Goal: Task Accomplishment & Management: Use online tool/utility

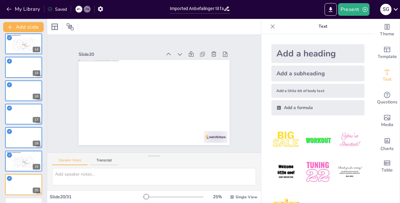
scroll to position [308, 0]
click at [38, 85] on icon at bounding box center [37, 85] width 4 height 4
click at [37, 83] on icon at bounding box center [37, 85] width 4 height 4
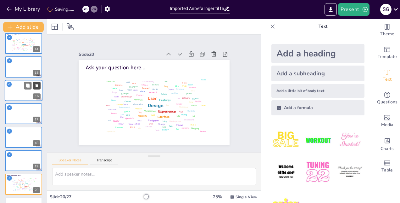
click at [37, 83] on icon at bounding box center [37, 85] width 4 height 4
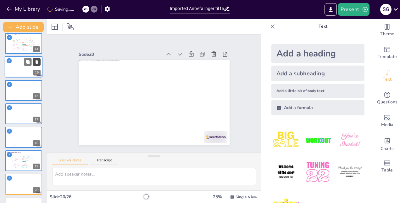
click at [38, 65] on button at bounding box center [37, 62] width 8 height 8
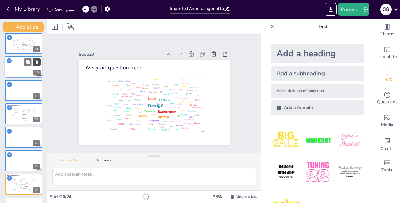
click at [38, 65] on button at bounding box center [37, 62] width 8 height 8
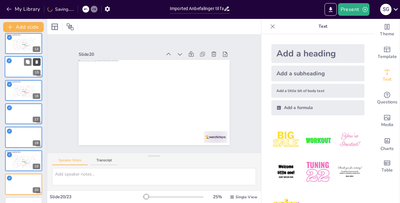
click at [37, 58] on button at bounding box center [37, 62] width 8 height 8
click at [37, 84] on icon at bounding box center [37, 85] width 3 height 3
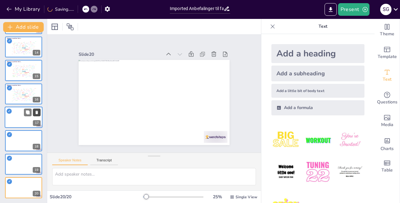
click at [36, 111] on icon at bounding box center [37, 111] width 3 height 3
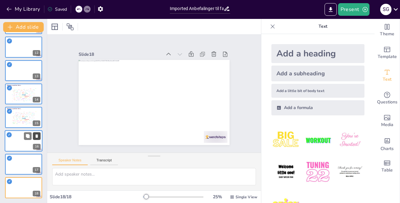
click at [36, 132] on button at bounding box center [37, 136] width 8 height 8
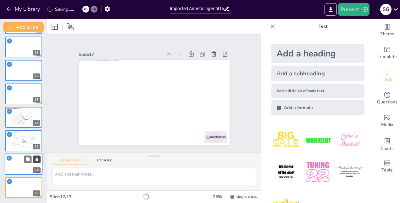
click at [37, 159] on icon at bounding box center [37, 158] width 3 height 3
click at [37, 180] on icon at bounding box center [37, 182] width 4 height 4
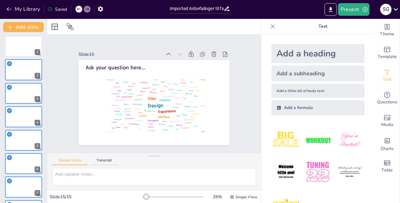
scroll to position [0, 0]
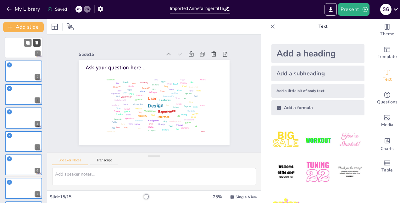
click at [38, 41] on icon at bounding box center [37, 43] width 4 height 4
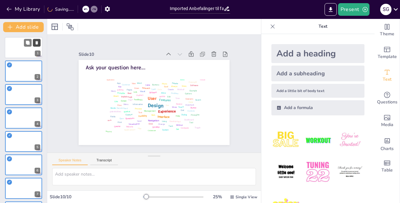
click at [38, 41] on icon at bounding box center [37, 43] width 4 height 4
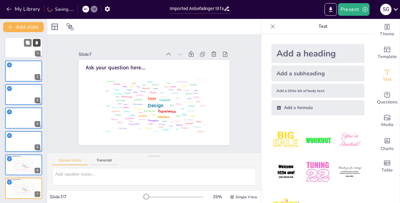
click at [38, 41] on icon at bounding box center [37, 43] width 4 height 4
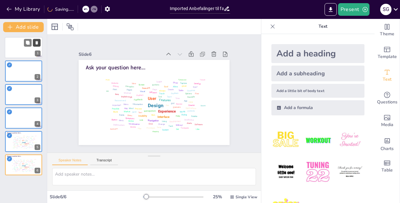
click at [38, 41] on icon at bounding box center [37, 43] width 4 height 4
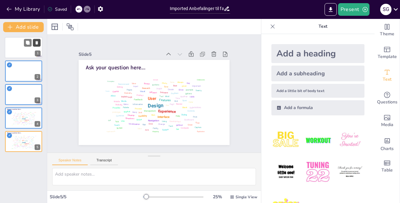
click at [37, 41] on icon at bounding box center [37, 42] width 3 height 3
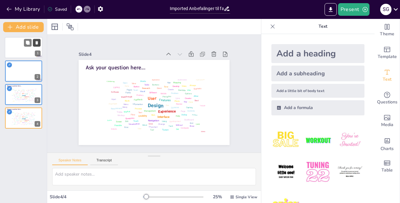
click at [37, 41] on icon at bounding box center [37, 42] width 3 height 3
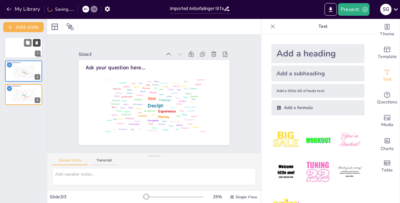
click at [37, 41] on icon at bounding box center [37, 42] width 3 height 3
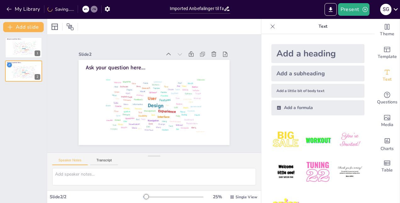
click at [33, 103] on div "Ask your question here... Design User Experience Interface Features Navigation …" at bounding box center [23, 117] width 47 height 171
click at [22, 60] on div "Ask your question here... Design User Experience Interface Features Navigation …" at bounding box center [23, 59] width 47 height 44
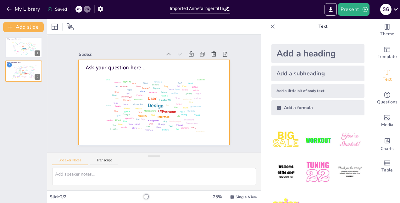
click at [85, 113] on div at bounding box center [154, 102] width 151 height 85
click at [19, 99] on div "Ask your question here... Design User Experience Interface Features Navigation …" at bounding box center [23, 117] width 47 height 171
click at [22, 99] on div "Ask your question here... Design User Experience Interface Features Navigation …" at bounding box center [23, 117] width 47 height 171
click at [27, 91] on div "Ask your question here... Design User Experience Interface Features Navigation …" at bounding box center [23, 117] width 47 height 171
click at [10, 65] on div "✓" at bounding box center [9, 64] width 5 height 5
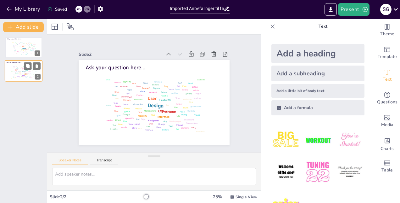
click at [24, 96] on div "Ask your question here... Design User Experience Interface Features Navigation …" at bounding box center [23, 117] width 47 height 171
click at [27, 103] on div "Ask your question here... Design User Experience Interface Features Navigation …" at bounding box center [23, 117] width 47 height 171
click at [21, 23] on button "Add slide" at bounding box center [23, 27] width 41 height 10
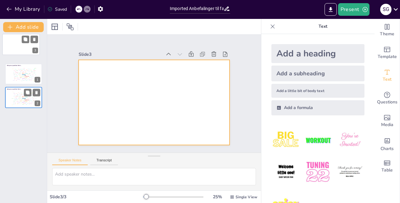
drag, startPoint x: 22, startPoint y: 98, endPoint x: 18, endPoint y: 41, distance: 57.1
click at [18, 41] on div at bounding box center [21, 44] width 37 height 21
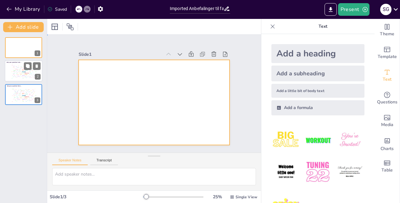
click at [128, 95] on div at bounding box center [154, 102] width 151 height 85
click at [111, 94] on div at bounding box center [154, 102] width 151 height 85
click at [136, 89] on div at bounding box center [154, 102] width 151 height 85
click at [113, 93] on div at bounding box center [154, 102] width 151 height 85
click at [87, 103] on div at bounding box center [154, 102] width 151 height 85
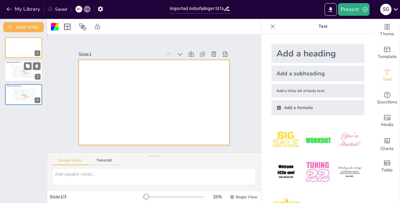
click at [172, 89] on div at bounding box center [154, 102] width 151 height 85
click at [127, 81] on div at bounding box center [154, 102] width 151 height 85
click at [271, 26] on icon at bounding box center [273, 26] width 4 height 4
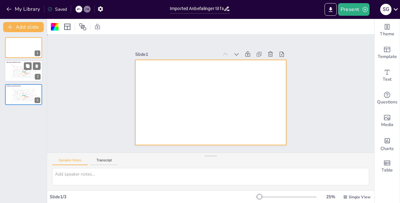
click at [209, 65] on div at bounding box center [210, 102] width 151 height 85
click at [147, 102] on div at bounding box center [210, 102] width 151 height 85
click at [109, 107] on div "Slide 1 Slide 2 Ask your question here... Design User Experience Interface Feat…" at bounding box center [210, 94] width 327 height 118
click at [141, 64] on div at bounding box center [210, 102] width 151 height 85
click at [256, 52] on icon at bounding box center [259, 54] width 6 height 6
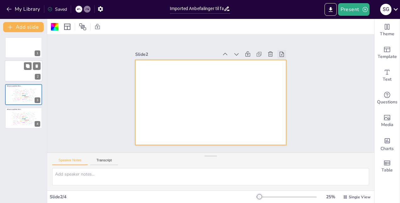
click at [279, 51] on icon at bounding box center [282, 54] width 6 height 6
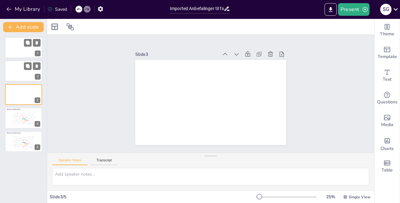
click at [14, 42] on div at bounding box center [24, 47] width 38 height 21
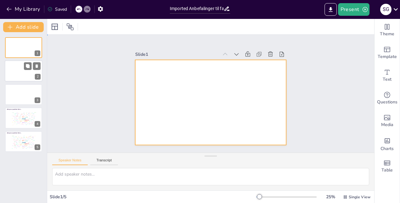
click at [175, 101] on div at bounding box center [210, 102] width 151 height 85
click at [10, 116] on div "Design User Experience Interface Features Navigation Usability Test Process Inf…" at bounding box center [24, 118] width 28 height 16
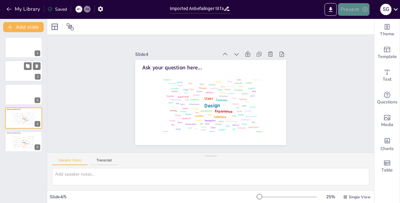
click at [355, 9] on button "Present" at bounding box center [353, 9] width 31 height 13
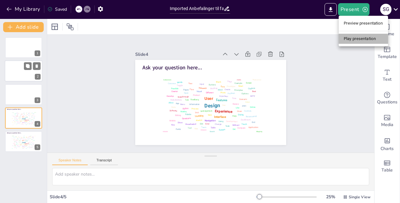
click at [352, 38] on li "Play presentation" at bounding box center [363, 39] width 49 height 10
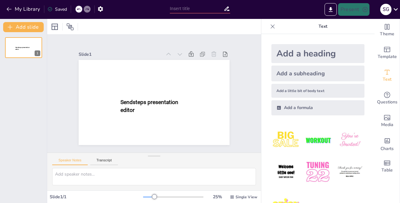
type input "Imported Anbefalinger til farestien til den løsgående so.pptx"
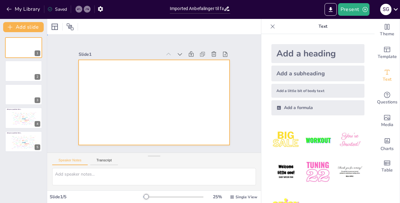
click at [159, 103] on div at bounding box center [154, 102] width 151 height 85
click at [16, 111] on div "Design User Experience Interface Features Navigation Usability Test Process Inf…" at bounding box center [23, 118] width 27 height 15
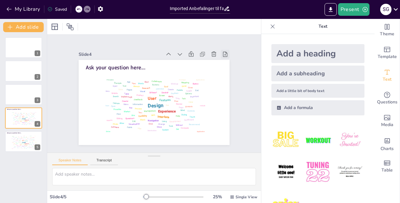
click at [222, 51] on icon at bounding box center [225, 54] width 6 height 6
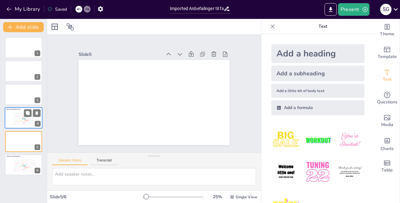
click at [19, 115] on div "Design User Experience Interface Features Navigation Usability Test Process Inf…" at bounding box center [23, 118] width 27 height 15
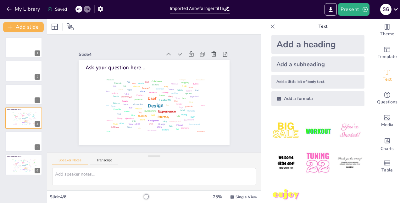
scroll to position [9, 0]
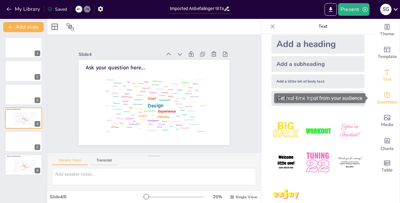
click at [386, 98] on div "Questions" at bounding box center [387, 98] width 25 height 23
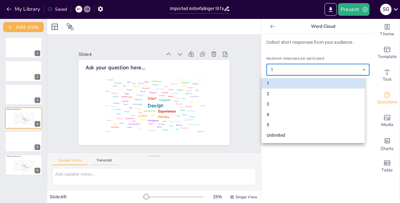
click at [363, 69] on body "My Library Saved Imported Anbefalinger til farestien til den løsgående so.pptx …" at bounding box center [200, 101] width 400 height 203
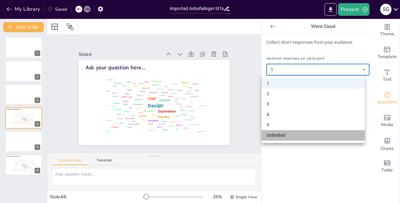
click at [301, 135] on li "Unlimited" at bounding box center [313, 135] width 103 height 10
type input "unlimited"
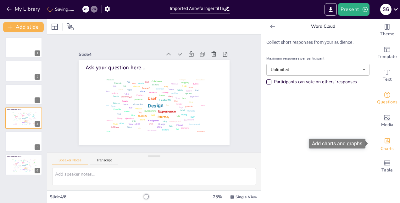
click at [386, 141] on icon "Add charts and graphs" at bounding box center [387, 140] width 7 height 7
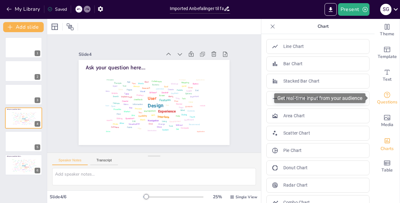
click at [386, 99] on span "Questions" at bounding box center [387, 101] width 20 height 7
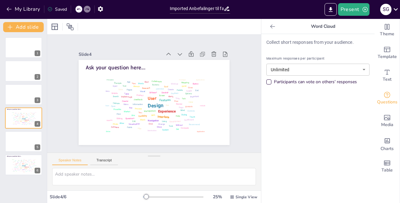
click at [272, 26] on div at bounding box center [273, 26] width 10 height 10
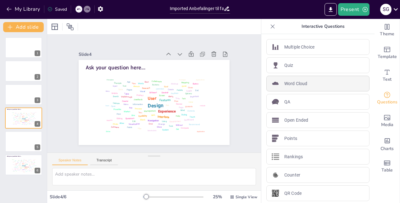
click at [330, 81] on div "Word Cloud" at bounding box center [318, 84] width 103 height 16
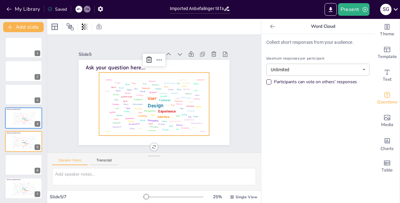
click at [312, 102] on div "Collect short responses from your audience. Maximum responses per participant U…" at bounding box center [318, 118] width 113 height 169
click at [83, 26] on icon at bounding box center [82, 27] width 1 height 6
click at [99, 26] on icon at bounding box center [99, 26] width 5 height 5
click at [86, 28] on icon at bounding box center [85, 27] width 6 height 6
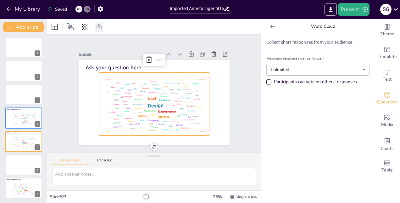
click at [99, 132] on div "Design User Experience Interface Features Navigation Usability Test Process Inf…" at bounding box center [154, 103] width 110 height 63
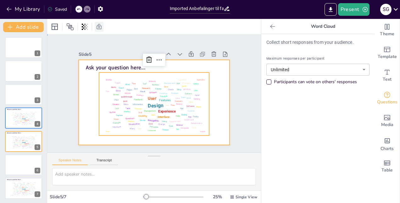
click at [84, 104] on div at bounding box center [154, 102] width 151 height 85
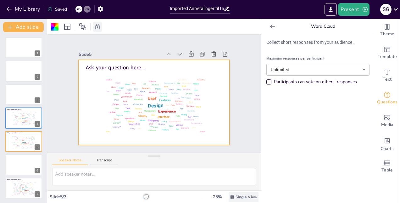
click at [230, 197] on icon at bounding box center [232, 196] width 4 height 4
click at [97, 193] on div "Slide 5 / 7 25 % Single View" at bounding box center [154, 197] width 214 height 10
click at [270, 26] on icon at bounding box center [272, 26] width 5 height 4
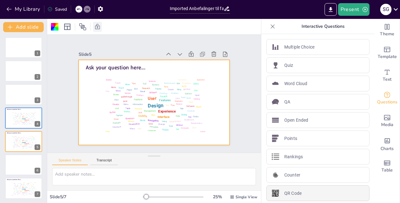
click at [309, 192] on div "QR Code" at bounding box center [318, 193] width 103 height 16
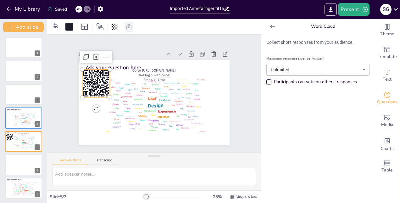
click at [94, 77] on rect at bounding box center [96, 83] width 28 height 28
click at [103, 55] on icon at bounding box center [106, 57] width 8 height 8
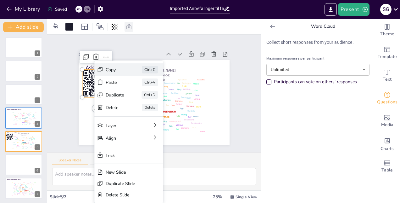
click at [121, 71] on div "Copy" at bounding box center [115, 70] width 19 height 6
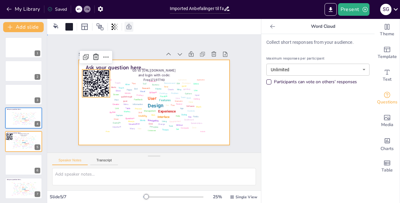
click at [90, 127] on div at bounding box center [154, 102] width 151 height 85
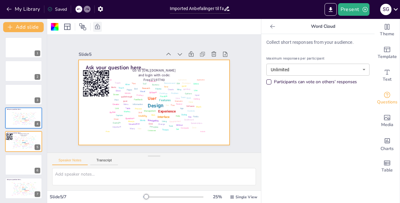
click at [270, 28] on icon at bounding box center [273, 26] width 6 height 6
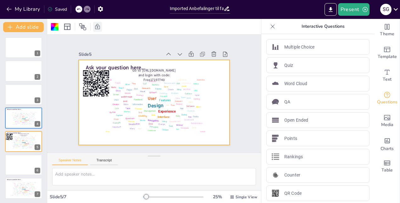
click at [270, 28] on icon at bounding box center [273, 26] width 6 height 6
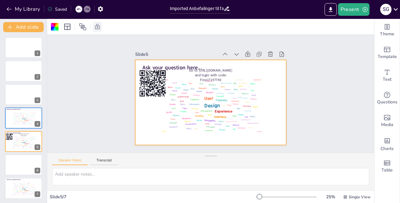
click at [275, 195] on div at bounding box center [286, 196] width 60 height 5
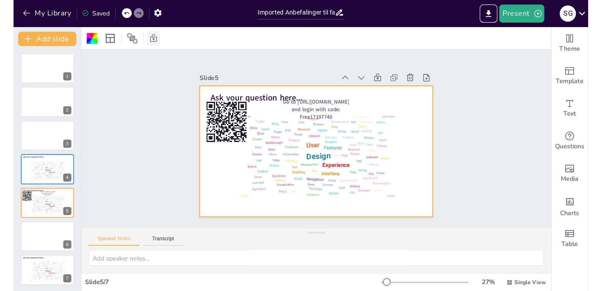
scroll to position [0, 0]
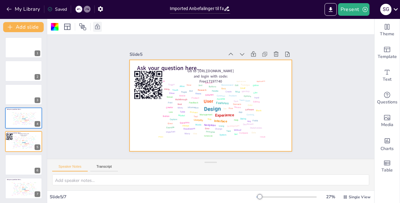
drag, startPoint x: 208, startPoint y: 157, endPoint x: 207, endPoint y: 195, distance: 37.5
click at [207, 195] on div "Slide 1 Slide 2 Slide 3 Slide 4 Ask your question here... Design User Experienc…" at bounding box center [210, 111] width 327 height 184
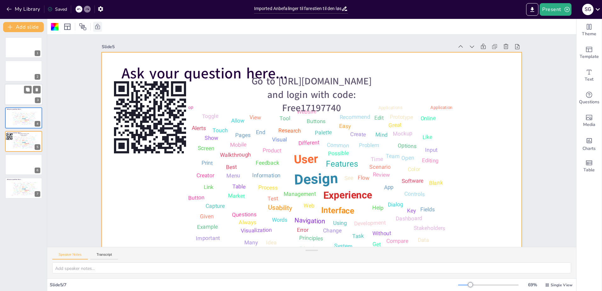
click at [13, 94] on div at bounding box center [24, 94] width 38 height 21
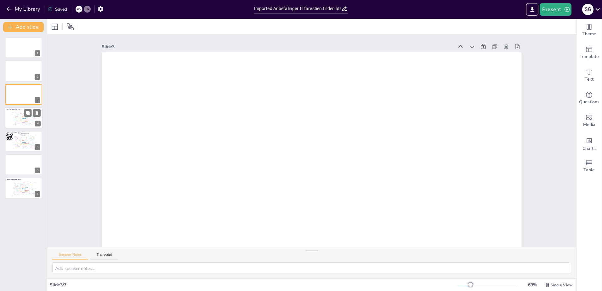
click at [15, 113] on div "Mobile" at bounding box center [16, 113] width 2 height 1
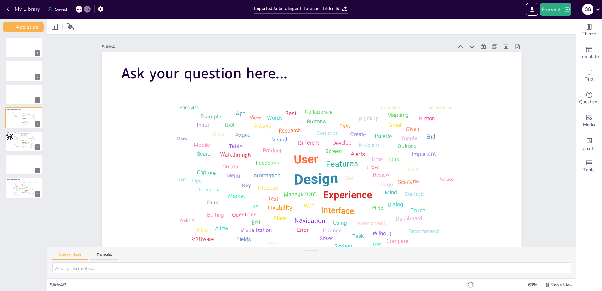
click at [19, 59] on div "1 2 3 Ask your question here... Design User Experience Interface Features Navig…" at bounding box center [23, 117] width 47 height 161
click at [14, 50] on div at bounding box center [24, 47] width 38 height 21
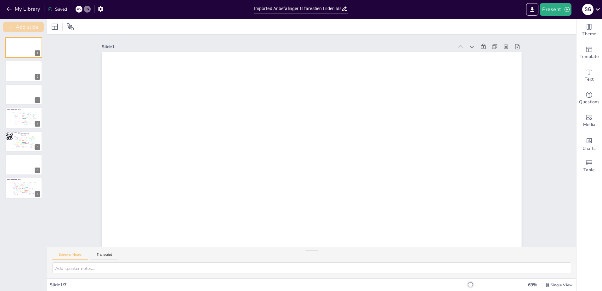
click at [32, 25] on button "Add slide" at bounding box center [23, 27] width 41 height 10
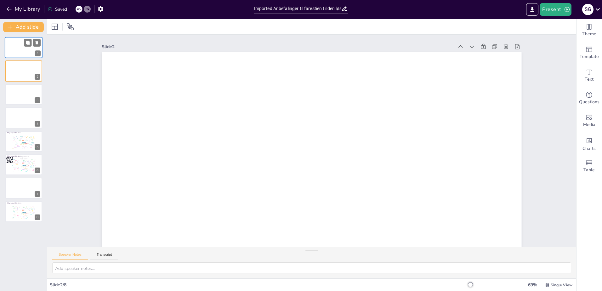
click at [21, 49] on div at bounding box center [24, 47] width 38 height 21
click at [37, 44] on icon at bounding box center [37, 42] width 3 height 3
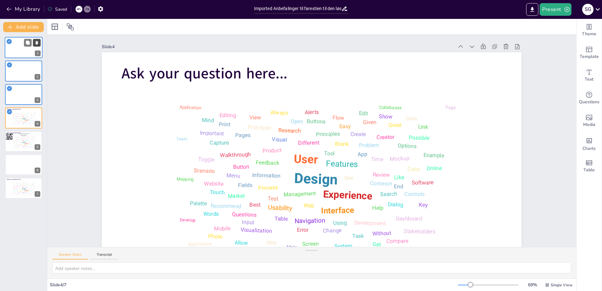
click at [37, 43] on icon at bounding box center [37, 42] width 3 height 3
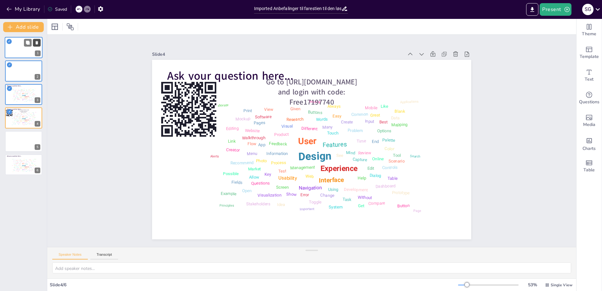
click at [37, 43] on icon at bounding box center [37, 42] width 3 height 3
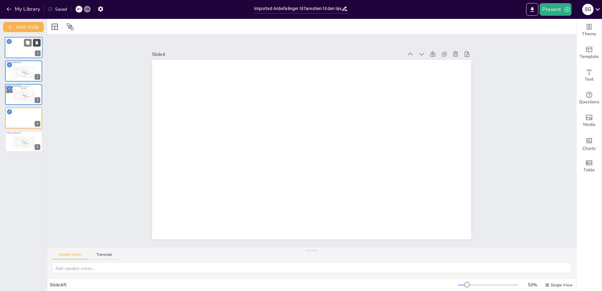
click at [37, 43] on icon at bounding box center [37, 42] width 3 height 3
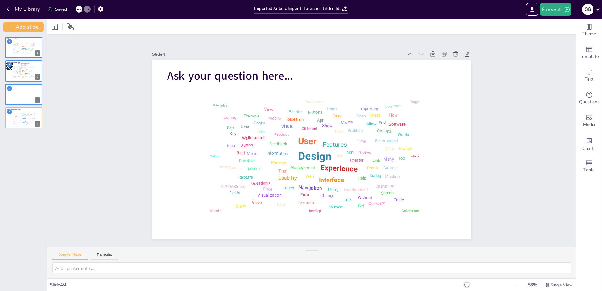
click at [69, 64] on div "Slide 1 Ask your question here... Design User Experience Interface Features Nav…" at bounding box center [311, 141] width 529 height 212
click at [102, 9] on icon "button" at bounding box center [100, 8] width 5 height 5
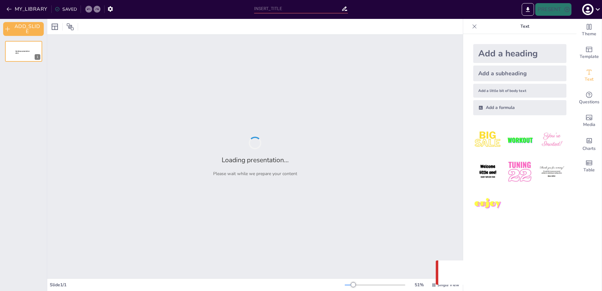
type input "Imported Anbefalinger til farestien til den løsgående so.pptx"
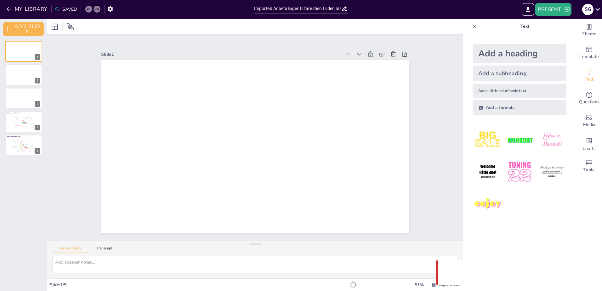
click at [22, 190] on div "1 2 3 Ask your question here... Design User Experience Interface Features Navig…" at bounding box center [23, 163] width 47 height 255
click at [14, 29] on button "ADD_SLIDE" at bounding box center [23, 29] width 41 height 14
click at [37, 46] on icon at bounding box center [37, 46] width 3 height 3
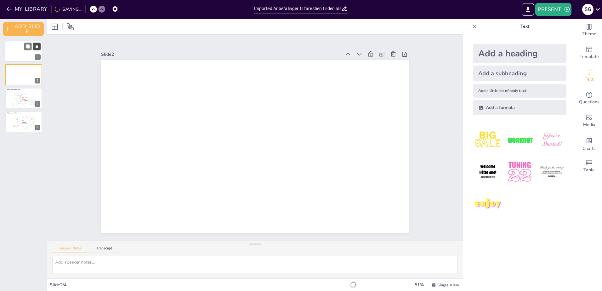
click at [38, 46] on icon at bounding box center [37, 46] width 4 height 4
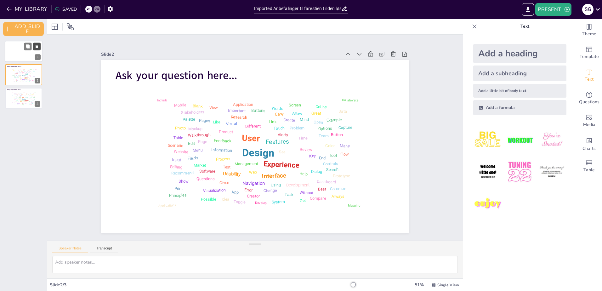
click at [38, 46] on icon at bounding box center [37, 46] width 3 height 3
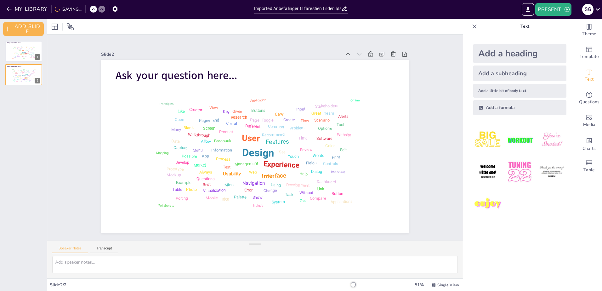
click at [72, 71] on div "Slide 1 Ask your question here... Design User Experience Interface Features Nav…" at bounding box center [255, 138] width 435 height 248
click at [20, 7] on button "MY_LIBRARY" at bounding box center [27, 9] width 45 height 10
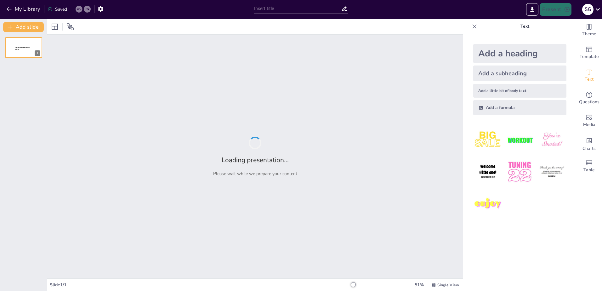
type input "Imported Cases til kongres.pptx"
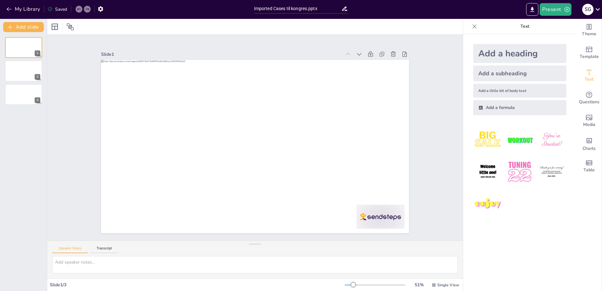
click at [28, 60] on div "1 2 3" at bounding box center [23, 71] width 47 height 68
click at [28, 59] on div "1 2 3" at bounding box center [23, 71] width 47 height 68
click at [27, 44] on icon at bounding box center [28, 43] width 4 height 4
click at [20, 24] on button "Add slide" at bounding box center [23, 27] width 41 height 10
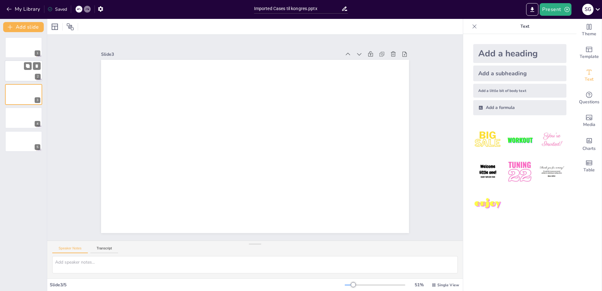
click at [20, 72] on div at bounding box center [24, 70] width 38 height 21
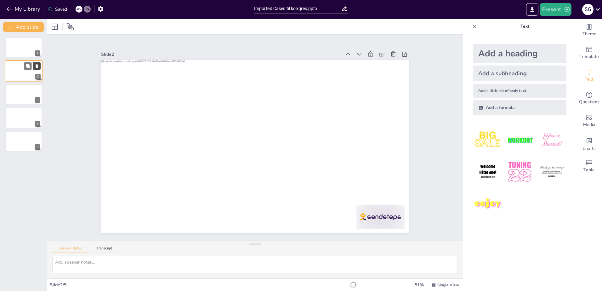
click at [38, 65] on icon at bounding box center [37, 66] width 3 height 3
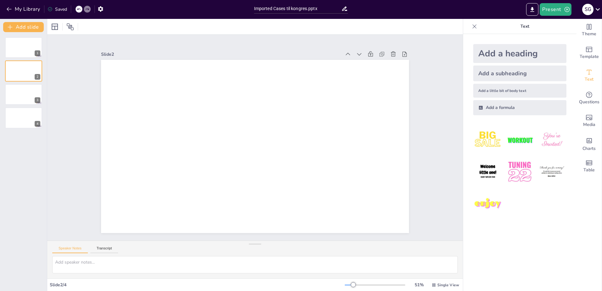
click at [25, 105] on div "1 2 3 4" at bounding box center [23, 82] width 47 height 91
click at [25, 107] on div "1 2 3 4" at bounding box center [23, 82] width 47 height 91
click at [12, 98] on div at bounding box center [24, 94] width 38 height 21
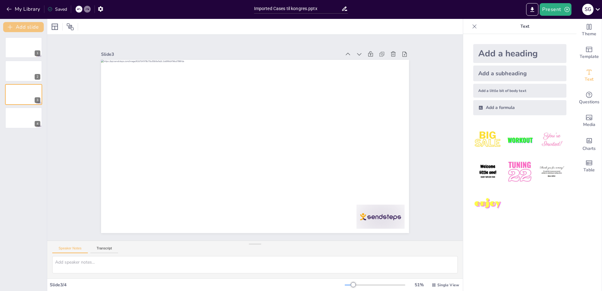
click at [22, 27] on button "Add slide" at bounding box center [23, 27] width 41 height 10
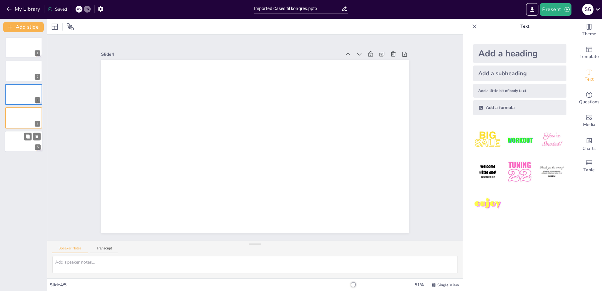
click at [22, 137] on div at bounding box center [24, 141] width 38 height 21
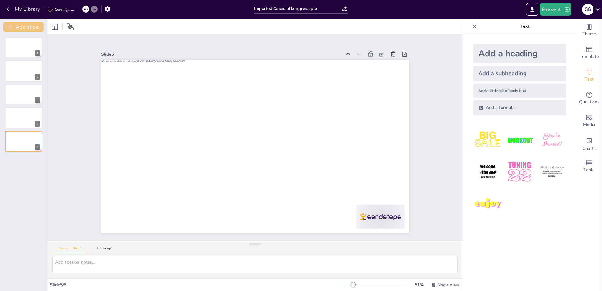
click at [20, 28] on button "Add slide" at bounding box center [23, 27] width 41 height 10
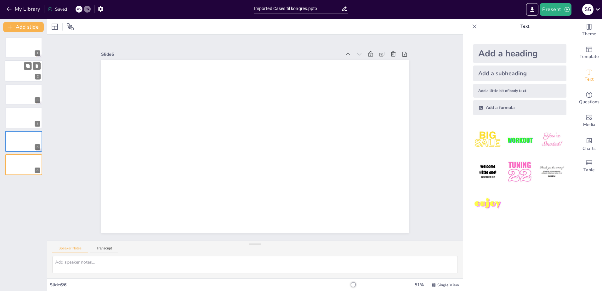
click at [19, 69] on div at bounding box center [24, 70] width 38 height 21
click at [472, 25] on icon at bounding box center [474, 26] width 4 height 4
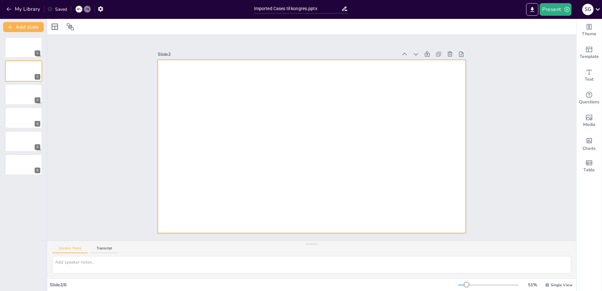
click at [428, 107] on div at bounding box center [311, 146] width 324 height 204
click at [585, 95] on icon "Get real-time input from your audience" at bounding box center [589, 95] width 8 height 8
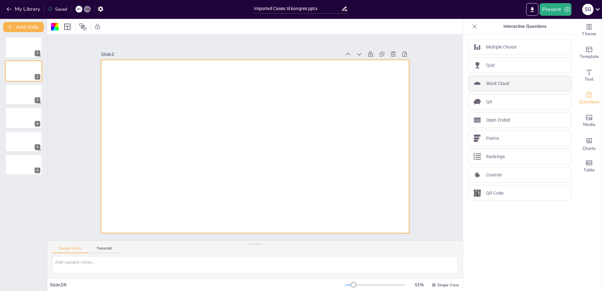
click at [481, 85] on div "Word Cloud" at bounding box center [519, 84] width 103 height 16
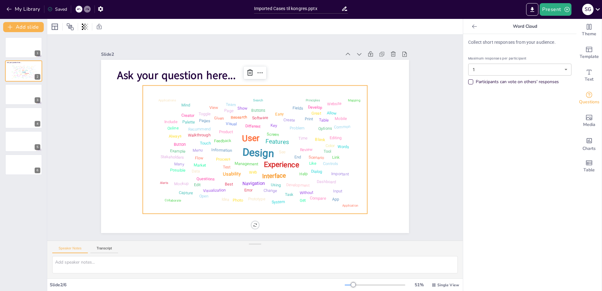
click at [548, 67] on body "My Library Saved Imported Cases til kongres.pptx Present S G Document fonts Aka…" at bounding box center [301, 145] width 602 height 291
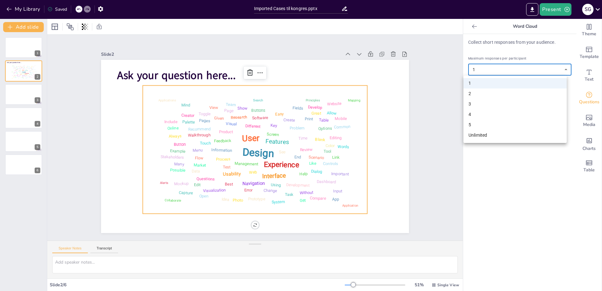
click at [494, 135] on li "Unlimited" at bounding box center [514, 135] width 103 height 10
type input "unlimited"
click at [494, 164] on div "Collect short responses from your audience. Maximum responses per participant U…" at bounding box center [519, 162] width 113 height 257
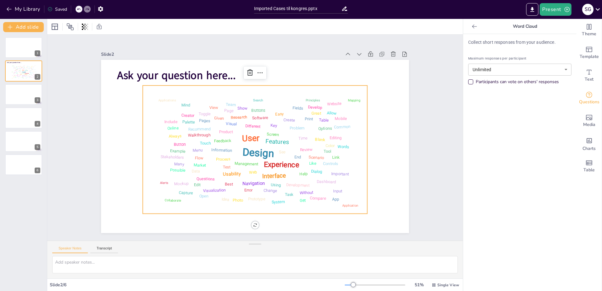
click at [493, 152] on div "Collect short responses from your audience. Maximum responses per participant U…" at bounding box center [519, 162] width 113 height 257
click at [469, 26] on div at bounding box center [474, 26] width 10 height 10
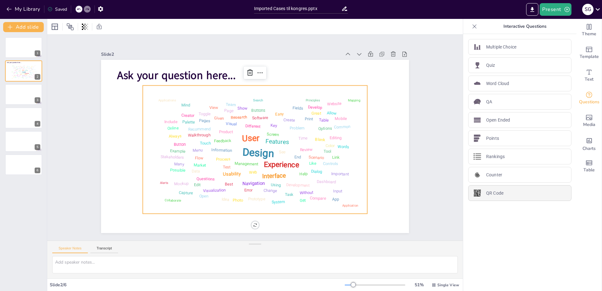
click at [501, 192] on div "QR Code" at bounding box center [519, 193] width 103 height 16
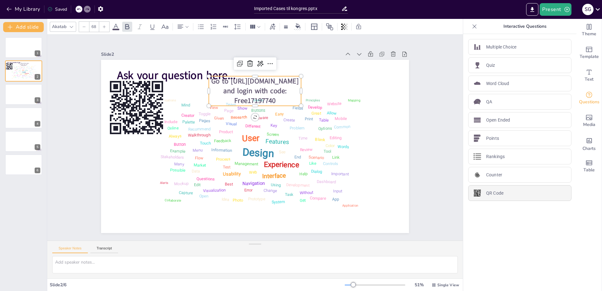
type input "44"
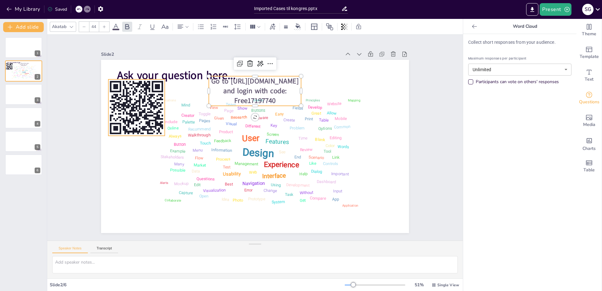
click at [130, 104] on rect at bounding box center [141, 95] width 62 height 62
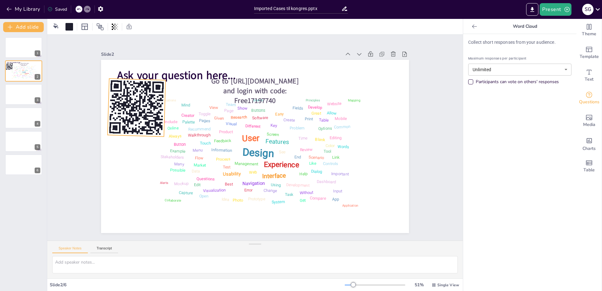
click at [131, 144] on div "Ask your question here... Design User Experience Interface Features Navigation …" at bounding box center [253, 146] width 337 height 233
drag, startPoint x: 132, startPoint y: 145, endPoint x: 133, endPoint y: 153, distance: 8.7
click at [133, 153] on div "Ask your question here... Design User Experience Interface Features Navigation …" at bounding box center [254, 146] width 324 height 204
click at [138, 88] on rect at bounding box center [139, 87] width 2 height 2
click at [130, 58] on icon at bounding box center [134, 53] width 8 height 8
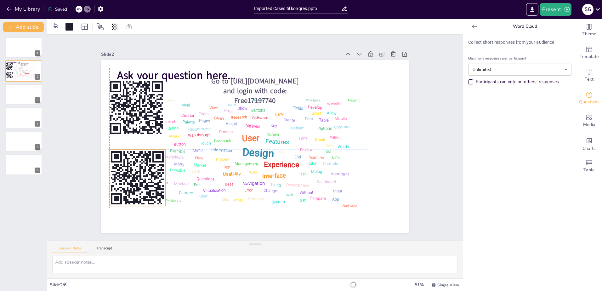
drag, startPoint x: 134, startPoint y: 119, endPoint x: 133, endPoint y: 185, distance: 66.1
click at [133, 185] on icon at bounding box center [134, 165] width 62 height 62
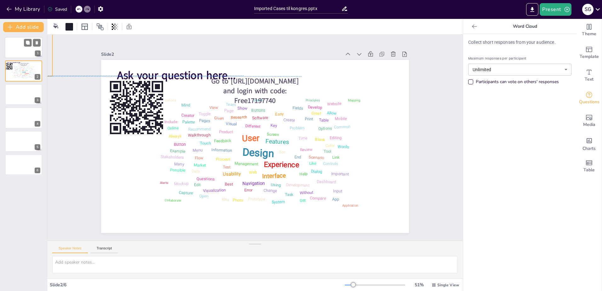
drag, startPoint x: 136, startPoint y: 177, endPoint x: 20, endPoint y: 46, distance: 174.5
click at [25, 45] on button at bounding box center [28, 43] width 8 height 8
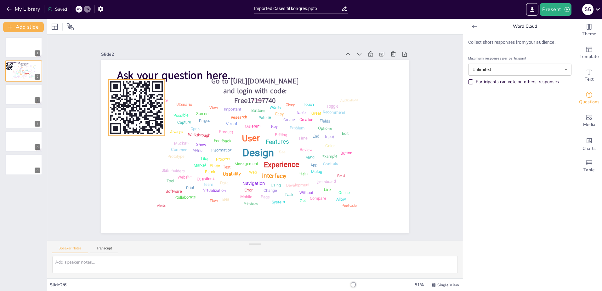
click at [120, 111] on rect at bounding box center [145, 83] width 67 height 67
click at [171, 38] on icon at bounding box center [173, 37] width 5 height 3
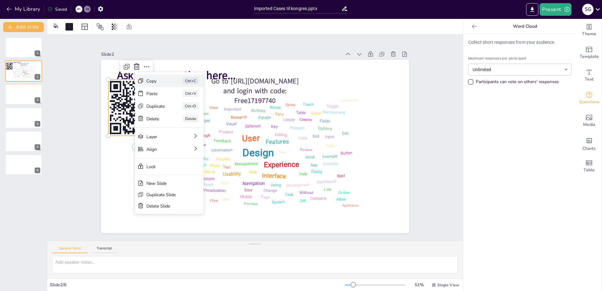
click at [182, 109] on div "Copy Ctrl+C" at bounding box center [216, 115] width 69 height 13
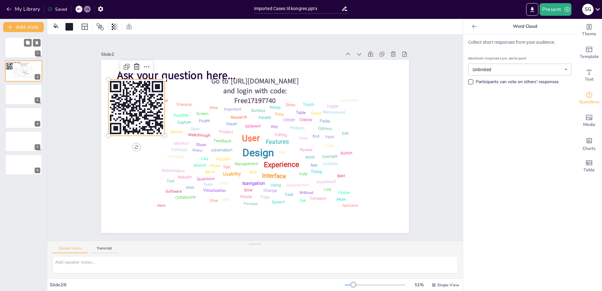
click at [26, 49] on div at bounding box center [24, 47] width 38 height 21
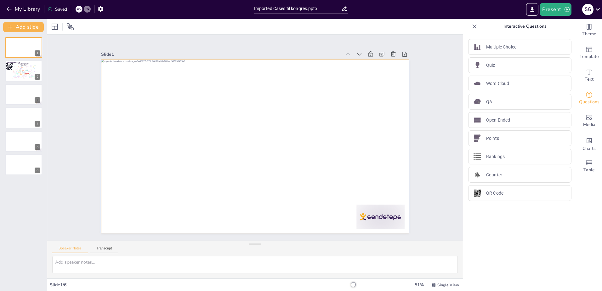
click at [309, 220] on div at bounding box center [254, 146] width 324 height 205
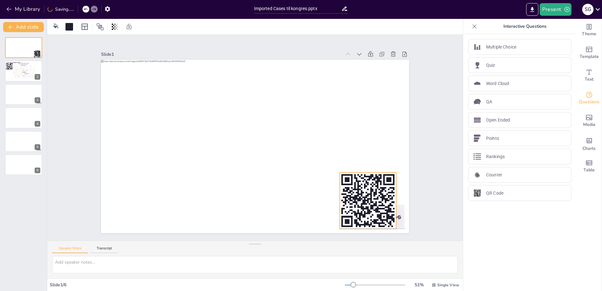
drag, startPoint x: 137, startPoint y: 106, endPoint x: 368, endPoint y: 199, distance: 249.2
click at [368, 199] on icon at bounding box center [352, 222] width 67 height 67
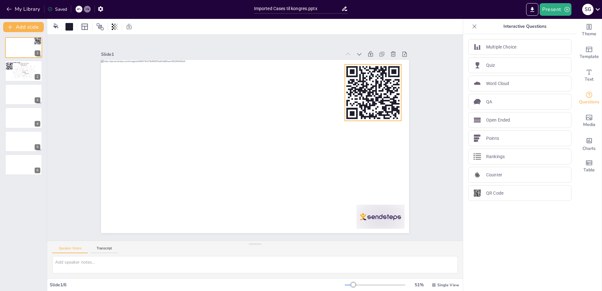
drag, startPoint x: 373, startPoint y: 206, endPoint x: 378, endPoint y: 98, distance: 108.1
click at [382, 98] on rect at bounding box center [383, 101] width 2 height 6
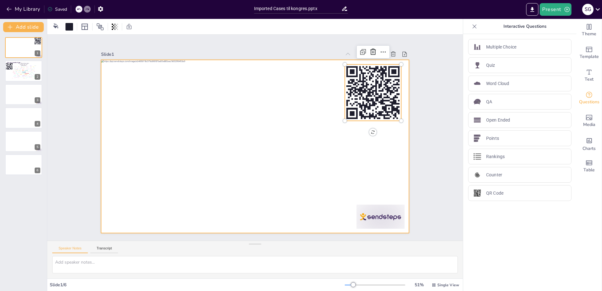
click at [284, 220] on div at bounding box center [254, 146] width 324 height 204
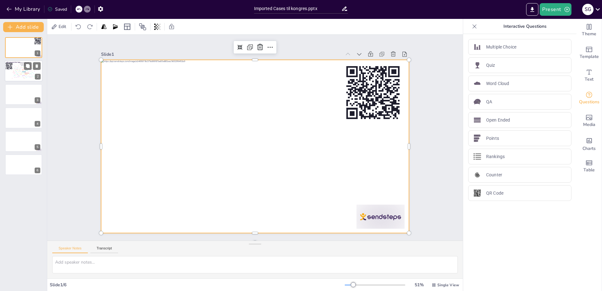
click at [22, 75] on div "Navigation" at bounding box center [23, 75] width 3 height 1
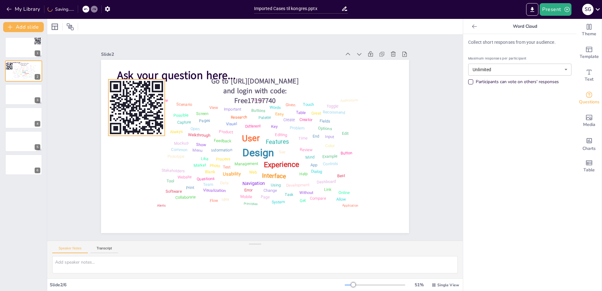
click at [120, 104] on icon at bounding box center [145, 83] width 67 height 67
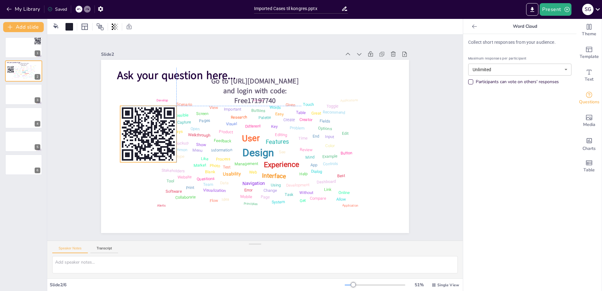
drag, startPoint x: 130, startPoint y: 100, endPoint x: 147, endPoint y: 129, distance: 33.5
click at [144, 121] on rect at bounding box center [146, 119] width 5 height 2
click at [273, 79] on span "Go to https://sendsteps.me and login with code: Free17197740" at bounding box center [261, 90] width 88 height 36
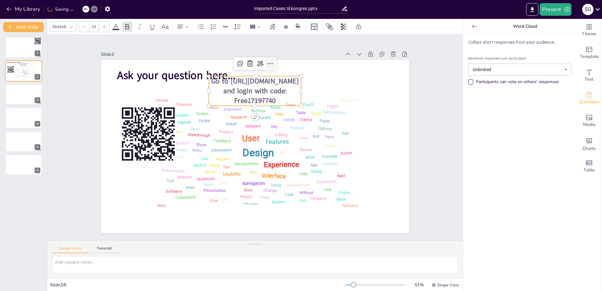
click at [267, 61] on icon at bounding box center [270, 64] width 8 height 8
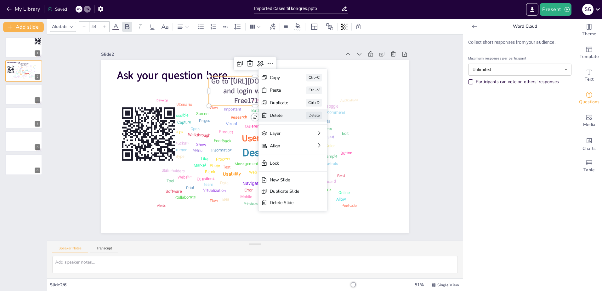
click at [315, 153] on div "Delete" at bounding box center [324, 157] width 19 height 8
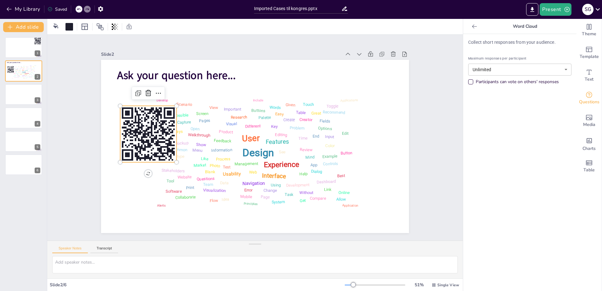
click at [131, 119] on rect at bounding box center [133, 118] width 5 height 2
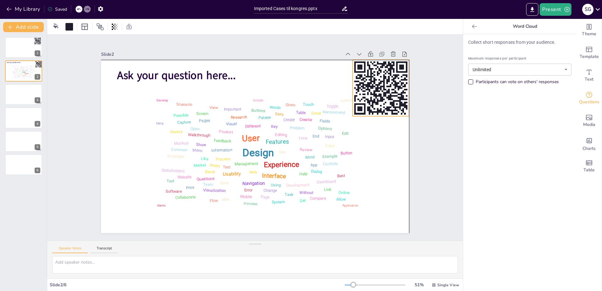
drag, startPoint x: 139, startPoint y: 145, endPoint x: 369, endPoint y: 101, distance: 234.6
click at [369, 101] on icon at bounding box center [388, 115] width 67 height 67
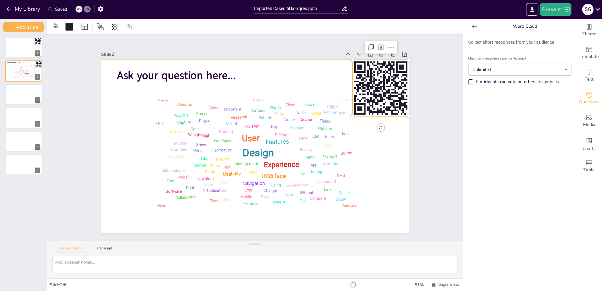
click at [370, 156] on div at bounding box center [253, 146] width 337 height 233
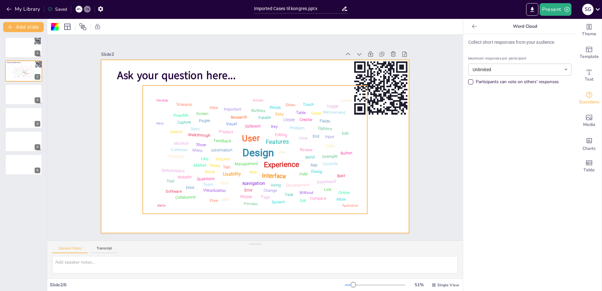
click at [316, 164] on div "Design User Experience Interface Features Navigation Usability Test Process Inf…" at bounding box center [253, 149] width 229 height 144
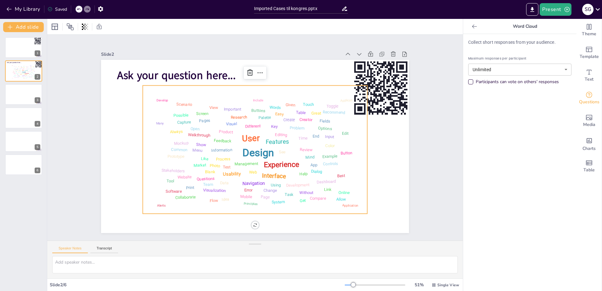
click at [362, 152] on div "Design User Experience Interface Features Navigation Usability Test Process Inf…" at bounding box center [251, 148] width 253 height 191
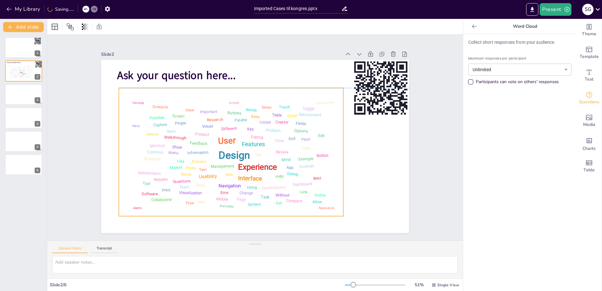
drag, startPoint x: 273, startPoint y: 160, endPoint x: 249, endPoint y: 163, distance: 24.1
click at [249, 163] on div "Experience" at bounding box center [242, 163] width 38 height 27
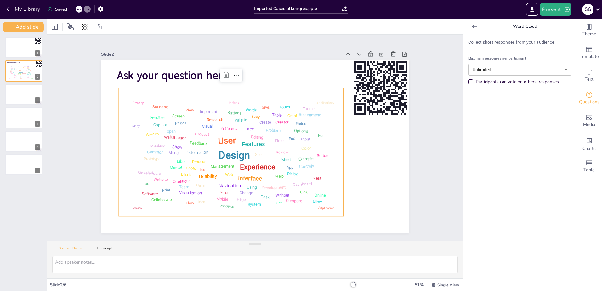
click at [356, 167] on div at bounding box center [253, 146] width 337 height 233
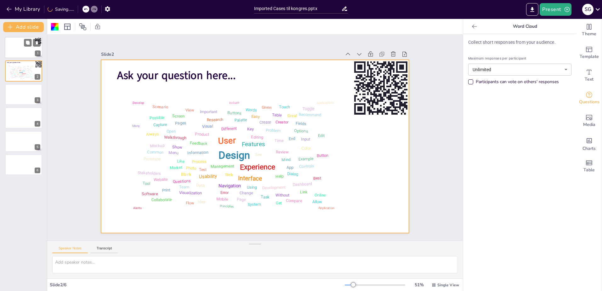
click at [15, 50] on div at bounding box center [24, 47] width 38 height 21
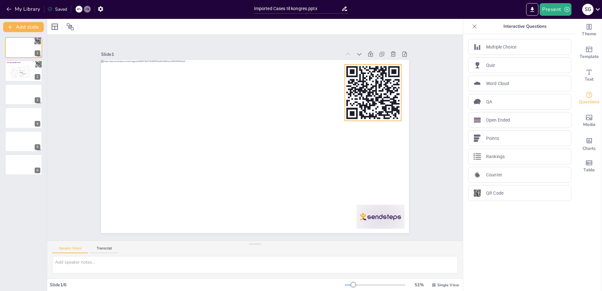
click at [367, 92] on rect at bounding box center [377, 105] width 62 height 62
click at [70, 26] on div at bounding box center [69, 27] width 8 height 8
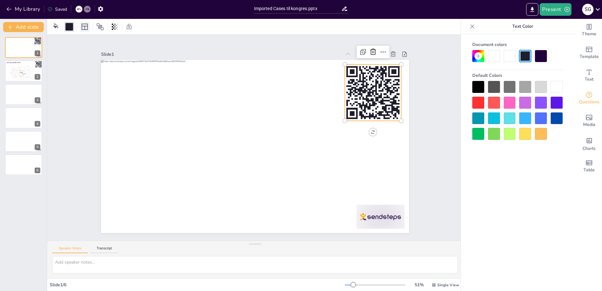
click at [85, 28] on icon at bounding box center [85, 27] width 6 height 6
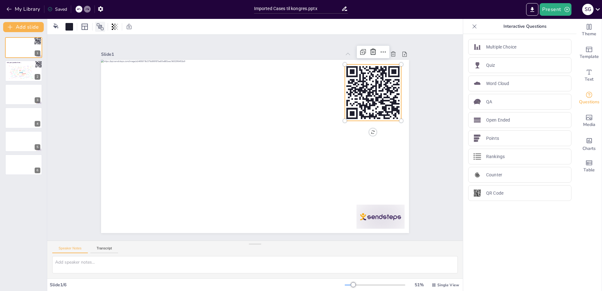
click at [97, 25] on icon at bounding box center [100, 26] width 7 height 7
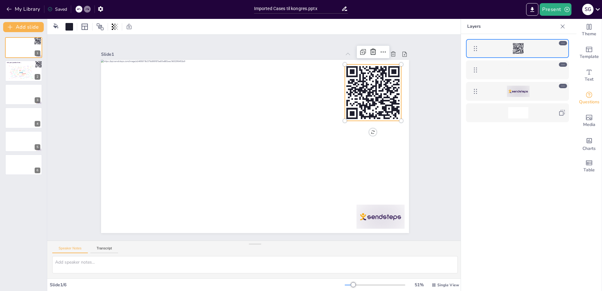
click at [551, 91] on div at bounding box center [517, 91] width 73 height 11
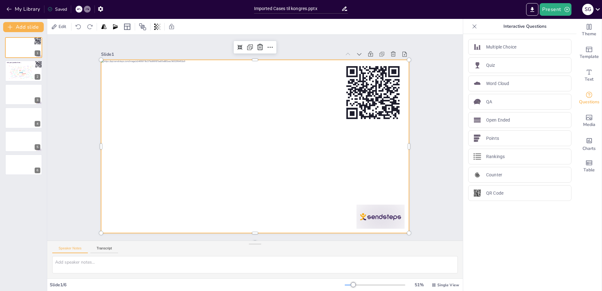
click at [319, 211] on div at bounding box center [253, 146] width 337 height 233
click at [305, 210] on div at bounding box center [254, 146] width 324 height 204
click at [19, 71] on div "Design" at bounding box center [21, 72] width 4 height 2
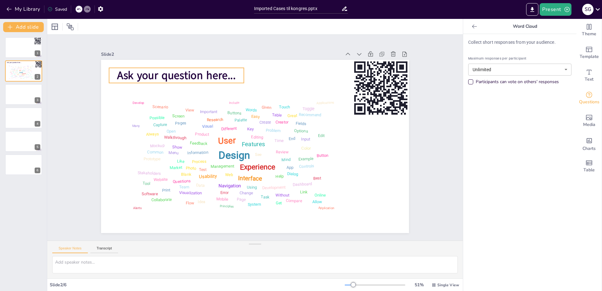
click at [130, 74] on span "Ask your question here..." at bounding box center [183, 67] width 119 height 27
click at [124, 74] on span "Ask your question here..." at bounding box center [183, 67] width 119 height 27
click at [132, 72] on span "Ask your question here..." at bounding box center [191, 60] width 119 height 39
click at [124, 72] on span "Ask your question here..." at bounding box center [183, 67] width 119 height 27
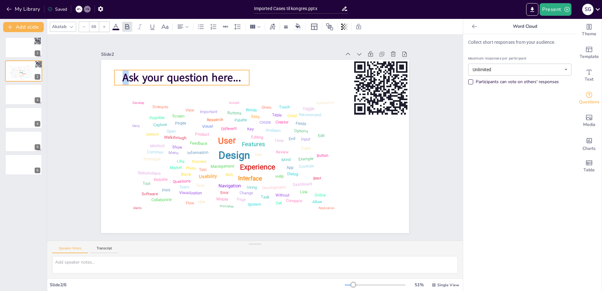
drag, startPoint x: 118, startPoint y: 71, endPoint x: 123, endPoint y: 73, distance: 5.8
click at [129, 73] on span "Ask your question here..." at bounding box center [188, 70] width 119 height 27
click at [129, 77] on span "Ask your question here..." at bounding box center [188, 70] width 119 height 27
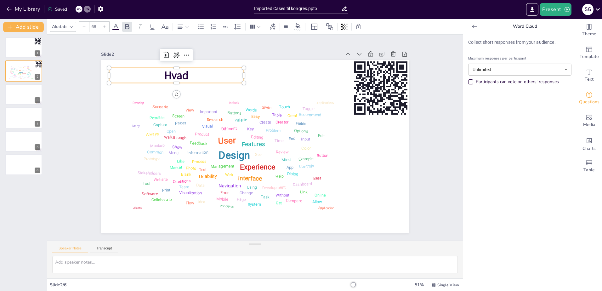
click at [191, 73] on p "Hvad" at bounding box center [191, 60] width 135 height 43
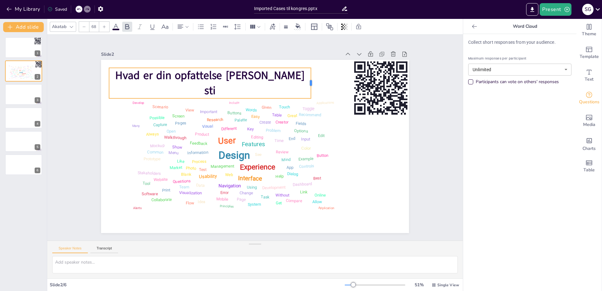
drag, startPoint x: 242, startPoint y: 80, endPoint x: 306, endPoint y: 76, distance: 64.3
click at [318, 81] on div at bounding box center [323, 96] width 11 height 31
click at [259, 97] on div at bounding box center [213, 96] width 201 height 26
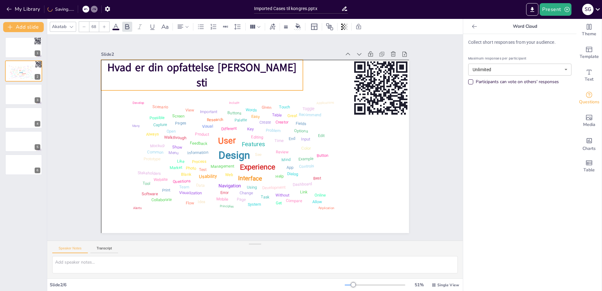
drag, startPoint x: 275, startPoint y: 65, endPoint x: 269, endPoint y: 58, distance: 10.0
click at [269, 60] on div "Hvad er din opfattelse af denne sti" at bounding box center [202, 75] width 202 height 31
click at [271, 76] on span "Hvad er din opfattelse af denne sti" at bounding box center [218, 58] width 188 height 54
click at [280, 72] on span "Hvad er din opfattelse af denne sti" at bounding box center [217, 58] width 188 height 54
click at [266, 74] on span "Hvad er din opfattelse af denne sti" at bounding box center [201, 75] width 189 height 30
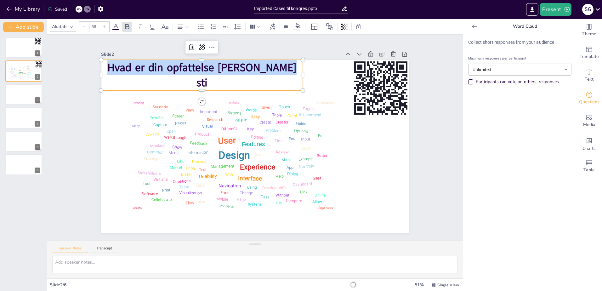
copy span "Hvad er din opfattelse af denne sti"
click at [15, 49] on div at bounding box center [24, 47] width 38 height 21
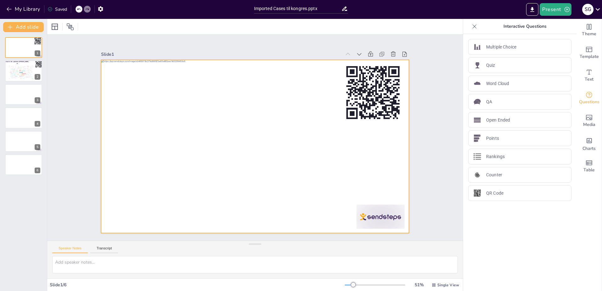
click at [144, 65] on div at bounding box center [260, 130] width 351 height 321
click at [123, 66] on div at bounding box center [255, 146] width 308 height 173
click at [124, 68] on div at bounding box center [254, 146] width 324 height 204
click at [123, 69] on div at bounding box center [254, 146] width 324 height 204
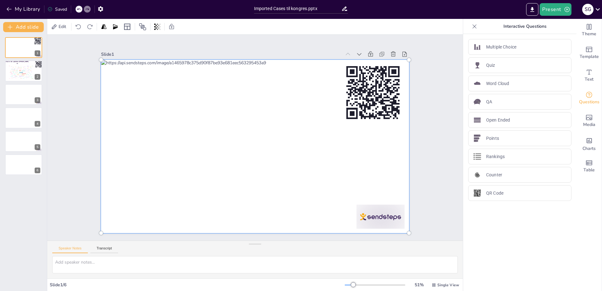
click at [117, 69] on div at bounding box center [254, 146] width 332 height 212
click at [121, 70] on div at bounding box center [254, 146] width 315 height 181
click at [142, 65] on div at bounding box center [246, 141] width 293 height 362
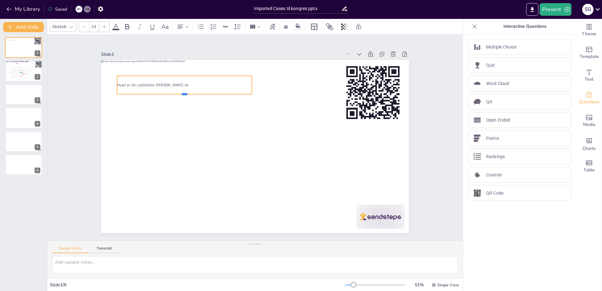
drag, startPoint x: 201, startPoint y: 80, endPoint x: 208, endPoint y: 93, distance: 14.8
click at [208, 93] on div at bounding box center [189, 89] width 134 height 19
click at [177, 82] on p "Hvad er din opfattelse af denne sti" at bounding box center [190, 78] width 134 height 20
drag, startPoint x: 154, startPoint y: 73, endPoint x: 153, endPoint y: 76, distance: 3.8
click at [153, 76] on div at bounding box center [198, 63] width 133 height 33
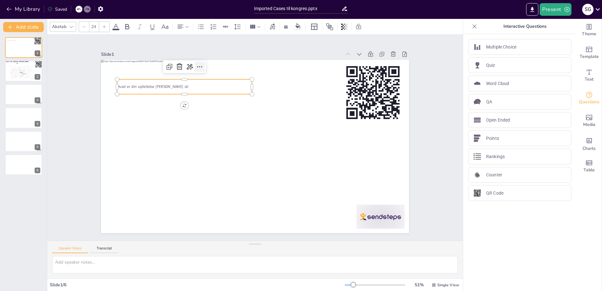
click at [205, 62] on icon at bounding box center [207, 61] width 5 height 2
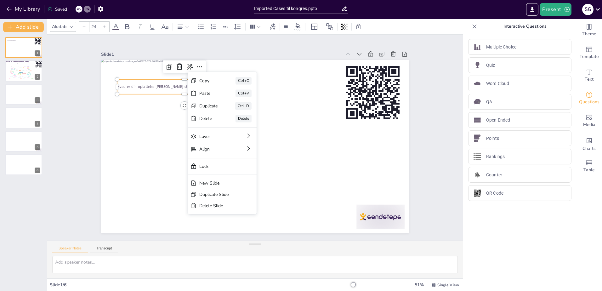
drag, startPoint x: 217, startPoint y: 115, endPoint x: 222, endPoint y: 115, distance: 5.4
click at [245, 149] on div "Delete" at bounding box center [254, 153] width 19 height 8
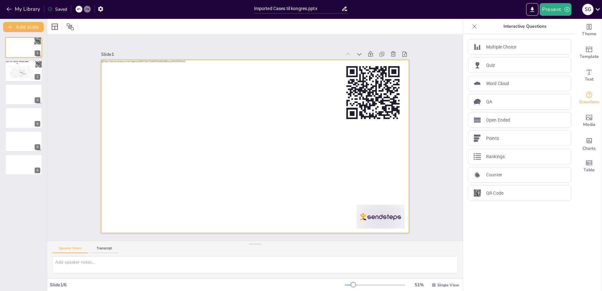
click at [329, 214] on div at bounding box center [254, 146] width 324 height 204
click at [12, 73] on div "Develop" at bounding box center [12, 73] width 2 height 1
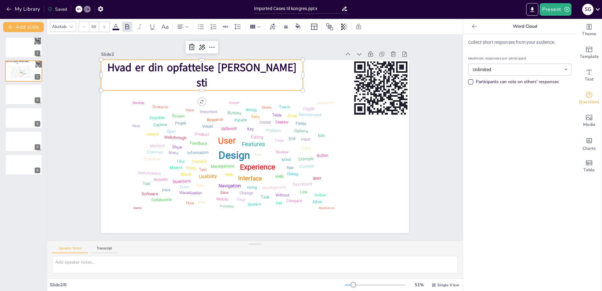
click at [153, 69] on span "Hvad er din opfattelse af denne sti" at bounding box center [226, 54] width 185 height 73
click at [177, 74] on span "Hvad er din opfattelse af denne sti" at bounding box center [210, 65] width 190 height 41
click at [269, 74] on span "Hvad er din opfattelse af denne sti" at bounding box center [305, 65] width 73 height 185
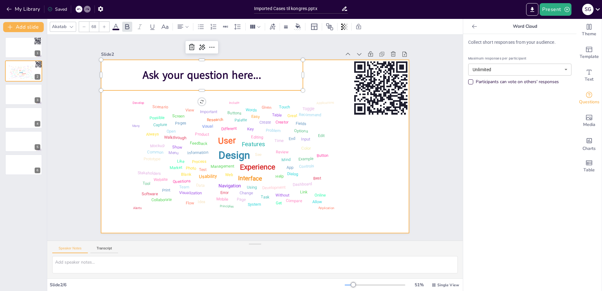
drag, startPoint x: 311, startPoint y: 72, endPoint x: 301, endPoint y: 71, distance: 9.2
click at [311, 72] on div at bounding box center [254, 146] width 324 height 204
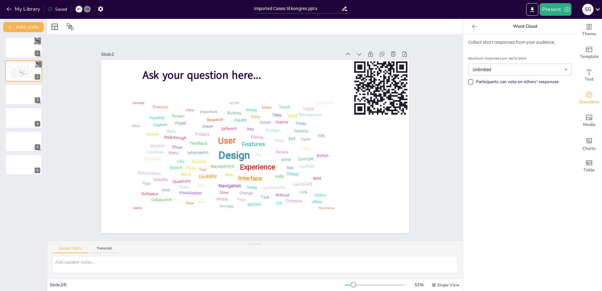
click at [79, 7] on icon at bounding box center [79, 9] width 4 height 4
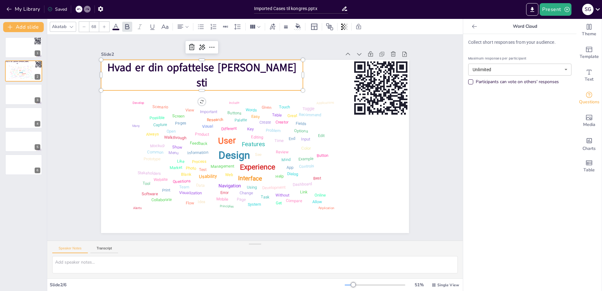
click at [223, 81] on div "Hvad er din opfattelse af denne sti" at bounding box center [216, 66] width 204 height 72
click at [237, 43] on icon at bounding box center [241, 38] width 9 height 9
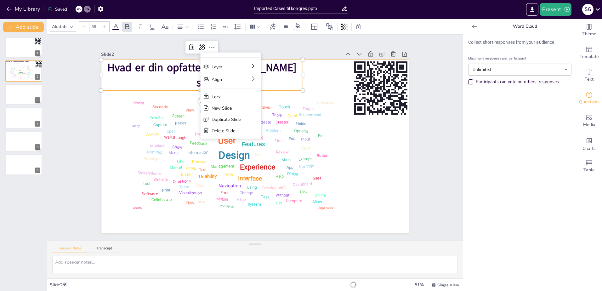
click at [318, 73] on div at bounding box center [252, 146] width 346 height 260
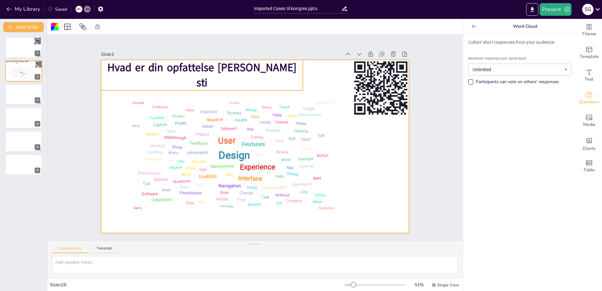
click at [290, 65] on div "Hvad er din opfattelse af denne sti" at bounding box center [209, 69] width 204 height 51
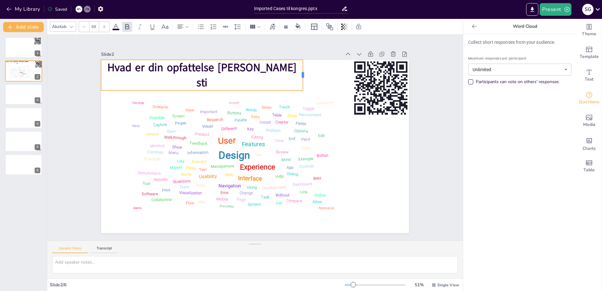
click at [315, 78] on div at bounding box center [322, 93] width 14 height 31
click at [307, 73] on div at bounding box center [311, 80] width 8 height 31
click at [217, 44] on icon at bounding box center [221, 43] width 8 height 8
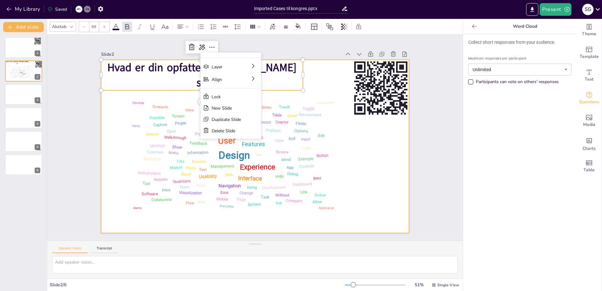
click at [393, 161] on div at bounding box center [254, 146] width 324 height 204
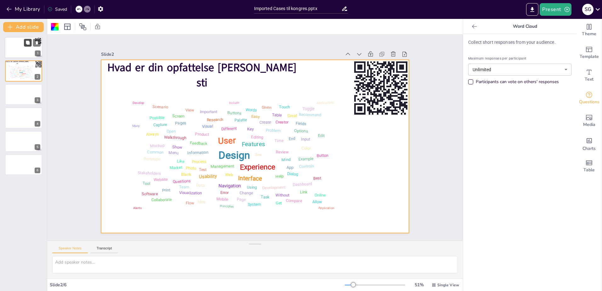
click at [30, 43] on icon at bounding box center [27, 43] width 4 height 4
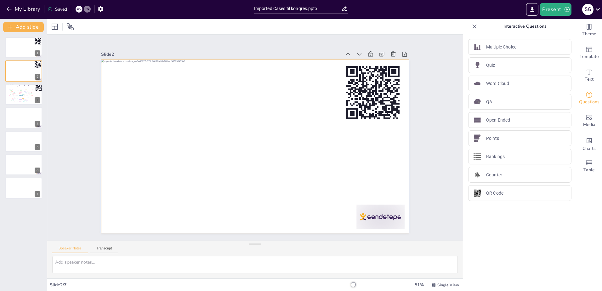
click at [112, 68] on div at bounding box center [254, 146] width 324 height 204
click at [471, 28] on icon at bounding box center [474, 26] width 6 height 6
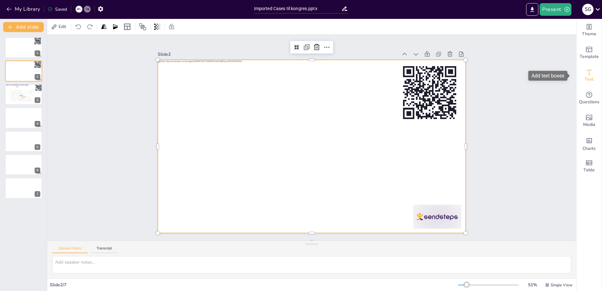
click at [586, 69] on icon "Add text boxes" at bounding box center [589, 72] width 8 height 8
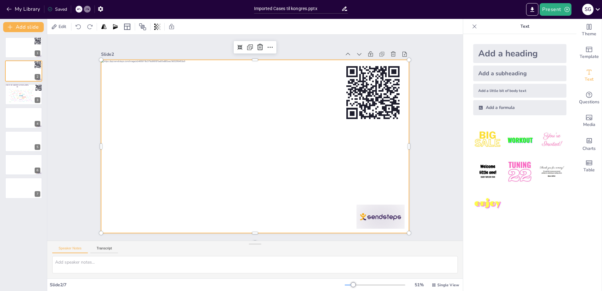
click at [524, 52] on div "Add a heading" at bounding box center [519, 53] width 93 height 19
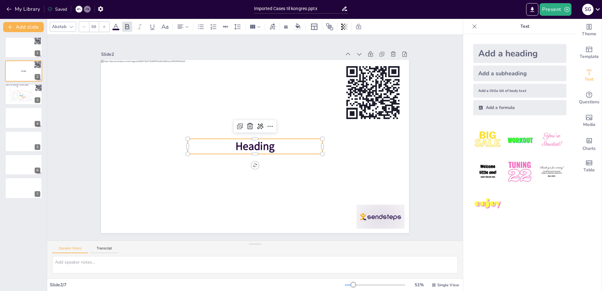
click at [256, 146] on span "Heading" at bounding box center [254, 146] width 41 height 19
click at [250, 142] on span "Heading" at bounding box center [254, 146] width 41 height 19
click at [255, 145] on span "Heading" at bounding box center [253, 146] width 42 height 23
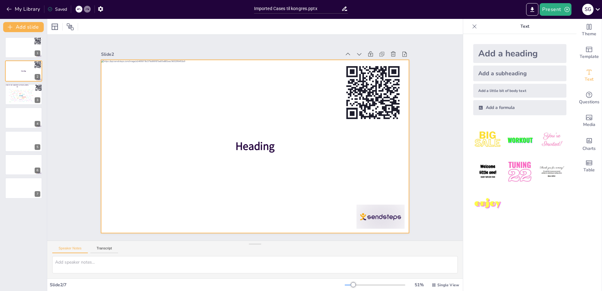
click at [248, 142] on span "Heading" at bounding box center [254, 146] width 41 height 19
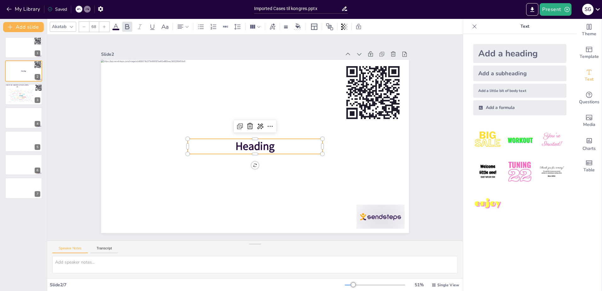
click at [251, 147] on span "Heading" at bounding box center [254, 146] width 41 height 19
click at [250, 144] on span "Heading" at bounding box center [253, 146] width 42 height 23
click at [250, 144] on span "Heading" at bounding box center [254, 146] width 41 height 19
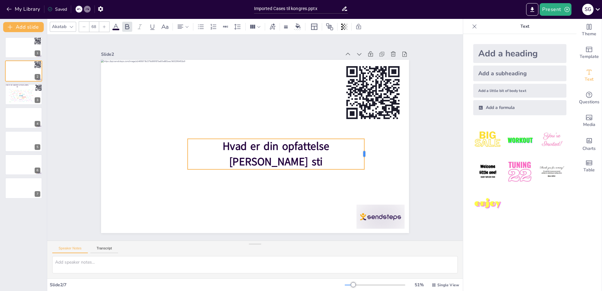
drag, startPoint x: 318, startPoint y: 151, endPoint x: 360, endPoint y: 150, distance: 41.9
click at [360, 150] on div at bounding box center [364, 165] width 8 height 31
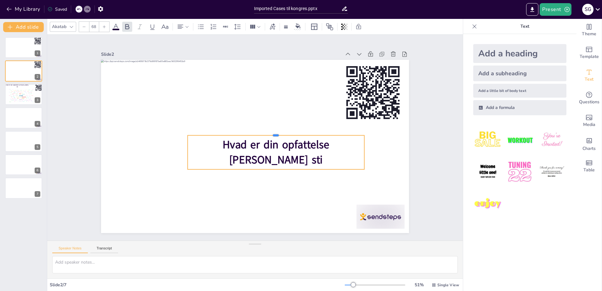
drag, startPoint x: 307, startPoint y: 136, endPoint x: 257, endPoint y: 133, distance: 50.8
click at [257, 133] on div at bounding box center [276, 135] width 176 height 24
click at [270, 178] on div "2 ° Hvad er din opfattelse af denne sti" at bounding box center [254, 146] width 324 height 205
click at [80, 10] on icon at bounding box center [79, 9] width 4 height 4
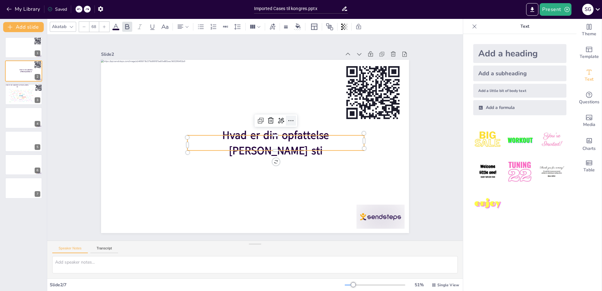
click at [290, 124] on icon at bounding box center [292, 125] width 5 height 2
click at [266, 142] on span "Hvad er din opfattelse af denne sti" at bounding box center [276, 144] width 108 height 41
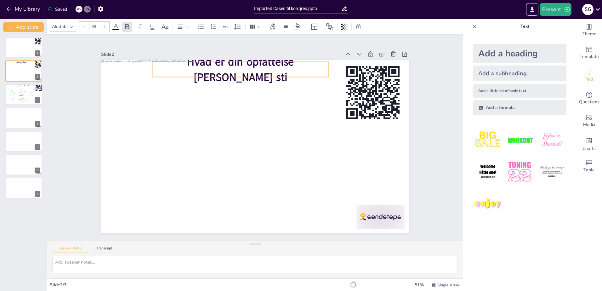
drag, startPoint x: 265, startPoint y: 142, endPoint x: 230, endPoint y: 69, distance: 80.4
click at [230, 69] on span "Hvad er din opfattelse af denne sti" at bounding box center [248, 68] width 108 height 41
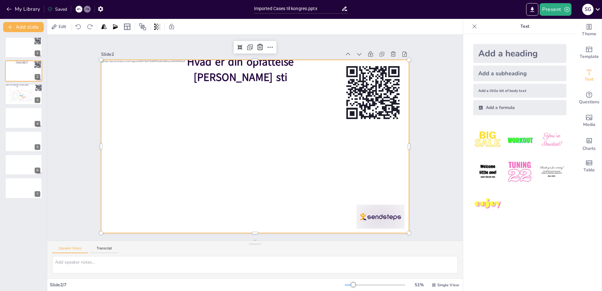
click at [320, 218] on div at bounding box center [255, 146] width 308 height 173
click at [24, 49] on div at bounding box center [24, 47] width 38 height 21
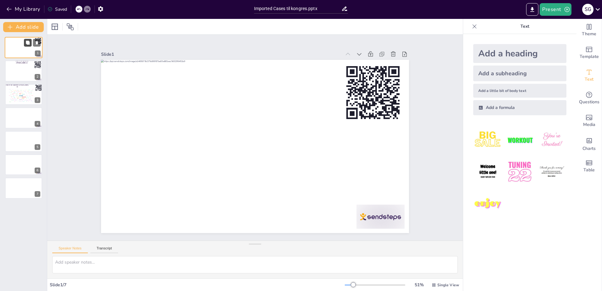
click at [26, 43] on icon at bounding box center [27, 43] width 4 height 4
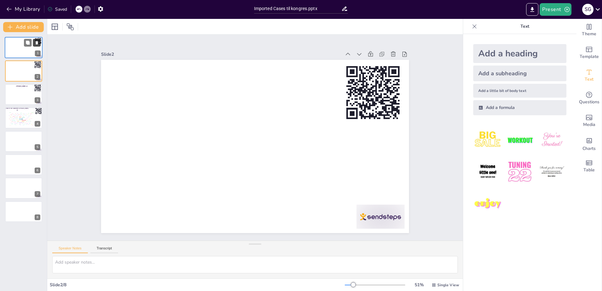
click at [38, 42] on icon at bounding box center [37, 43] width 4 height 4
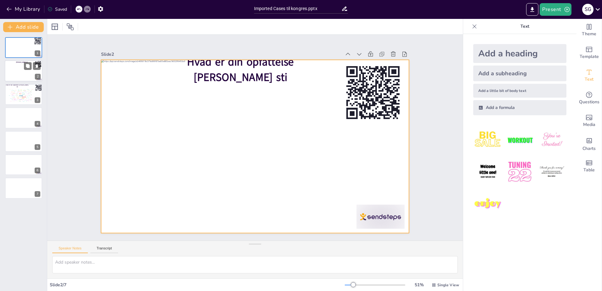
click at [17, 69] on div at bounding box center [24, 70] width 38 height 21
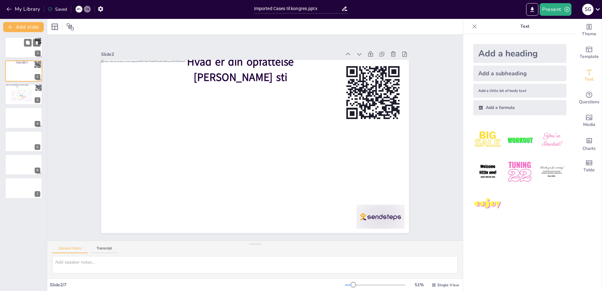
click at [16, 46] on div at bounding box center [24, 47] width 38 height 21
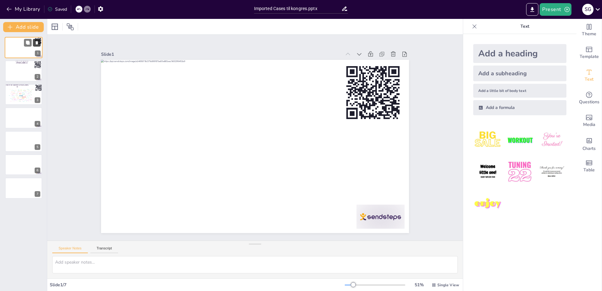
click at [39, 41] on icon at bounding box center [37, 43] width 4 height 4
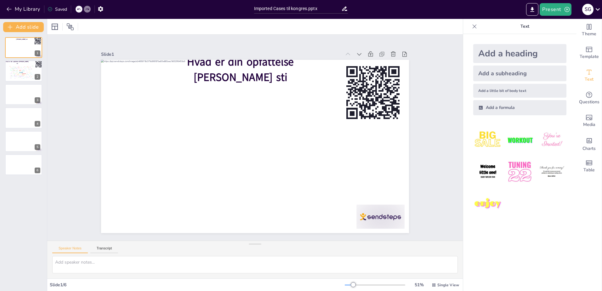
click at [72, 65] on div "Slide 1 Hvad er din opfattelse af denne sti Slide 2 Hvad er din opfattelse af d…" at bounding box center [254, 138] width 435 height 248
click at [13, 75] on div "Design User Experience Interface Features Navigation Usability Test Process Inf…" at bounding box center [20, 71] width 27 height 15
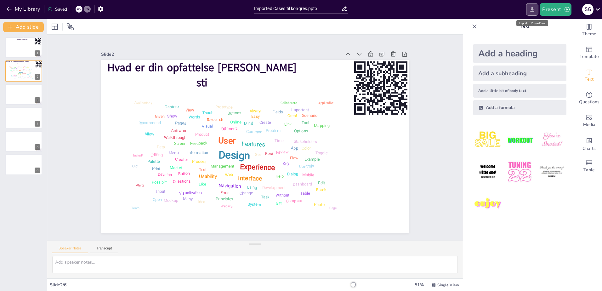
click at [533, 9] on icon "Export to PowerPoint" at bounding box center [532, 9] width 4 height 5
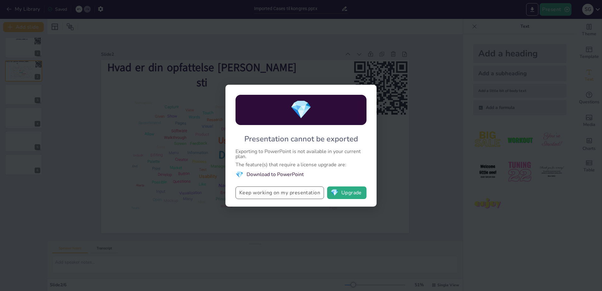
click at [289, 191] on button "Keep working on my presentation" at bounding box center [279, 192] width 88 height 13
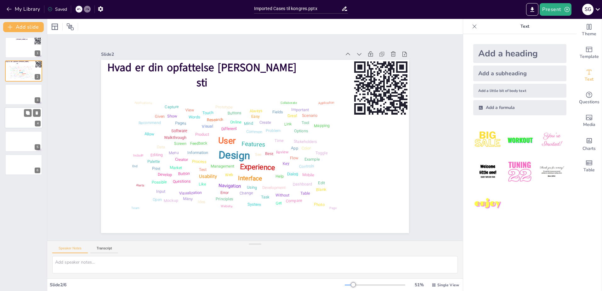
click at [17, 118] on div at bounding box center [24, 117] width 38 height 21
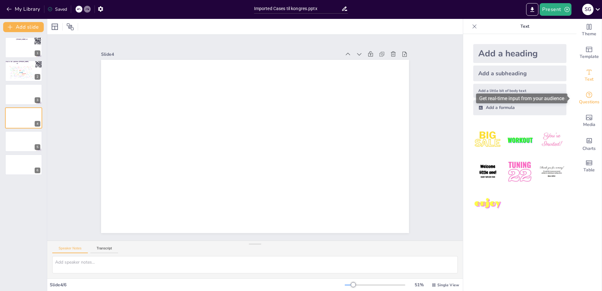
click at [587, 96] on icon "Get real-time input from your audience" at bounding box center [589, 95] width 6 height 6
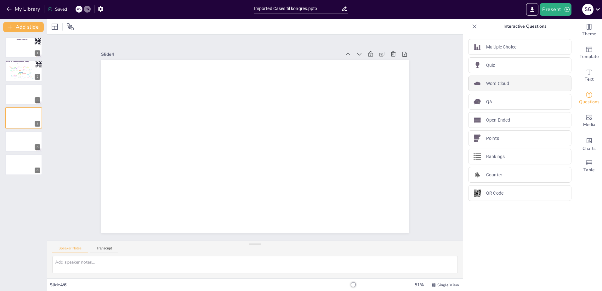
click at [516, 82] on div "Word Cloud" at bounding box center [519, 84] width 103 height 16
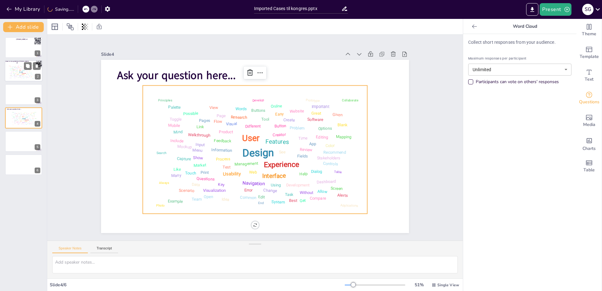
click at [15, 70] on div "Walkthrough" at bounding box center [13, 70] width 3 height 1
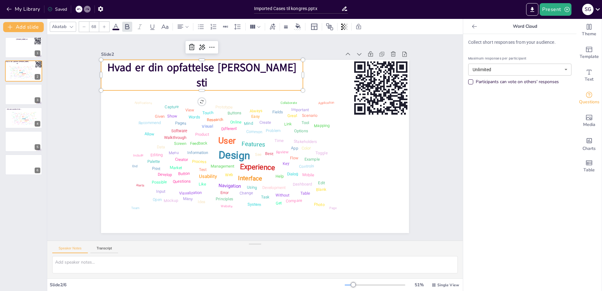
click at [157, 76] on span "Hvad er din opfattelse af denne sti" at bounding box center [234, 52] width 179 height 91
click at [250, 73] on span "Hvad er din opfattelse af denne sti" at bounding box center [201, 75] width 189 height 30
click at [250, 73] on span "Hvad er din opfattelse af denne sti" at bounding box center [210, 65] width 190 height 41
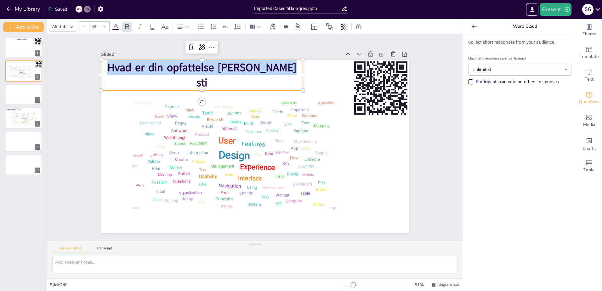
copy span "Hvad er din opfattelse af denne sti"
click at [25, 111] on button at bounding box center [28, 113] width 8 height 8
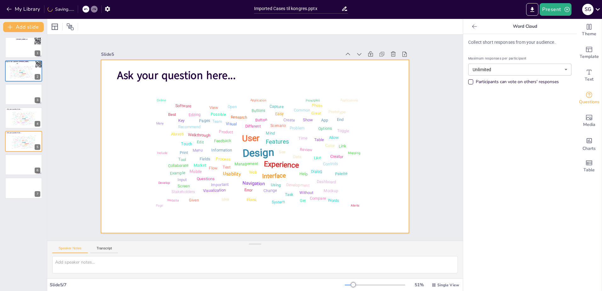
click at [132, 64] on div at bounding box center [253, 146] width 337 height 233
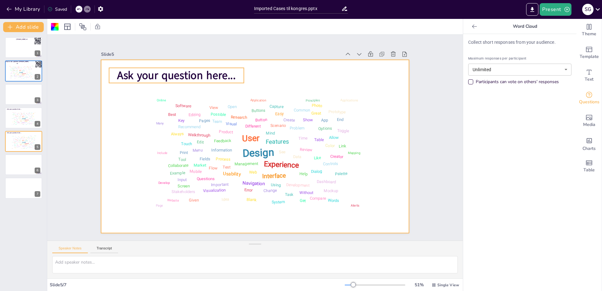
click at [176, 74] on span "Ask your question here..." at bounding box center [228, 41] width 104 height 82
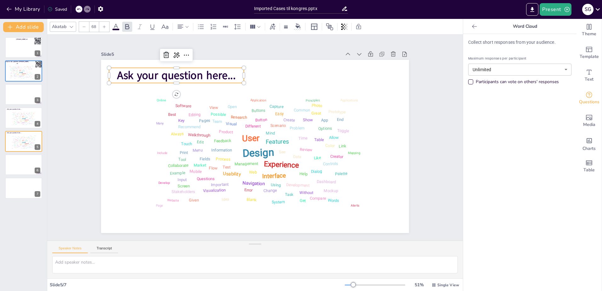
click at [132, 74] on span "Ask your question here..." at bounding box center [191, 60] width 119 height 39
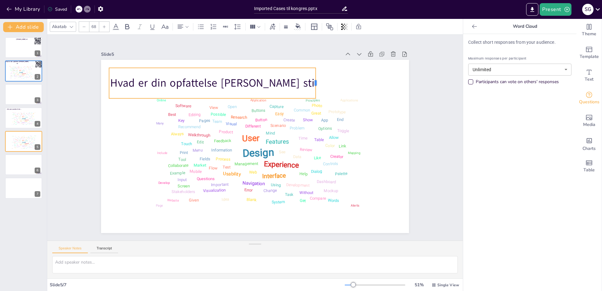
drag, startPoint x: 241, startPoint y: 80, endPoint x: 313, endPoint y: 78, distance: 71.8
click at [319, 78] on div at bounding box center [323, 90] width 8 height 31
click at [23, 70] on div "Features" at bounding box center [23, 70] width 3 height 1
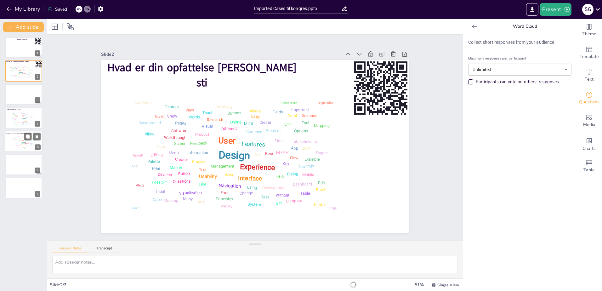
click at [19, 142] on div "Information" at bounding box center [19, 141] width 3 height 1
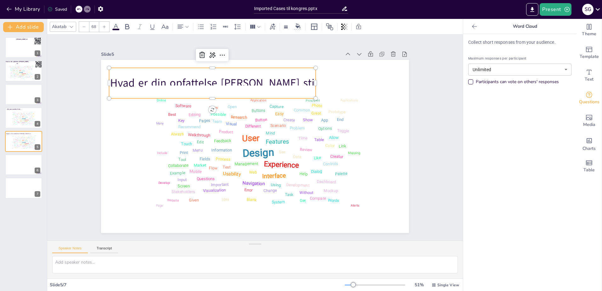
click at [148, 67] on div "Hvad er din opfattelse af denne sti" at bounding box center [225, 75] width 208 height 73
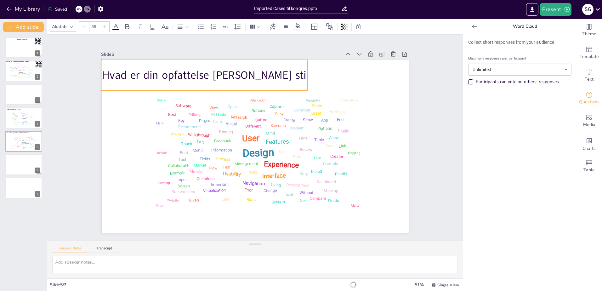
drag, startPoint x: 128, startPoint y: 69, endPoint x: 120, endPoint y: 59, distance: 12.7
click at [120, 59] on div "Hvad er din opfattelse af denne sti" at bounding box center [211, 70] width 208 height 52
click at [20, 70] on div "User" at bounding box center [20, 70] width 2 height 1
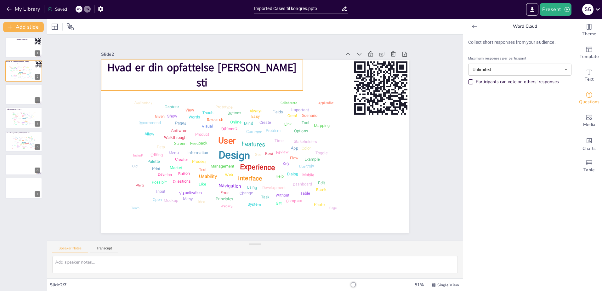
click at [235, 70] on span "Hvad er din opfattelse af denne sti" at bounding box center [289, 57] width 108 height 172
click at [19, 141] on div "Information" at bounding box center [19, 141] width 3 height 1
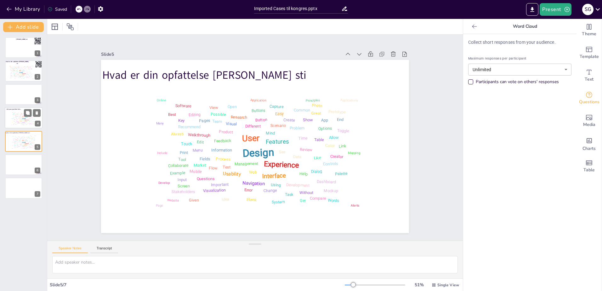
click at [13, 117] on div "Link" at bounding box center [13, 117] width 1 height 1
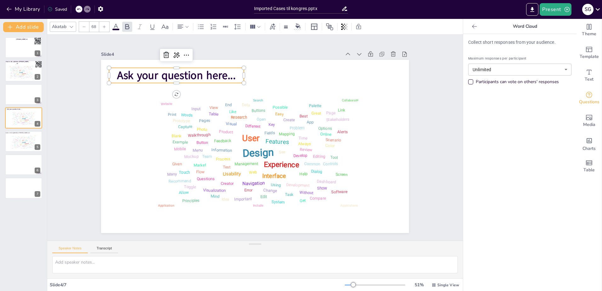
click at [208, 70] on span "Ask your question here..." at bounding box center [176, 75] width 118 height 15
click at [196, 75] on span "Ask your question here..." at bounding box center [183, 67] width 119 height 27
click at [196, 75] on span "Ask your question here..." at bounding box center [191, 60] width 119 height 39
click at [192, 73] on span "Ask your question here..." at bounding box center [191, 60] width 119 height 39
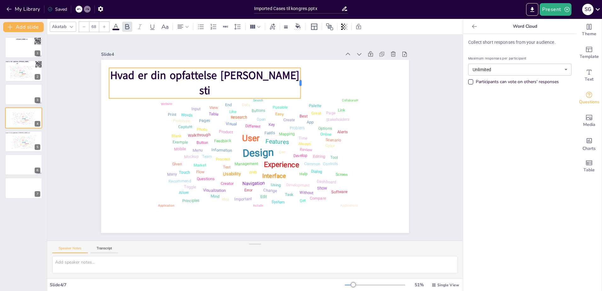
drag, startPoint x: 240, startPoint y: 81, endPoint x: 296, endPoint y: 77, distance: 56.7
click at [314, 100] on div at bounding box center [324, 114] width 20 height 29
click at [117, 65] on div at bounding box center [212, 59] width 191 height 25
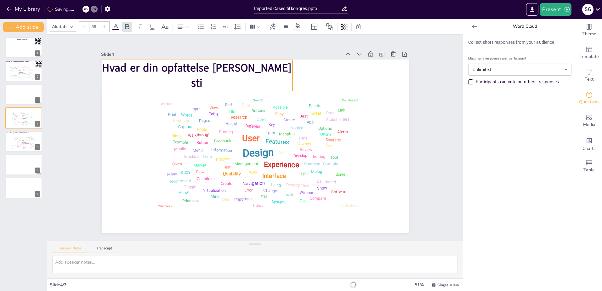
drag, startPoint x: 117, startPoint y: 70, endPoint x: 110, endPoint y: 63, distance: 9.8
click at [123, 63] on div "Hvad er din opfattelse af denne sti" at bounding box center [219, 60] width 192 height 89
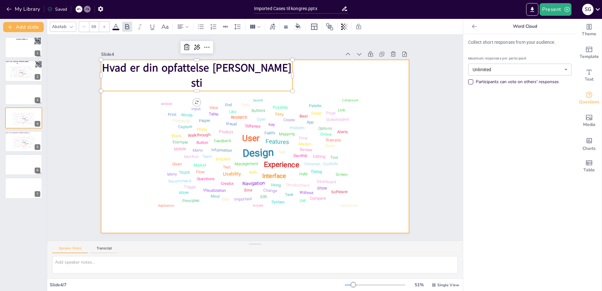
click at [111, 112] on div at bounding box center [253, 146] width 337 height 233
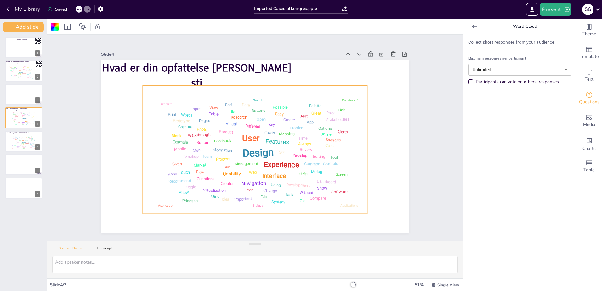
click at [266, 167] on div "Design User Experience Interface Features Navigation Usability Test Process Inf…" at bounding box center [253, 149] width 229 height 144
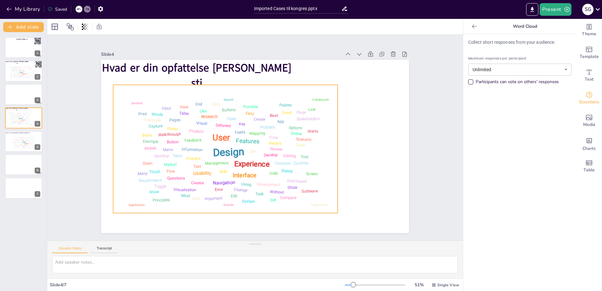
drag, startPoint x: 356, startPoint y: 177, endPoint x: 327, endPoint y: 176, distance: 29.6
click at [327, 176] on div "Design User Experience Interface Features Navigation Usability Test Process Inf…" at bounding box center [224, 146] width 229 height 144
click at [19, 71] on div "Design" at bounding box center [21, 72] width 4 height 2
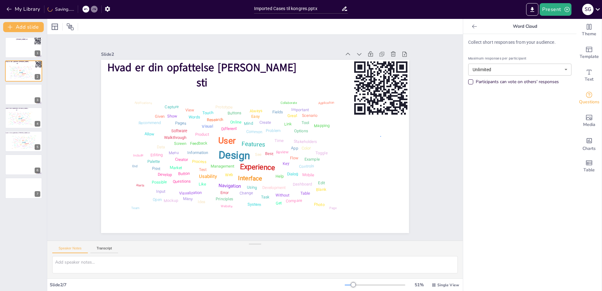
drag, startPoint x: 380, startPoint y: 136, endPoint x: 368, endPoint y: 98, distance: 39.9
click at [367, 206] on rect at bounding box center [341, 241] width 71 height 71
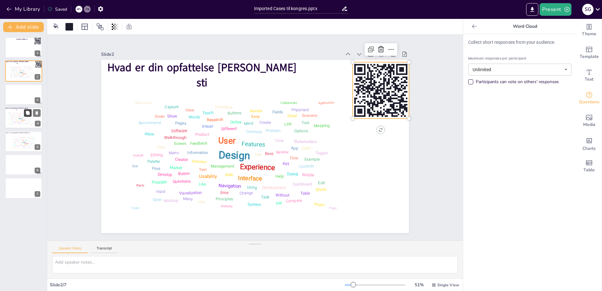
click at [27, 113] on icon at bounding box center [28, 113] width 4 height 4
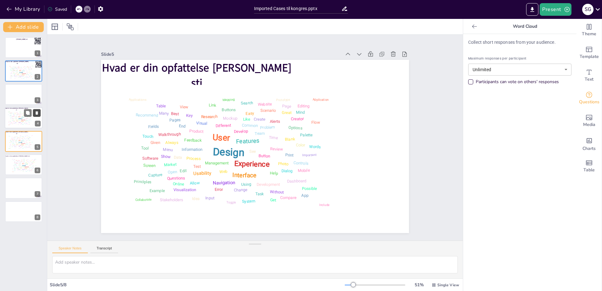
click at [37, 113] on icon at bounding box center [37, 112] width 3 height 3
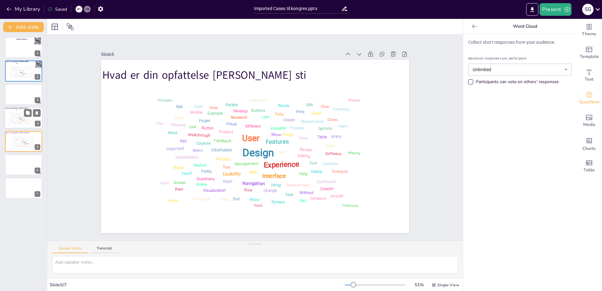
click at [19, 118] on div "Design" at bounding box center [20, 119] width 4 height 2
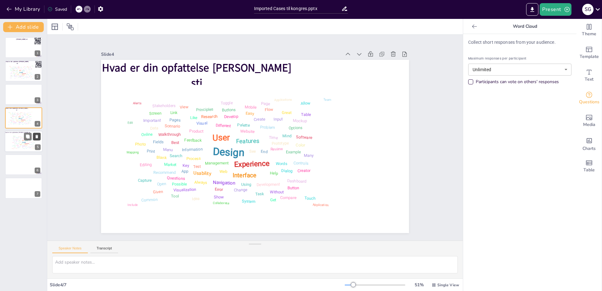
click at [39, 136] on icon at bounding box center [37, 136] width 4 height 4
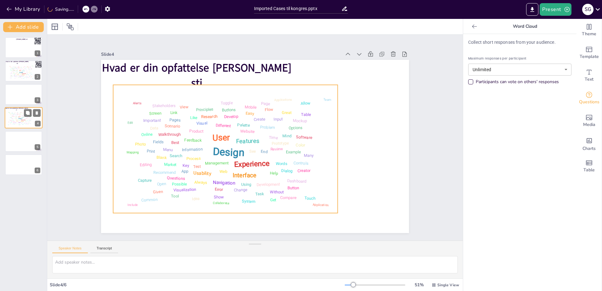
click at [21, 122] on div "Navigation" at bounding box center [19, 122] width 3 height 1
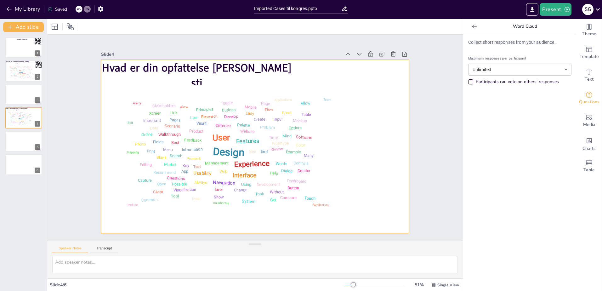
click at [377, 118] on div at bounding box center [254, 146] width 324 height 204
click at [21, 79] on div "Design User Experience Interface Features Navigation Usability Test Process Inf…" at bounding box center [21, 72] width 28 height 16
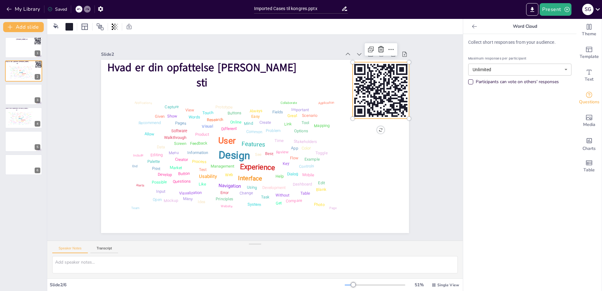
click at [344, 222] on rect at bounding box center [342, 223] width 3 height 3
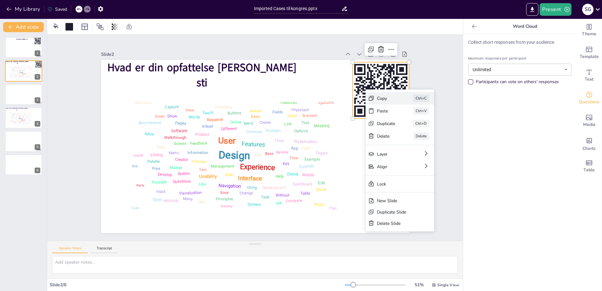
click at [424, 130] on div "Copy" at bounding box center [433, 133] width 19 height 6
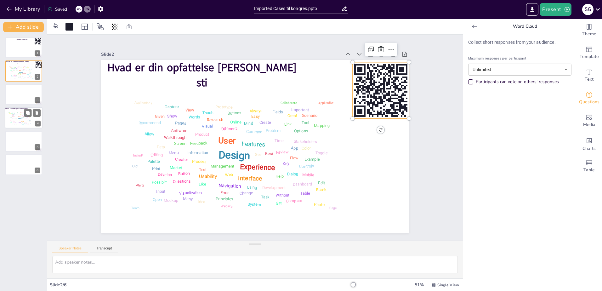
click at [13, 120] on div "Market" at bounding box center [13, 120] width 2 height 1
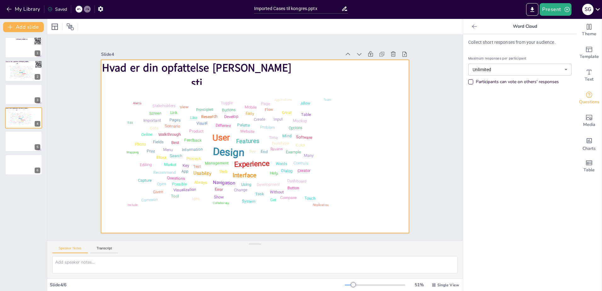
click at [341, 190] on div at bounding box center [254, 146] width 324 height 204
click at [370, 184] on div at bounding box center [255, 146] width 308 height 173
click at [371, 151] on div at bounding box center [254, 146] width 324 height 204
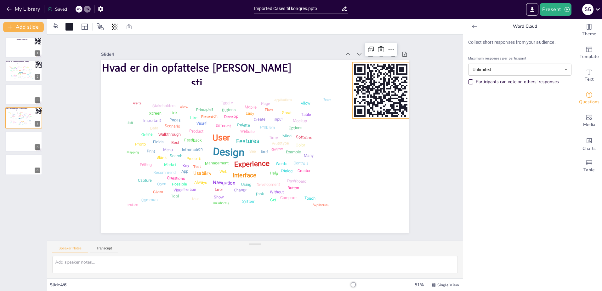
click at [391, 175] on div at bounding box center [255, 146] width 308 height 173
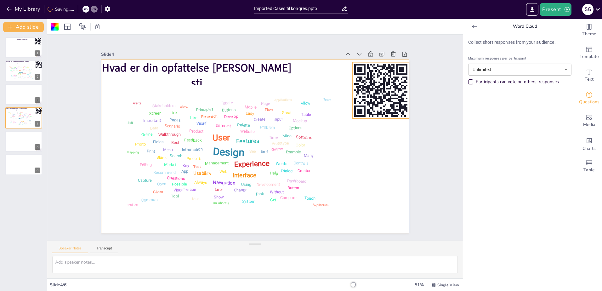
click at [398, 127] on rect at bounding box center [399, 128] width 2 height 2
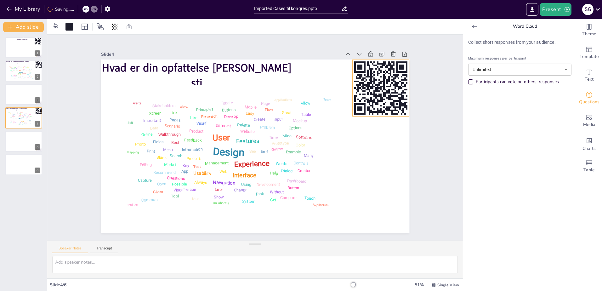
drag, startPoint x: 385, startPoint y: 115, endPoint x: 383, endPoint y: 112, distance: 3.9
click at [383, 112] on icon at bounding box center [385, 101] width 62 height 62
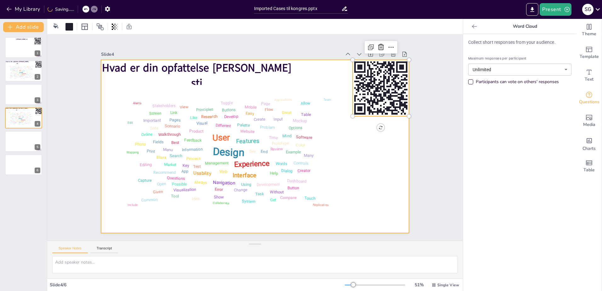
click at [397, 145] on div at bounding box center [248, 143] width 335 height 345
click at [15, 94] on div at bounding box center [24, 94] width 38 height 21
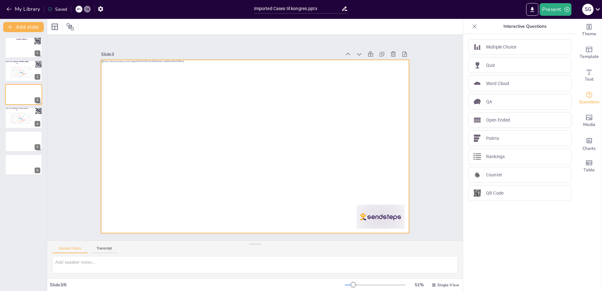
click at [315, 213] on div at bounding box center [254, 146] width 324 height 204
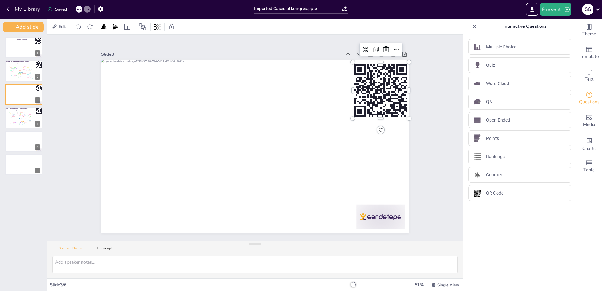
click at [198, 166] on div at bounding box center [255, 146] width 308 height 173
click at [195, 173] on div at bounding box center [254, 146] width 324 height 204
click at [14, 144] on div at bounding box center [24, 141] width 38 height 21
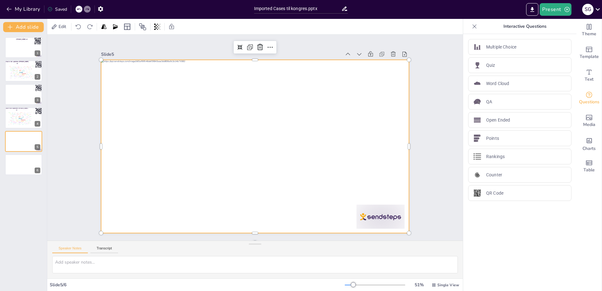
click at [387, 189] on div at bounding box center [254, 146] width 324 height 204
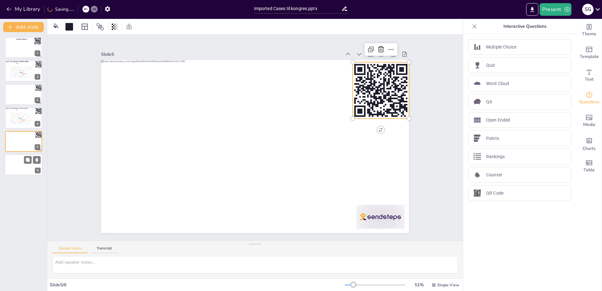
click at [16, 166] on div at bounding box center [24, 164] width 38 height 21
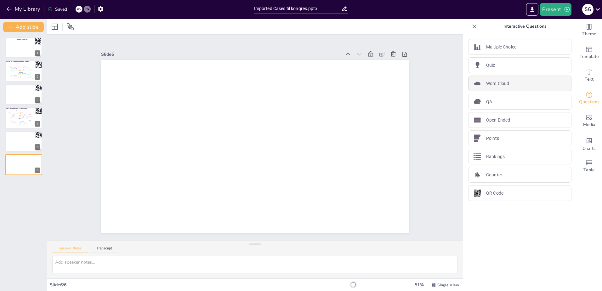
click at [510, 83] on div "Word Cloud" at bounding box center [519, 84] width 103 height 16
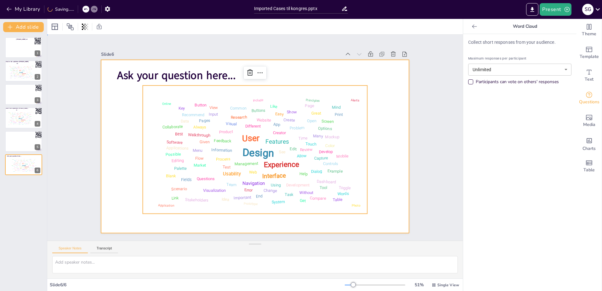
click at [391, 155] on div at bounding box center [254, 146] width 324 height 205
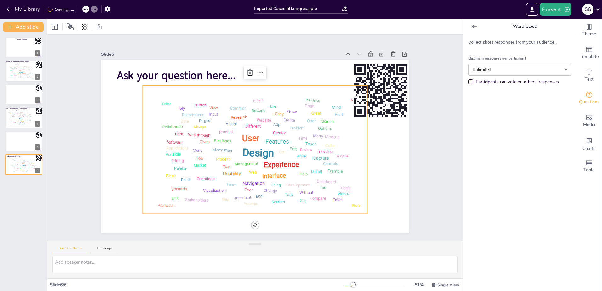
click at [322, 161] on div "Capture" at bounding box center [319, 164] width 16 height 7
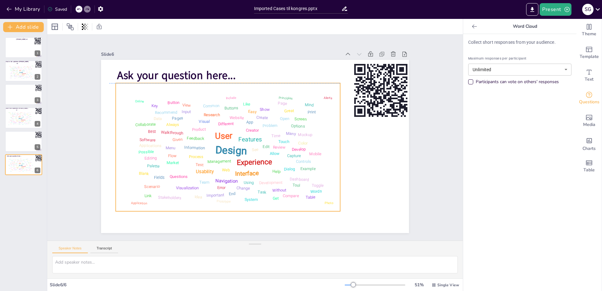
drag, startPoint x: 357, startPoint y: 162, endPoint x: 330, endPoint y: 160, distance: 27.2
click at [330, 160] on div "Design User Experience Interface Features Navigation Usability Test Process Inf…" at bounding box center [226, 135] width 249 height 200
click at [8, 110] on span "Hvad er din opfattelse af denne sti" at bounding box center [16, 109] width 23 height 4
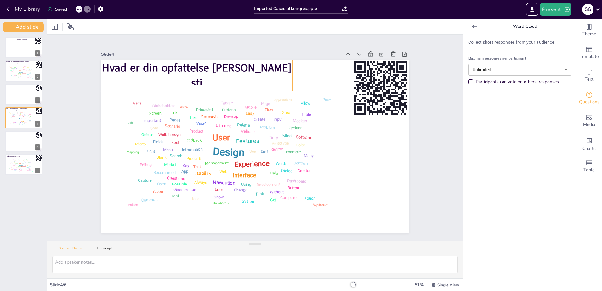
click at [154, 66] on span "Hvad er din opfattelse af denne sti" at bounding box center [240, 48] width 172 height 108
click at [156, 74] on span "Hvad er din opfattelse af denne sti" at bounding box center [205, 65] width 190 height 41
click at [156, 74] on span "Hvad er din opfattelse af denne sti" at bounding box center [230, 50] width 179 height 91
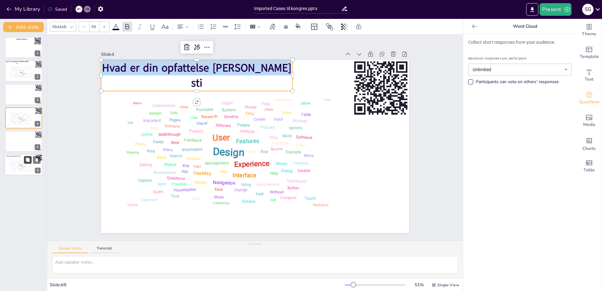
click at [26, 162] on button at bounding box center [28, 160] width 8 height 8
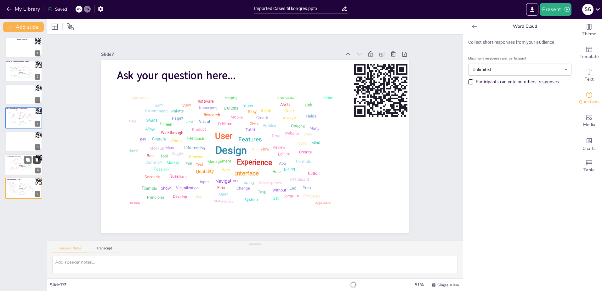
click at [36, 159] on icon at bounding box center [37, 159] width 3 height 3
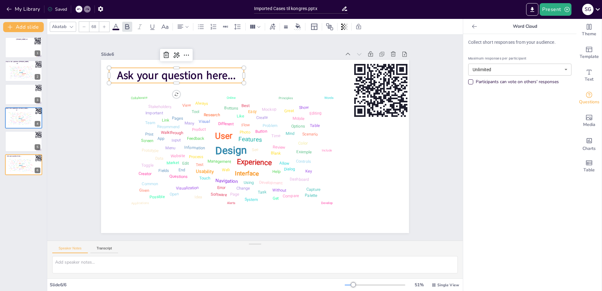
click at [127, 73] on span "Ask your question here..." at bounding box center [183, 67] width 119 height 27
type input "24"
click at [201, 73] on span "Ask your question here..." at bounding box center [183, 67] width 119 height 27
click at [201, 73] on span "Ask your question here..." at bounding box center [191, 60] width 119 height 39
click at [194, 73] on span "Ask your question here..." at bounding box center [199, 54] width 117 height 51
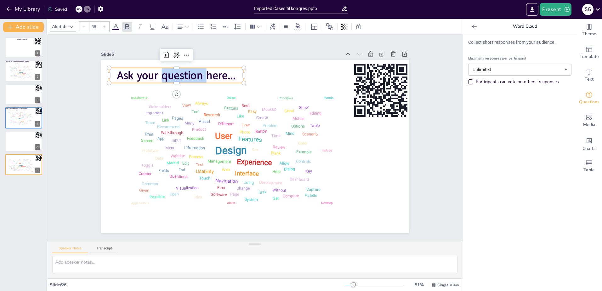
click at [194, 73] on span "Ask your question here..." at bounding box center [183, 67] width 119 height 27
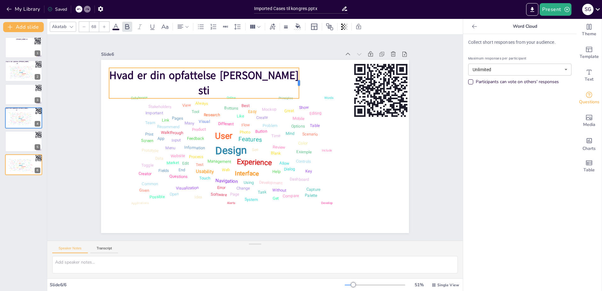
drag, startPoint x: 239, startPoint y: 80, endPoint x: 294, endPoint y: 81, distance: 55.1
click at [303, 81] on div at bounding box center [307, 88] width 8 height 31
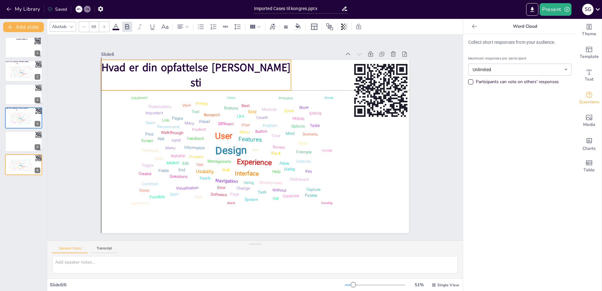
drag, startPoint x: 279, startPoint y: 66, endPoint x: 271, endPoint y: 55, distance: 13.0
click at [271, 55] on div "Slide 6 Design User Experience Interface Features Navigation Usability Test Pro…" at bounding box center [254, 141] width 325 height 214
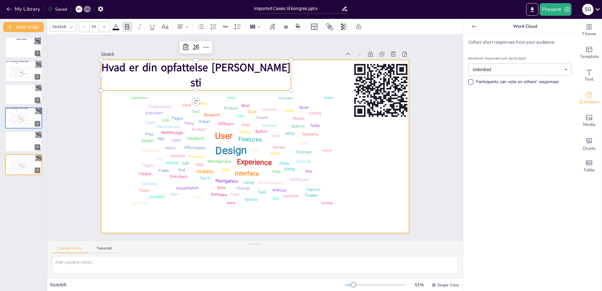
click at [387, 206] on div at bounding box center [254, 146] width 324 height 204
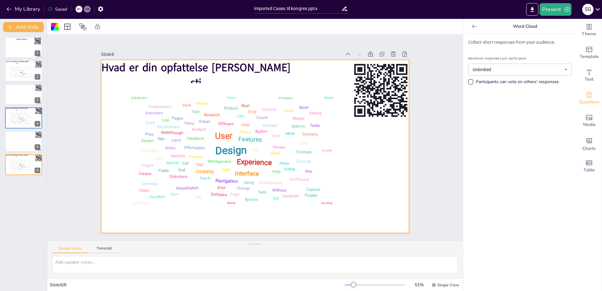
click at [23, 208] on div "Hvad er din opfattelse af denne sti 1 Hvad er din opfattelse af denne sti Desig…" at bounding box center [23, 161] width 47 height 259
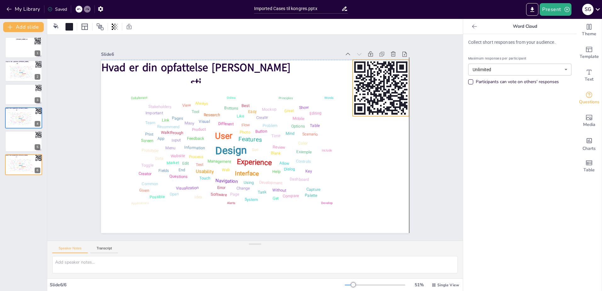
drag, startPoint x: 379, startPoint y: 90, endPoint x: 377, endPoint y: 85, distance: 5.3
click at [377, 85] on icon at bounding box center [380, 88] width 56 height 56
drag, startPoint x: 380, startPoint y: 84, endPoint x: 378, endPoint y: 88, distance: 4.6
click at [378, 88] on icon at bounding box center [380, 88] width 56 height 56
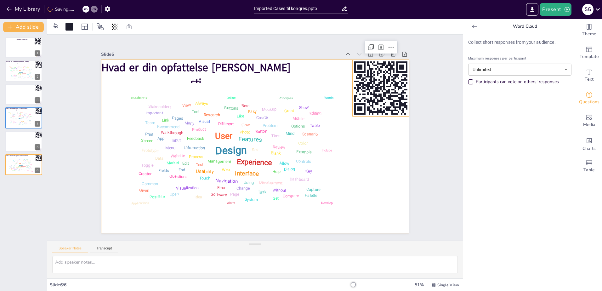
click at [380, 146] on div at bounding box center [254, 146] width 324 height 204
click at [14, 142] on div at bounding box center [24, 141] width 38 height 21
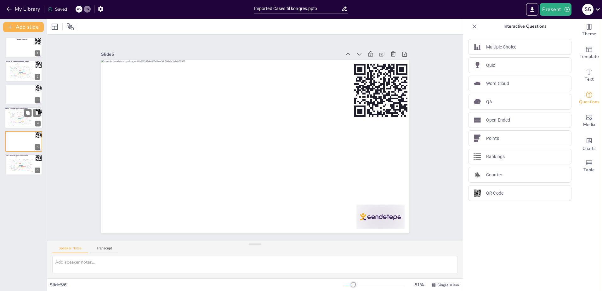
click at [12, 113] on div "Fields" at bounding box center [13, 112] width 2 height 1
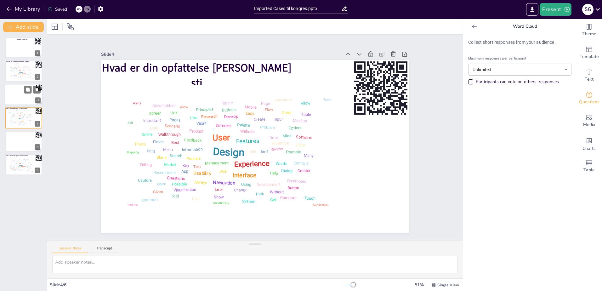
click at [7, 95] on div at bounding box center [24, 94] width 38 height 21
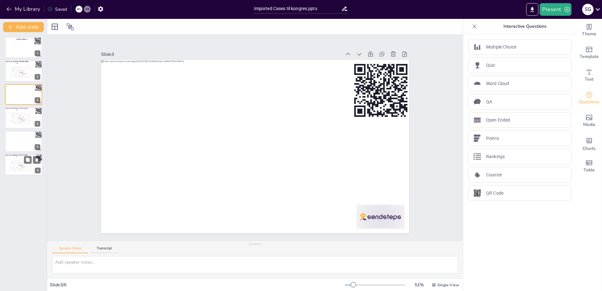
click at [18, 160] on div "Link" at bounding box center [17, 159] width 1 height 1
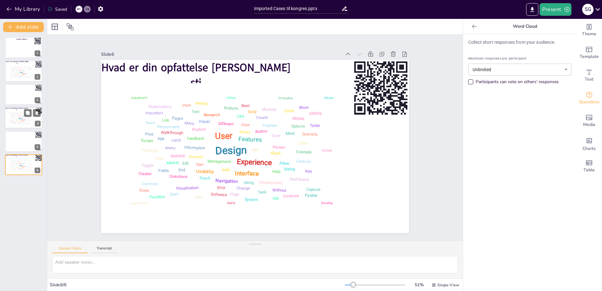
click at [20, 118] on div "Design" at bounding box center [20, 119] width 4 height 2
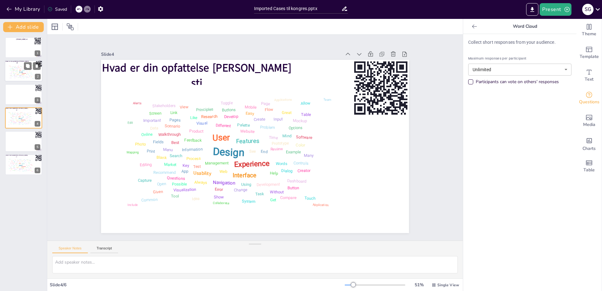
click at [18, 75] on div "Design User Experience Interface Features Navigation Usability Test Process Inf…" at bounding box center [20, 71] width 27 height 15
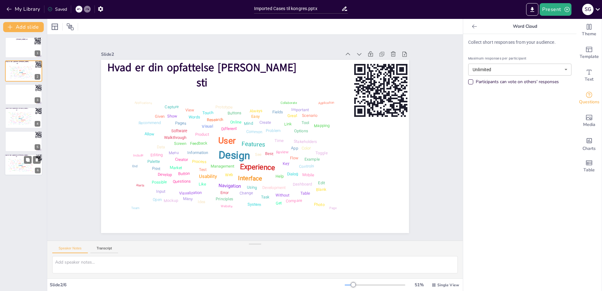
click at [20, 162] on div "Different" at bounding box center [20, 161] width 2 height 1
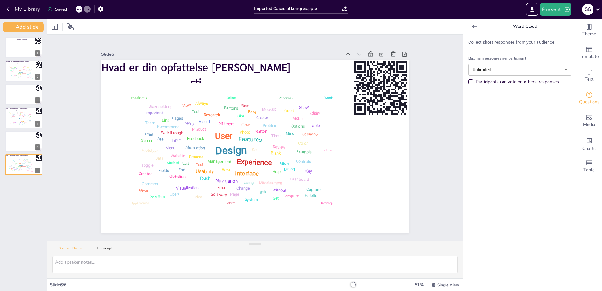
click at [69, 204] on div "Slide 1 Hvad er din opfattelse af denne sti Slide 2 Hvad er din opfattelse af d…" at bounding box center [254, 138] width 435 height 248
click at [23, 48] on div at bounding box center [24, 47] width 38 height 21
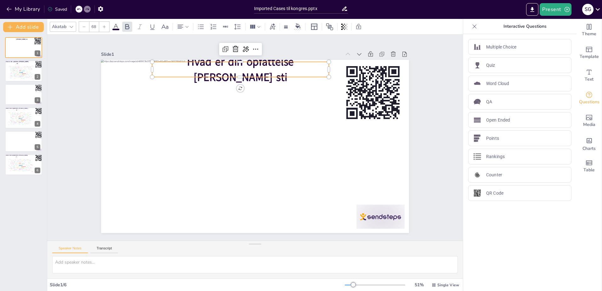
click at [194, 68] on span "Hvad er din opfattelse af denne sti" at bounding box center [248, 68] width 108 height 41
click at [194, 67] on span "Hvad er din opfattelse af denne sti" at bounding box center [248, 68] width 108 height 41
click at [187, 67] on span "Hvad er din opfattelse af denne sti" at bounding box center [240, 69] width 107 height 30
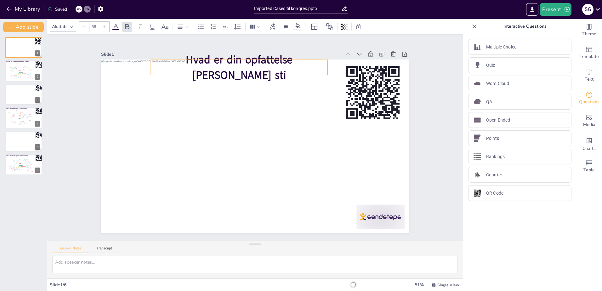
click at [194, 65] on span "Hvad er din opfattelse af denne sti" at bounding box center [248, 66] width 108 height 41
click at [14, 92] on div at bounding box center [24, 94] width 38 height 21
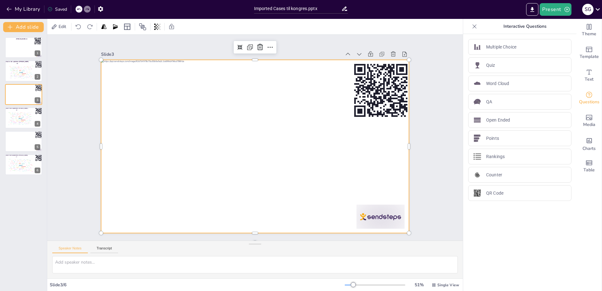
click at [126, 213] on div at bounding box center [253, 147] width 337 height 234
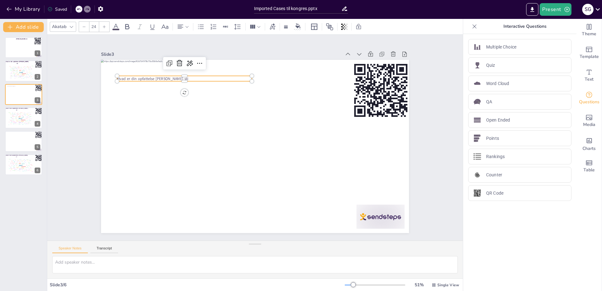
click at [169, 74] on span "Hvad er din opfattelse af denne sti" at bounding box center [159, 68] width 71 height 13
click at [170, 74] on span "Hvad er din opfattelse af denne sti" at bounding box center [159, 68] width 71 height 13
click at [167, 76] on span "Hvad er din opfattelse af denne sti" at bounding box center [152, 78] width 71 height 5
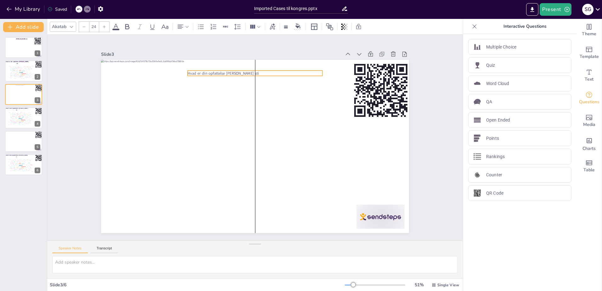
drag, startPoint x: 195, startPoint y: 77, endPoint x: 265, endPoint y: 71, distance: 70.7
click at [265, 71] on p "Hvad er din opfattelse af denne sti" at bounding box center [298, 90] width 104 height 94
click at [227, 71] on span "Hvad er din opfattelse af denne sti" at bounding box center [223, 72] width 71 height 5
click at [226, 69] on span "Hvad er din opfattelse af denne sti" at bounding box center [229, 69] width 71 height 13
click at [226, 70] on span "Hvad er din opfattelse af denne sti" at bounding box center [223, 72] width 71 height 5
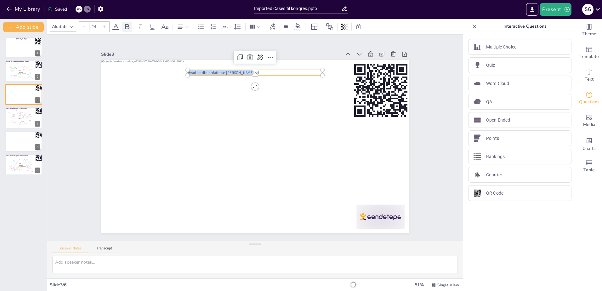
click at [128, 26] on icon at bounding box center [127, 26] width 4 height 5
click at [95, 27] on input "24" at bounding box center [93, 27] width 9 height 10
click at [95, 26] on input "24" at bounding box center [93, 27] width 9 height 10
type input "2"
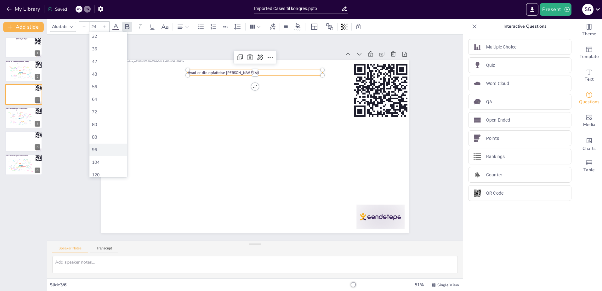
scroll to position [144, 0]
click at [106, 83] on div "64" at bounding box center [108, 83] width 33 height 6
type input "64"
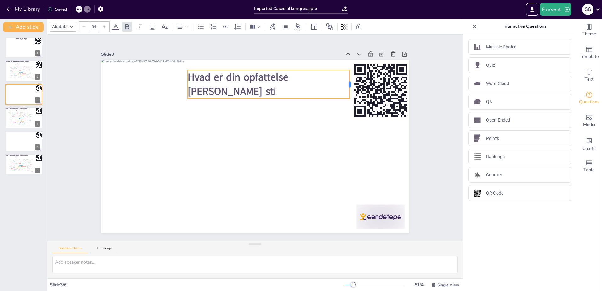
drag, startPoint x: 319, startPoint y: 81, endPoint x: 346, endPoint y: 79, distance: 27.5
click at [353, 80] on div at bounding box center [357, 94] width 8 height 29
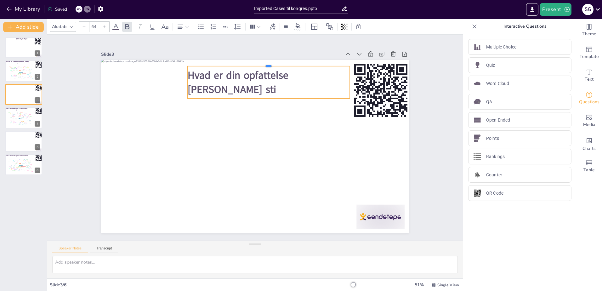
drag, startPoint x: 305, startPoint y: 67, endPoint x: 293, endPoint y: 63, distance: 12.5
click at [293, 63] on div at bounding box center [276, 65] width 162 height 22
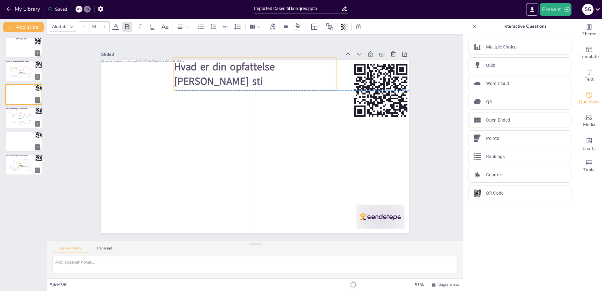
drag, startPoint x: 287, startPoint y: 67, endPoint x: 279, endPoint y: 61, distance: 9.8
click at [279, 61] on div "Hvad er din opfattelse af denne sti" at bounding box center [268, 75] width 165 height 65
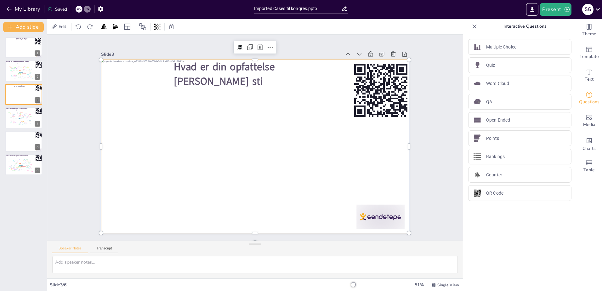
click at [208, 216] on div at bounding box center [254, 146] width 324 height 205
click at [21, 76] on div "Design User Experience Interface Features Navigation Usability Test Process Inf…" at bounding box center [20, 71] width 27 height 15
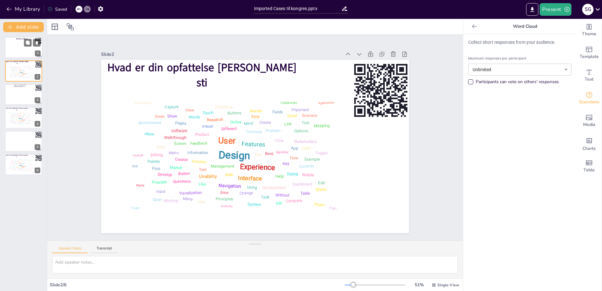
click at [26, 49] on div at bounding box center [24, 47] width 38 height 21
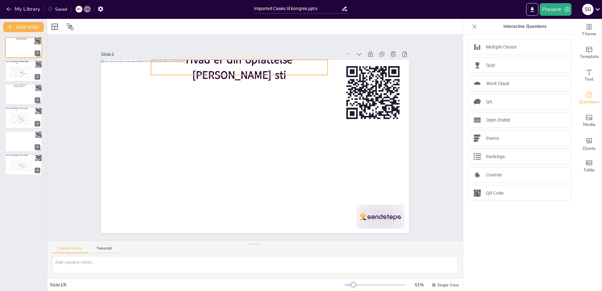
click at [212, 64] on span "Hvad er din opfattelse af denne sti" at bounding box center [239, 67] width 107 height 30
click at [200, 67] on span "Hvad er din opfattelse af denne sti" at bounding box center [248, 66] width 108 height 41
click at [211, 67] on span "Hvad er din opfattelse af denne sti" at bounding box center [264, 65] width 106 height 60
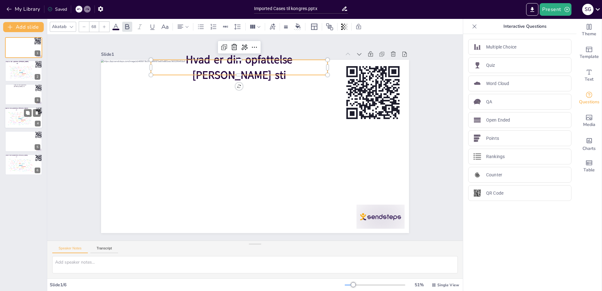
click at [8, 119] on div "Design User Experience Interface Features Navigation Usability Test Process Inf…" at bounding box center [20, 117] width 27 height 15
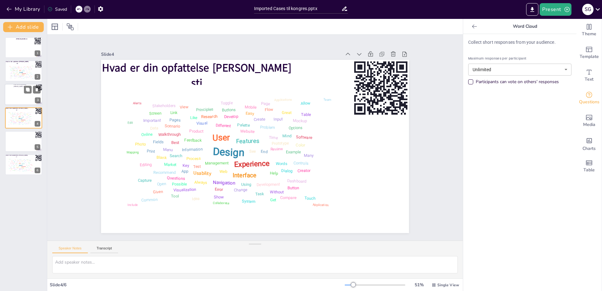
click at [15, 92] on div at bounding box center [24, 94] width 38 height 21
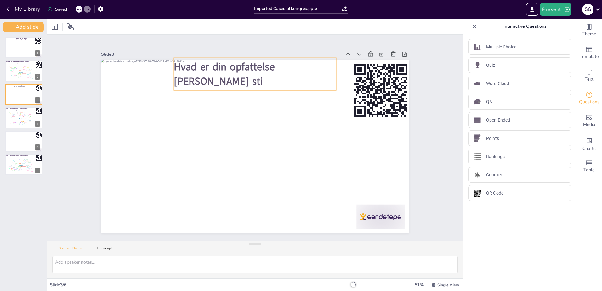
click at [225, 72] on span "Hvad er din opfattelse af denne sti" at bounding box center [260, 64] width 101 height 69
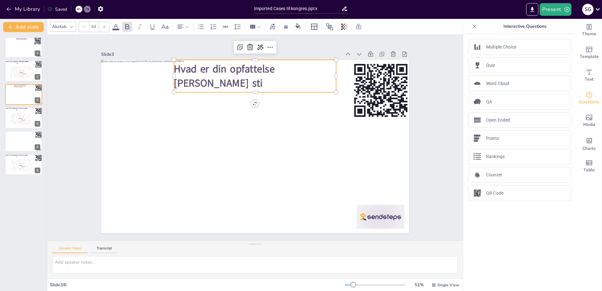
click at [218, 75] on span "Hvad er din opfattelse af denne sti" at bounding box center [237, 70] width 104 height 46
click at [218, 75] on span "Hvad er din opfattelse af denne sti" at bounding box center [230, 72] width 103 height 37
drag, startPoint x: 325, startPoint y: 72, endPoint x: 324, endPoint y: 69, distance: 3.2
click at [282, 69] on span "Hvad er din opfattelse af denne sti" at bounding box center [230, 70] width 103 height 37
click at [282, 73] on span "Hvad er din opfattelse af denne sti" at bounding box center [230, 70] width 103 height 37
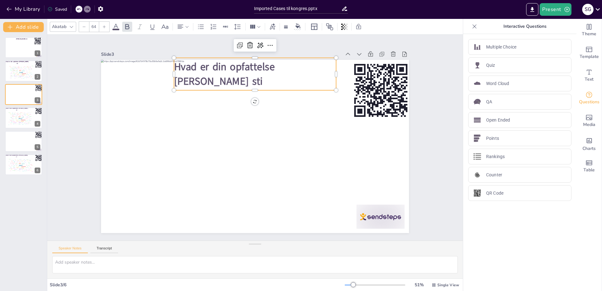
click at [97, 27] on input "64" at bounding box center [93, 27] width 9 height 10
type input "64"
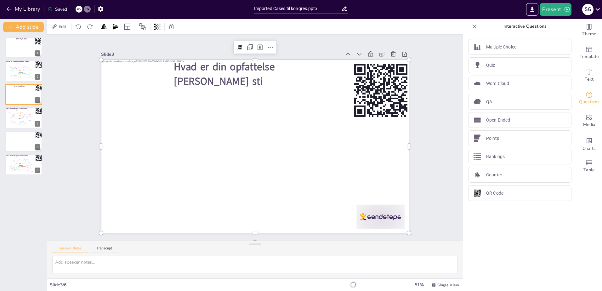
click at [160, 76] on div at bounding box center [255, 146] width 308 height 173
click at [15, 73] on div "Design User Experience Interface Features Navigation Usability Test Process Inf…" at bounding box center [20, 71] width 27 height 15
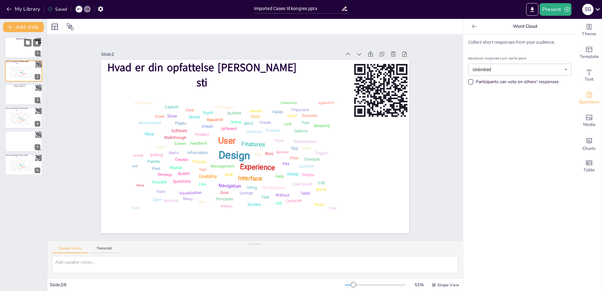
click at [12, 52] on div at bounding box center [24, 47] width 38 height 21
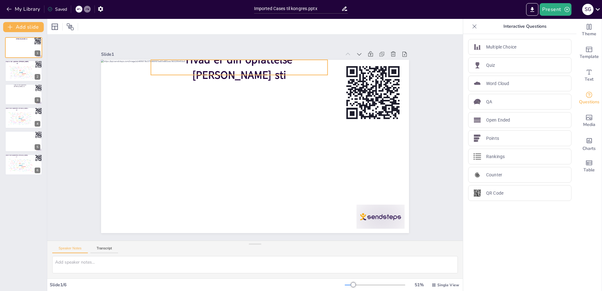
click at [217, 61] on span "Hvad er din opfattelse af denne sti" at bounding box center [256, 65] width 108 height 50
click at [288, 65] on span "Hvad er din opfattelse af denne sti" at bounding box center [318, 98] width 60 height 106
click at [237, 65] on span "Hvad er din opfattelse af denne sti" at bounding box center [286, 69] width 99 height 83
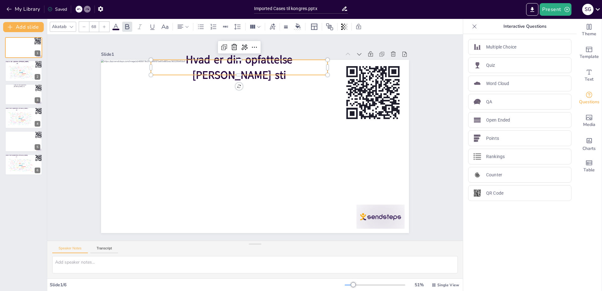
click at [216, 66] on span "Hvad er din opfattelse af denne sti" at bounding box center [248, 66] width 108 height 41
click at [93, 25] on input "68" at bounding box center [93, 27] width 9 height 10
type input "68"
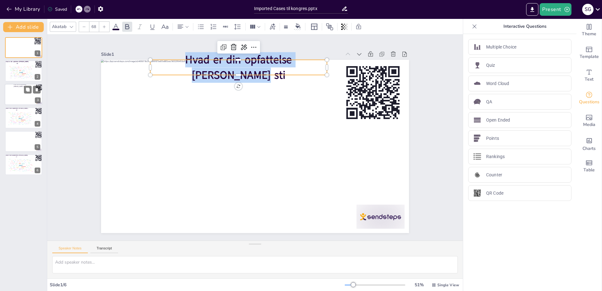
click at [17, 95] on div at bounding box center [24, 94] width 38 height 21
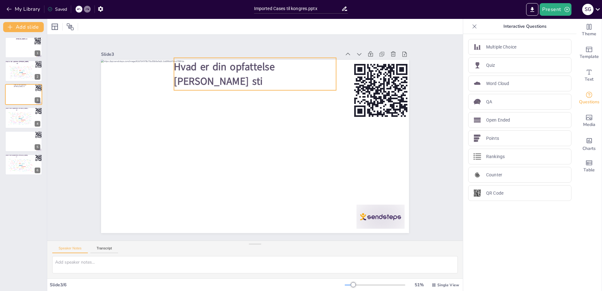
click at [231, 70] on span "Hvad er din opfattelse af denne sti" at bounding box center [238, 68] width 104 height 46
click at [297, 73] on span "Hvad er din opfattelse af denne sti" at bounding box center [267, 64] width 98 height 75
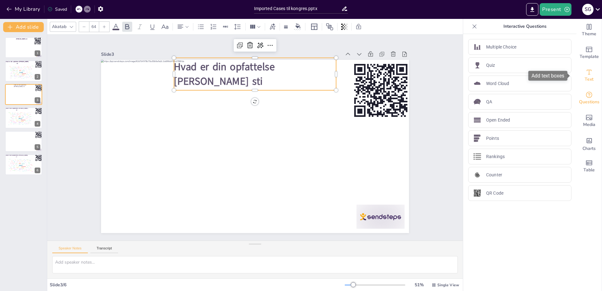
click at [586, 70] on icon "Add text boxes" at bounding box center [589, 72] width 8 height 8
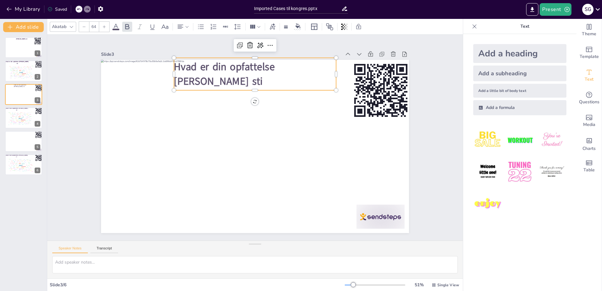
click at [491, 48] on div "Add a heading" at bounding box center [519, 53] width 93 height 19
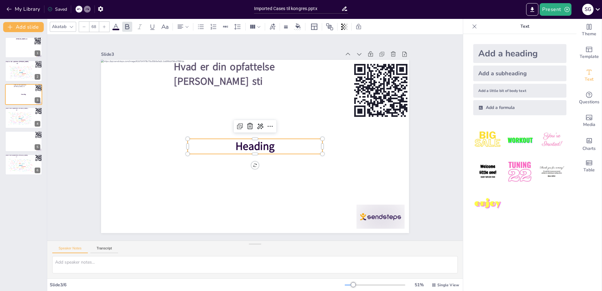
click at [245, 142] on span "Heading" at bounding box center [253, 146] width 42 height 23
click at [206, 73] on span "Hvad er din opfattelse af denne sti" at bounding box center [245, 66] width 104 height 54
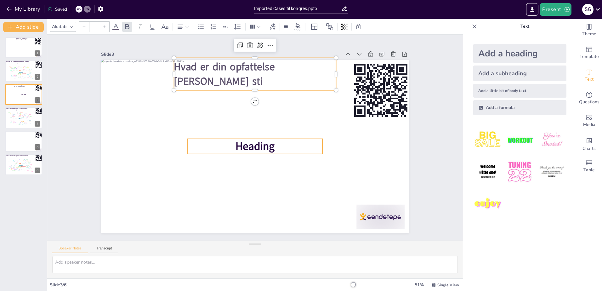
type input "68"
click at [248, 144] on span "Heading" at bounding box center [252, 146] width 42 height 26
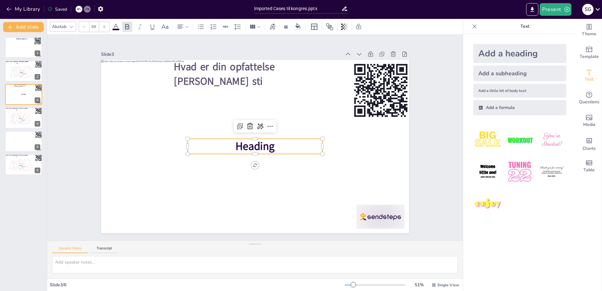
click at [247, 144] on span "Heading" at bounding box center [251, 145] width 42 height 32
click at [244, 145] on span "Heading" at bounding box center [253, 146] width 42 height 23
click at [244, 145] on span "Heading" at bounding box center [254, 146] width 41 height 19
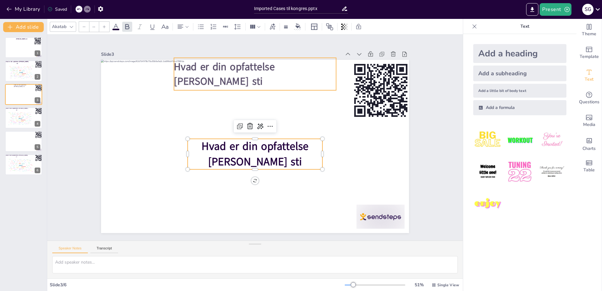
type input "64"
click at [275, 72] on span "Hvad er din opfattelse af denne sti" at bounding box center [224, 74] width 101 height 28
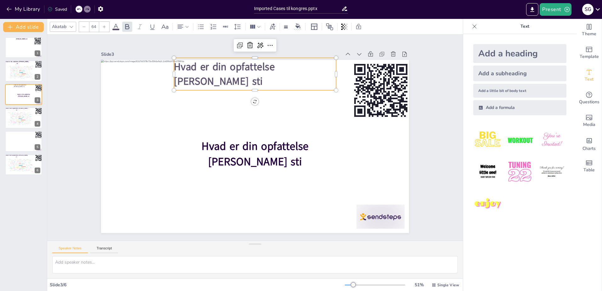
click at [329, 65] on p "Hvad er din opfattelse af denne sti" at bounding box center [268, 75] width 164 height 62
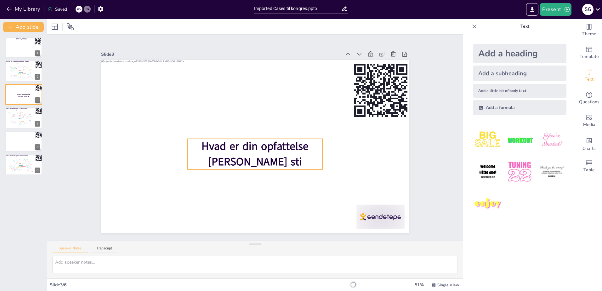
click at [254, 148] on span "Hvad er din opfattelse af denne sti" at bounding box center [254, 153] width 108 height 41
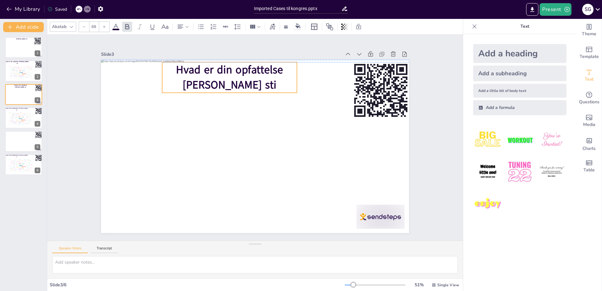
drag, startPoint x: 257, startPoint y: 145, endPoint x: 232, endPoint y: 67, distance: 81.8
click at [232, 67] on span "Hvad er din opfattelse af denne sti" at bounding box center [237, 74] width 108 height 40
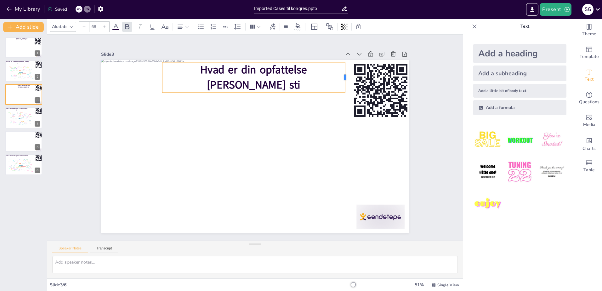
drag, startPoint x: 293, startPoint y: 75, endPoint x: 341, endPoint y: 77, distance: 48.2
click at [349, 77] on div at bounding box center [353, 87] width 8 height 31
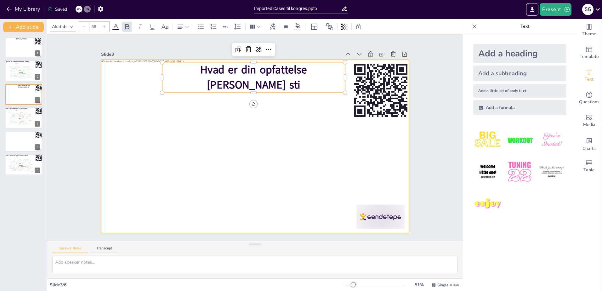
click at [292, 213] on div at bounding box center [254, 146] width 324 height 204
click at [278, 77] on span "Hvad er din opfattelse af denne sti" at bounding box center [261, 77] width 108 height 41
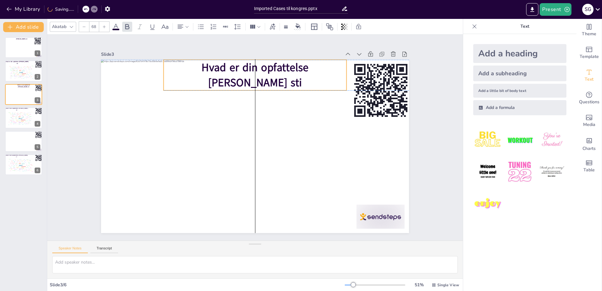
click at [276, 85] on div "Hvad er din opfattelse af denne sti" at bounding box center [261, 75] width 185 height 49
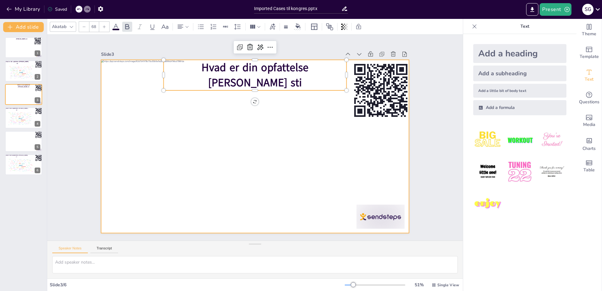
click at [259, 223] on div at bounding box center [253, 146] width 337 height 233
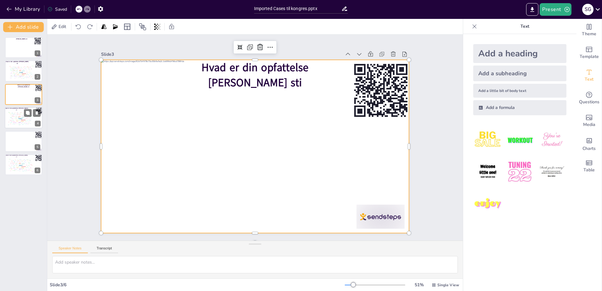
click at [19, 119] on div "Design" at bounding box center [20, 119] width 4 height 2
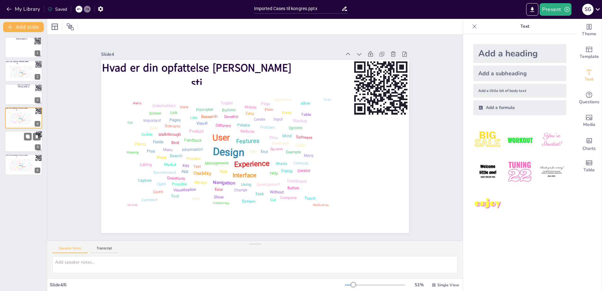
click at [15, 140] on div at bounding box center [24, 141] width 38 height 21
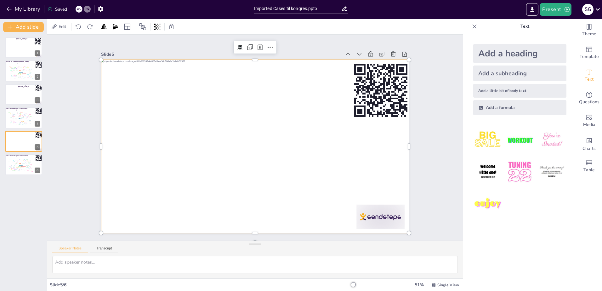
click at [266, 71] on div at bounding box center [254, 146] width 324 height 204
click at [506, 52] on div "Add a heading" at bounding box center [519, 53] width 93 height 19
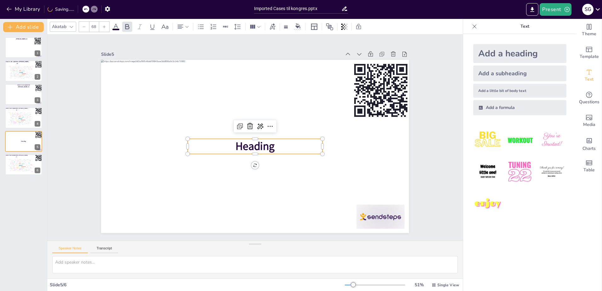
click at [236, 143] on span "Heading" at bounding box center [254, 146] width 41 height 19
click at [236, 143] on span "Heading" at bounding box center [254, 146] width 39 height 15
click at [243, 145] on span "Heading" at bounding box center [251, 145] width 42 height 32
click at [243, 145] on span "Heading" at bounding box center [254, 146] width 41 height 19
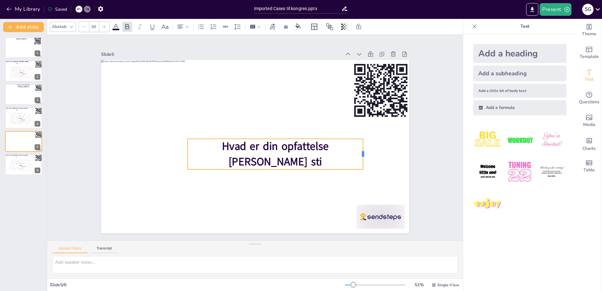
drag, startPoint x: 318, startPoint y: 151, endPoint x: 361, endPoint y: 150, distance: 42.5
click at [361, 150] on div at bounding box center [363, 165] width 8 height 31
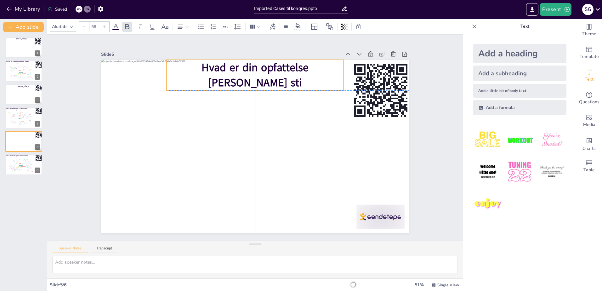
drag, startPoint x: 329, startPoint y: 166, endPoint x: 311, endPoint y: 86, distance: 82.4
click at [311, 86] on div "Hvad er din opfattelse af denne sti" at bounding box center [261, 75] width 179 height 49
click at [419, 182] on div "Slide 1 Hvad er din opfattelse [PERSON_NAME] sti Slide 2 Hvad er din opfattelse…" at bounding box center [254, 138] width 361 height 226
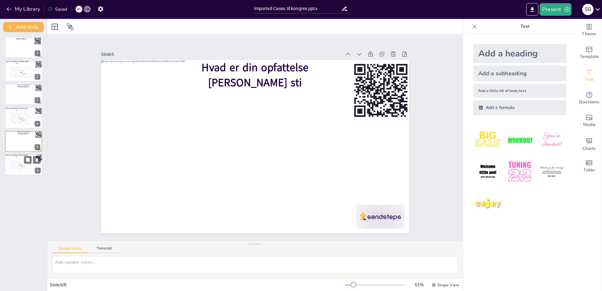
click at [17, 159] on div "Design User Experience Interface Features Navigation Usability Test Process Inf…" at bounding box center [20, 164] width 27 height 15
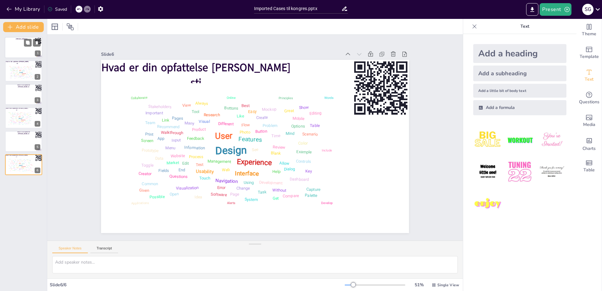
click at [18, 50] on div at bounding box center [24, 47] width 38 height 21
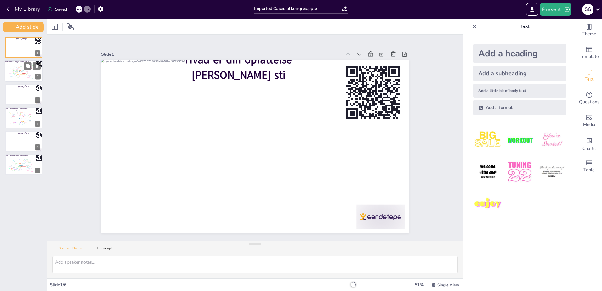
click at [10, 69] on div "Design User Experience Interface Features Navigation Usability Test Process Inf…" at bounding box center [20, 71] width 27 height 15
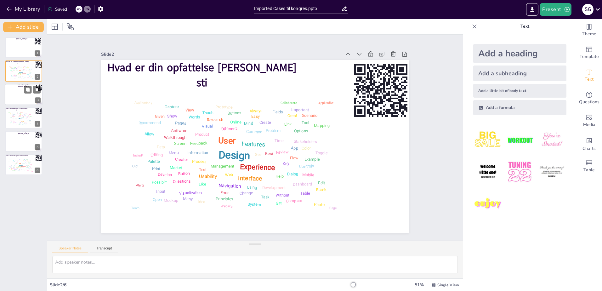
click at [13, 97] on div at bounding box center [24, 94] width 38 height 21
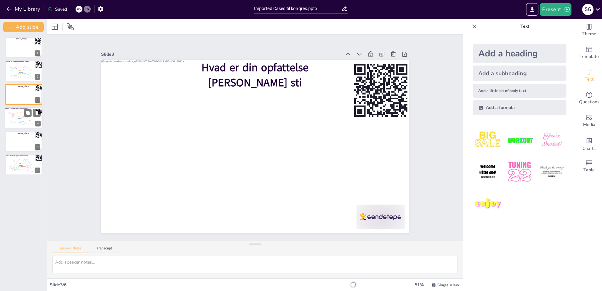
click at [16, 119] on div "Process" at bounding box center [16, 119] width 2 height 1
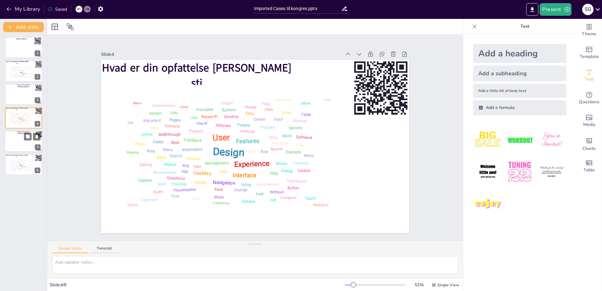
click at [15, 140] on div at bounding box center [24, 141] width 38 height 21
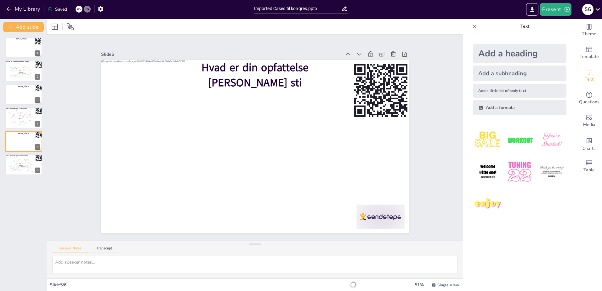
click at [435, 140] on div "Slide 1 Hvad er din opfattelse [PERSON_NAME] sti Slide 2 Hvad er din opfattelse…" at bounding box center [254, 137] width 463 height 357
click at [18, 95] on div at bounding box center [24, 94] width 38 height 21
click at [20, 139] on div at bounding box center [24, 141] width 38 height 21
click at [20, 199] on div "Hvad er din opfattelse af denne sti 1 Hvad er din opfattelse af denne sti Desig…" at bounding box center [23, 161] width 47 height 259
click at [8, 52] on div at bounding box center [24, 47] width 38 height 21
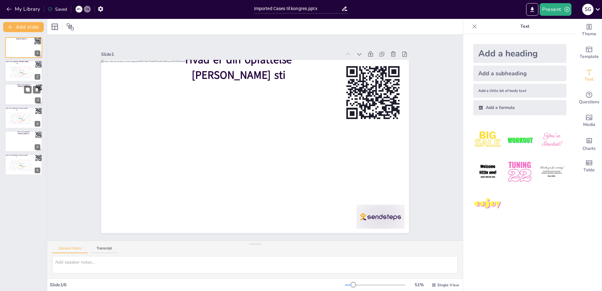
click at [17, 96] on div at bounding box center [24, 94] width 38 height 21
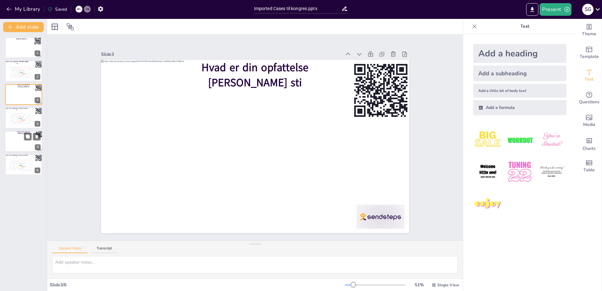
click at [20, 142] on div at bounding box center [24, 141] width 38 height 21
click at [8, 46] on div at bounding box center [24, 47] width 38 height 21
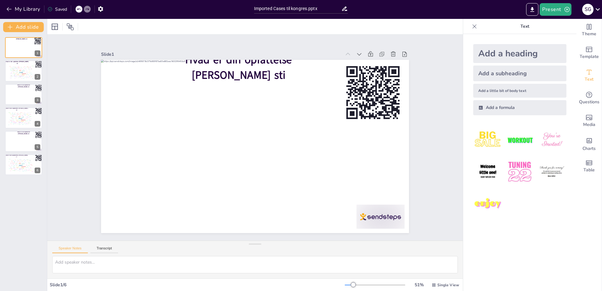
click at [472, 25] on icon at bounding box center [474, 26] width 4 height 4
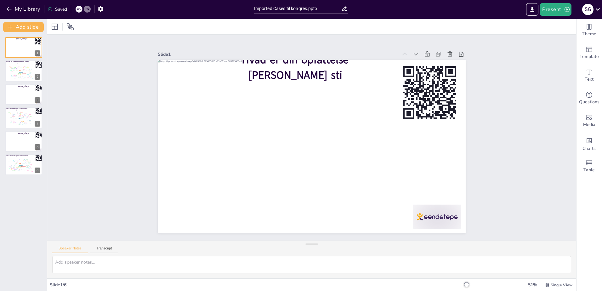
click at [503, 183] on div "Slide 1 Hvad er din opfattelse [PERSON_NAME] sti Slide 2 Hvad er din opfattelse…" at bounding box center [311, 138] width 547 height 260
click at [558, 8] on button "Present" at bounding box center [554, 9] width 31 height 13
click at [561, 39] on li "Play presentation" at bounding box center [564, 39] width 49 height 10
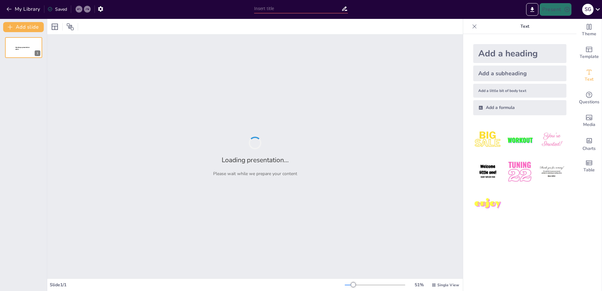
type input "Imported Cases til kongres.pptx"
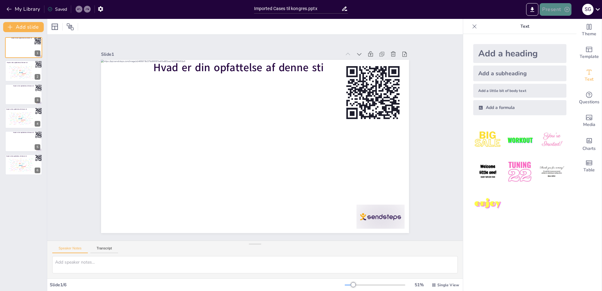
click at [560, 8] on button "Present" at bounding box center [554, 9] width 31 height 13
click at [566, 39] on li "Play presentation" at bounding box center [564, 39] width 49 height 10
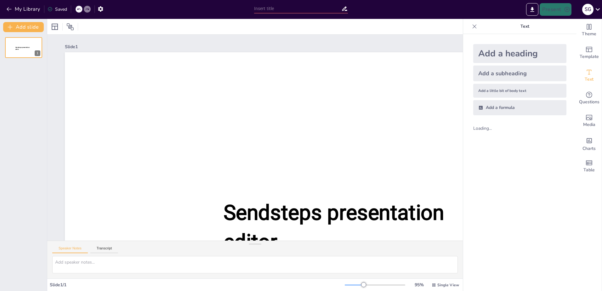
type input "Imported Cases til kongres.pptx"
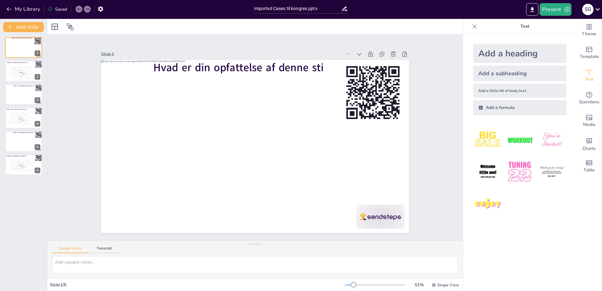
click at [471, 27] on icon at bounding box center [474, 26] width 6 height 6
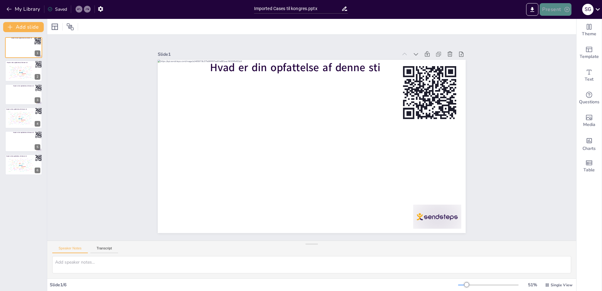
click at [554, 8] on button "Present" at bounding box center [554, 9] width 31 height 13
click at [562, 39] on li "Play presentation" at bounding box center [564, 39] width 49 height 10
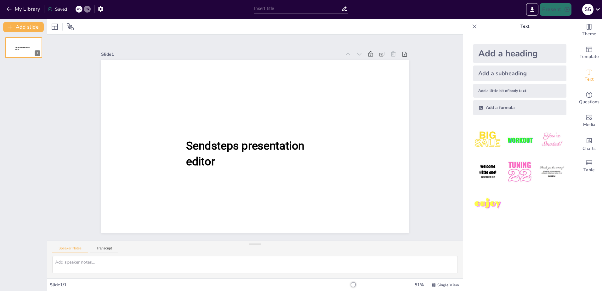
type input "Imported Cases til kongres.pptx"
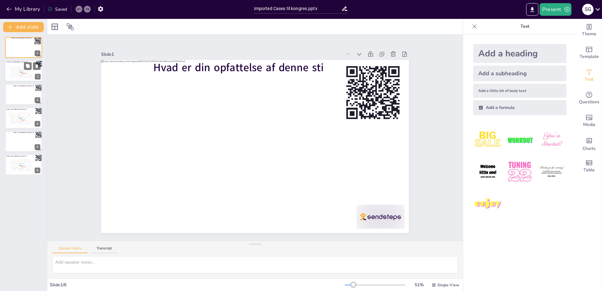
click at [22, 73] on div "Experience" at bounding box center [23, 73] width 5 height 1
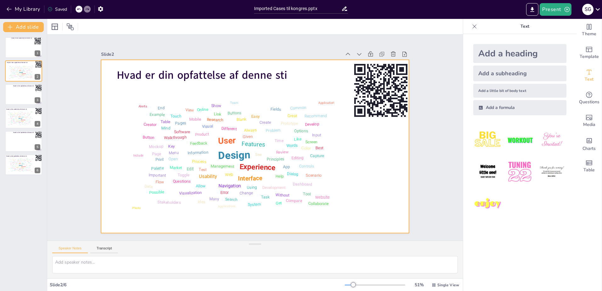
click at [384, 180] on div at bounding box center [255, 146] width 308 height 173
click at [367, 51] on icon at bounding box center [370, 54] width 6 height 6
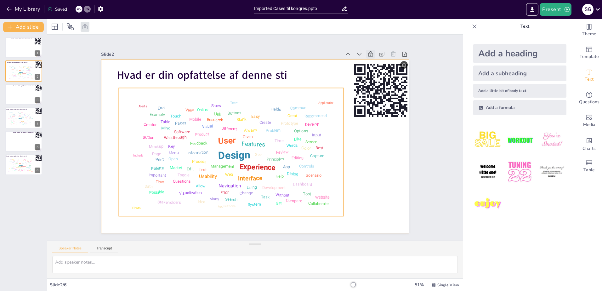
click at [309, 177] on div "Design User Experience Interface Features Navigation Usability Test Process Inf…" at bounding box center [231, 152] width 218 height 122
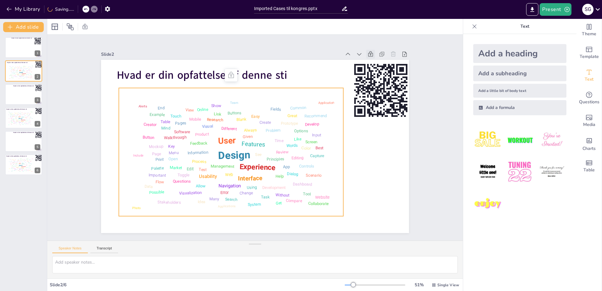
click at [367, 51] on icon at bounding box center [370, 54] width 6 height 6
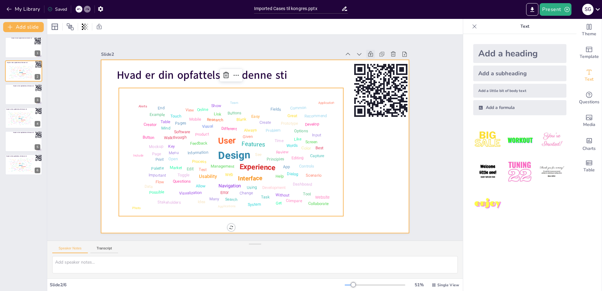
click at [355, 157] on div at bounding box center [255, 146] width 308 height 173
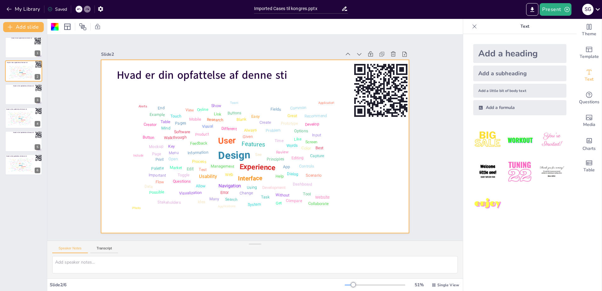
drag, startPoint x: 367, startPoint y: 53, endPoint x: 367, endPoint y: 65, distance: 11.6
click at [367, 53] on icon at bounding box center [370, 54] width 6 height 6
click at [376, 184] on div at bounding box center [255, 146] width 308 height 173
click at [20, 49] on div at bounding box center [24, 47] width 38 height 21
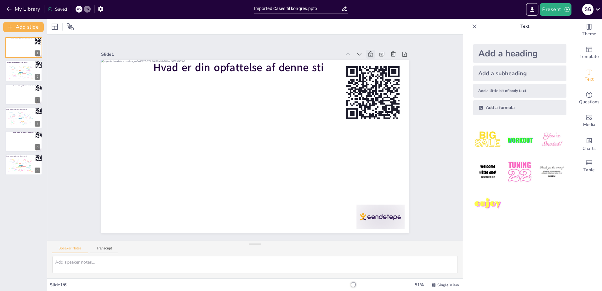
click at [367, 51] on icon at bounding box center [370, 54] width 6 height 6
click at [23, 73] on div "Experience" at bounding box center [23, 73] width 5 height 1
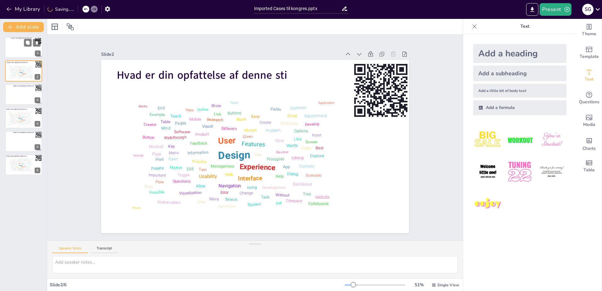
click at [24, 49] on div at bounding box center [24, 47] width 38 height 21
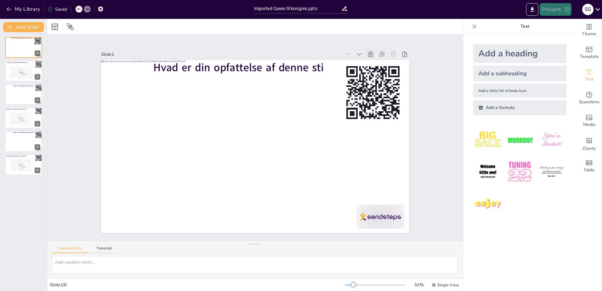
click at [547, 8] on button "Present" at bounding box center [554, 9] width 31 height 13
click at [566, 41] on li "Play presentation" at bounding box center [564, 39] width 49 height 10
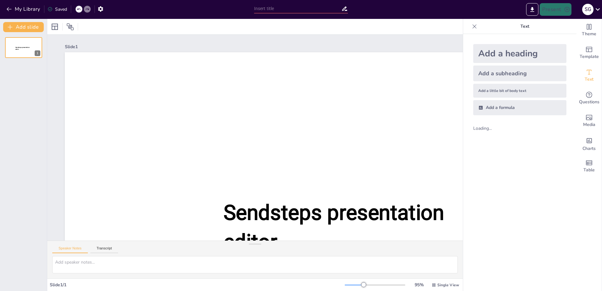
type input "Imported Cases til kongres.pptx"
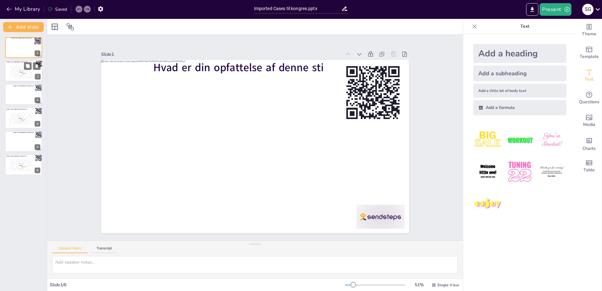
click at [9, 73] on div "Design User Experience Interface Features Navigation Usability Test Process Inf…" at bounding box center [20, 71] width 27 height 15
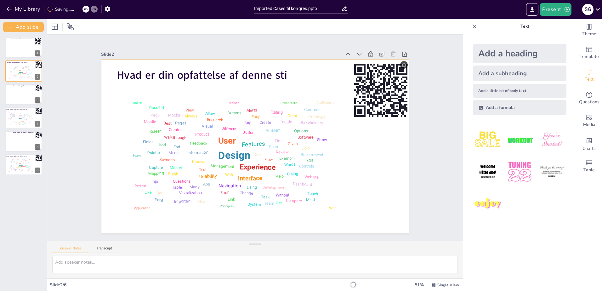
click at [382, 155] on div at bounding box center [255, 146] width 308 height 173
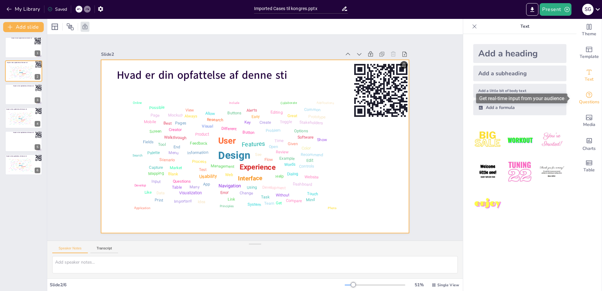
click at [596, 95] on div "Questions" at bounding box center [588, 98] width 25 height 23
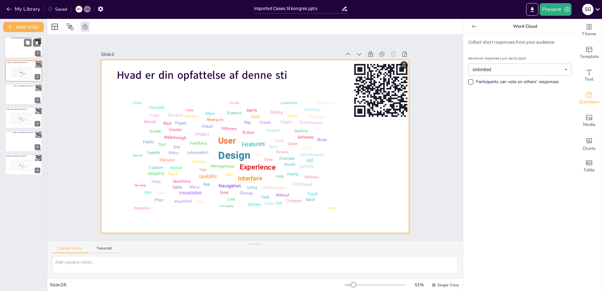
click at [14, 48] on div at bounding box center [24, 47] width 38 height 21
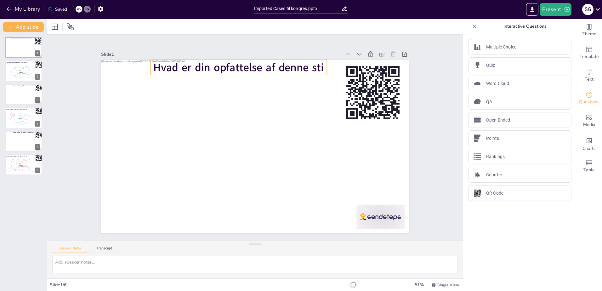
click at [317, 66] on span "Hvad er din opfattelse af denne sti" at bounding box center [238, 67] width 170 height 15
click at [313, 66] on span "Hvad er din opfattelse af denne sti" at bounding box center [238, 67] width 170 height 15
click at [368, 53] on icon at bounding box center [370, 53] width 5 height 5
click at [316, 65] on span "Hvad er din opfattelse af denne sti" at bounding box center [238, 67] width 170 height 15
click at [318, 63] on span "Hvad er din opfattelse af denne sti" at bounding box center [238, 67] width 170 height 15
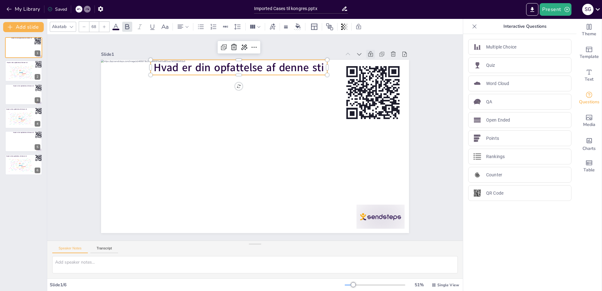
click at [318, 63] on span "Hvad er din opfattelse af denne sti" at bounding box center [239, 67] width 170 height 15
click at [367, 52] on icon at bounding box center [370, 54] width 6 height 6
click at [550, 10] on button "Present" at bounding box center [554, 9] width 31 height 13
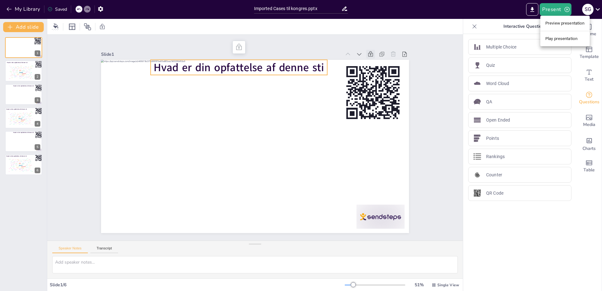
click at [566, 37] on li "Play presentation" at bounding box center [564, 39] width 49 height 10
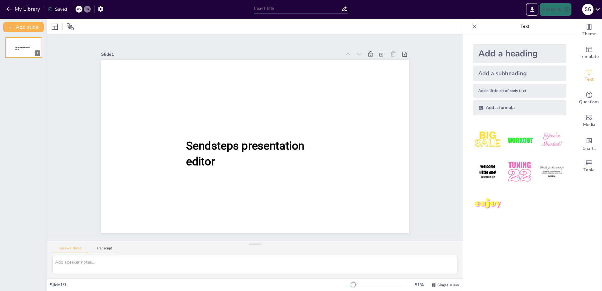
type input "Imported Cases til kongres.pptx"
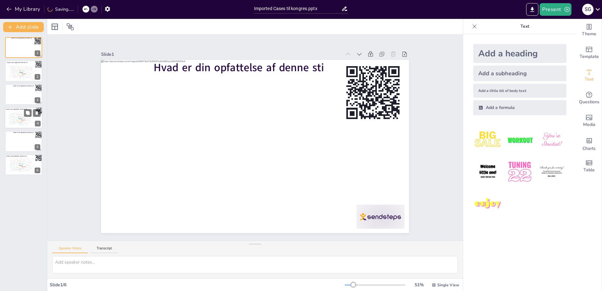
click at [22, 123] on div "Change" at bounding box center [22, 123] width 2 height 1
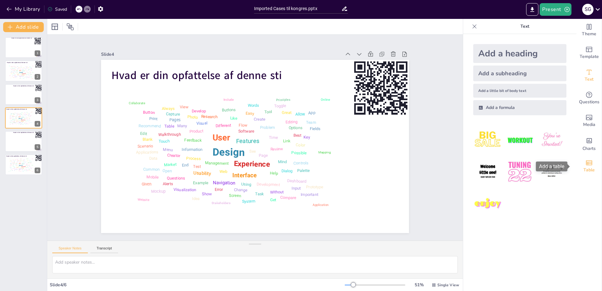
click at [586, 160] on icon "Add a table" at bounding box center [589, 163] width 8 height 8
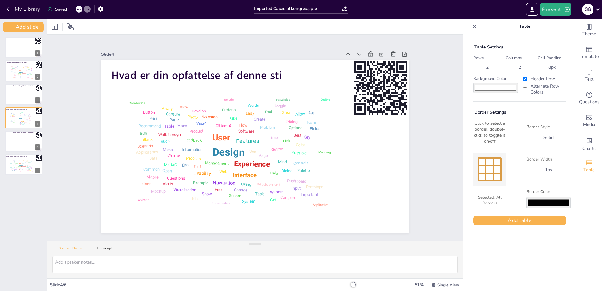
click at [471, 26] on icon at bounding box center [474, 26] width 6 height 6
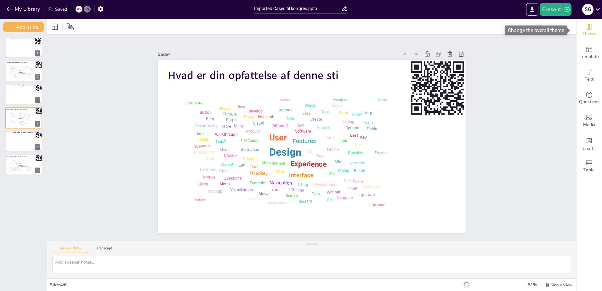
click at [585, 29] on icon "Change the overall theme" at bounding box center [589, 27] width 8 height 8
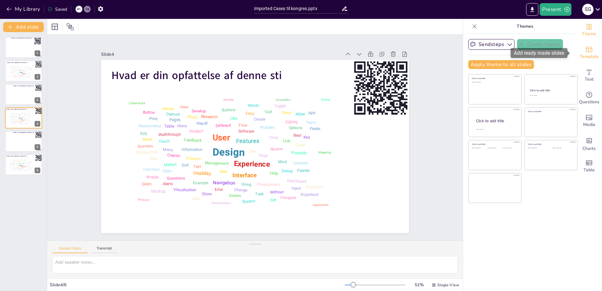
click at [585, 47] on icon "Add ready made slides" at bounding box center [589, 50] width 8 height 8
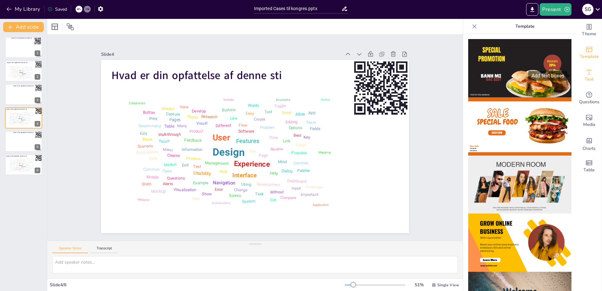
click at [585, 71] on icon "Add text boxes" at bounding box center [589, 72] width 8 height 8
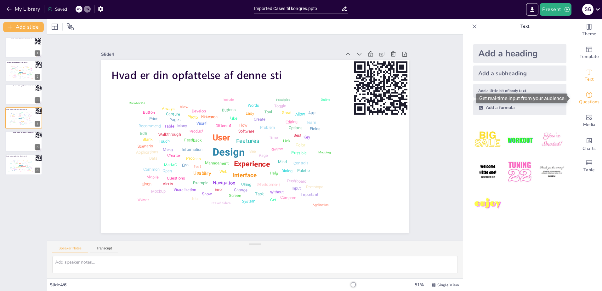
click at [589, 102] on span "Questions" at bounding box center [589, 101] width 20 height 7
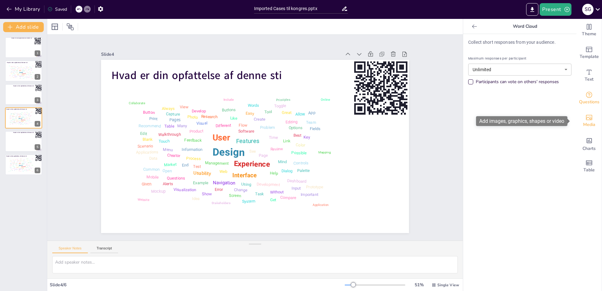
click at [589, 118] on div "Media" at bounding box center [588, 121] width 25 height 23
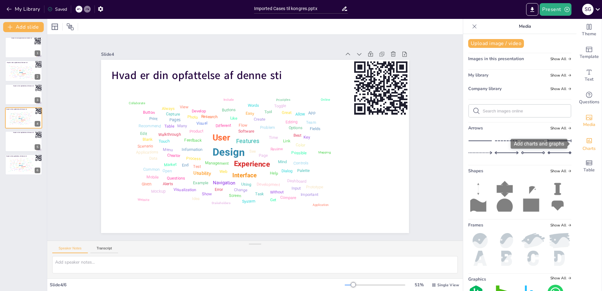
click at [586, 140] on icon "Add charts and graphs" at bounding box center [589, 140] width 7 height 7
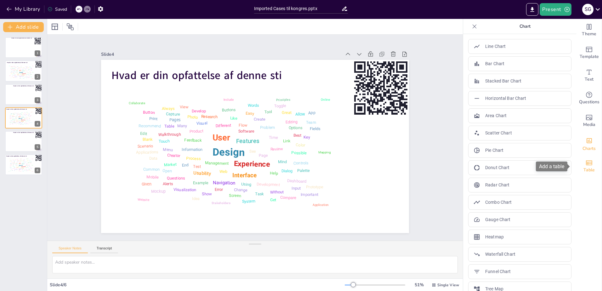
click at [586, 166] on icon "Add a table" at bounding box center [589, 163] width 8 height 8
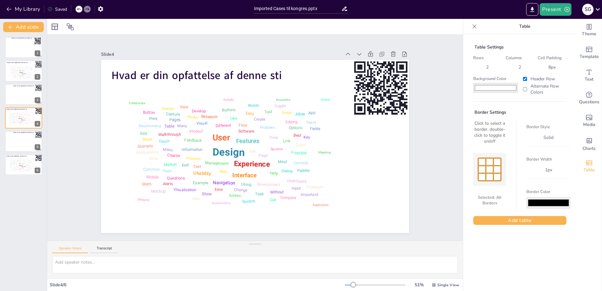
click at [471, 26] on icon at bounding box center [474, 26] width 6 height 6
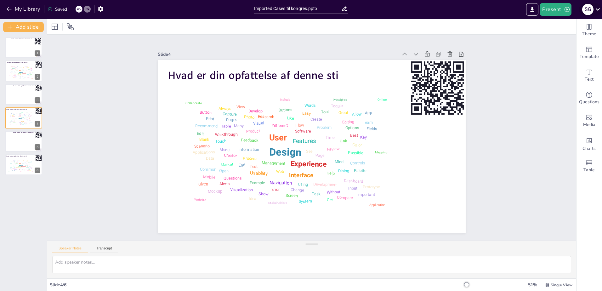
click at [597, 8] on icon at bounding box center [597, 9] width 8 height 8
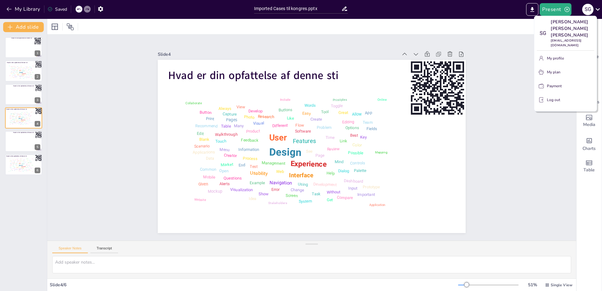
click at [598, 9] on div at bounding box center [301, 145] width 602 height 291
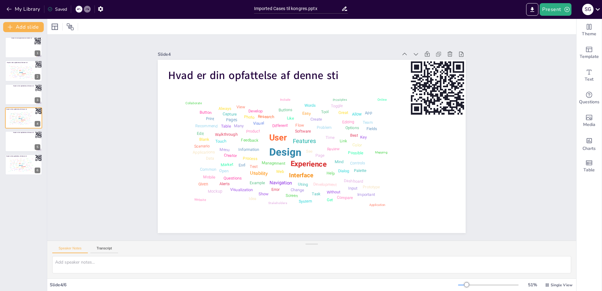
drag, startPoint x: 529, startPoint y: 138, endPoint x: 526, endPoint y: 155, distance: 18.3
click at [531, 137] on div "Slide 1 Hvad er din opfattelse [PERSON_NAME] sti Slide 2 Hvad er din opfattelse…" at bounding box center [311, 138] width 529 height 206
click at [20, 49] on div at bounding box center [24, 47] width 38 height 21
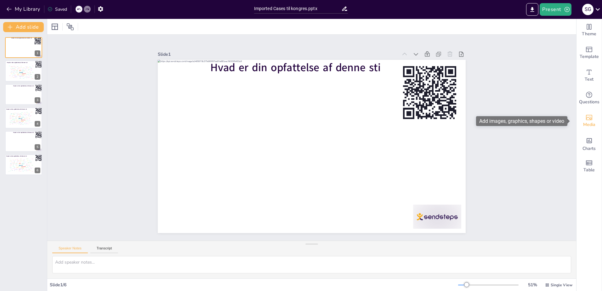
click at [591, 117] on div "Media" at bounding box center [588, 121] width 25 height 23
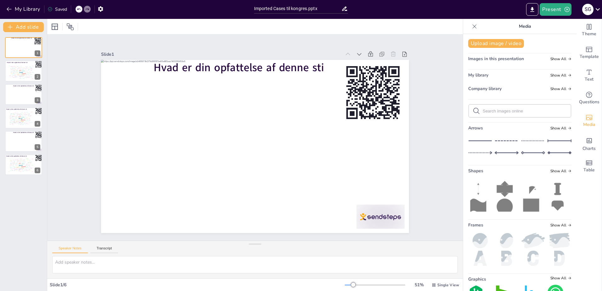
click at [471, 28] on icon at bounding box center [474, 26] width 6 height 6
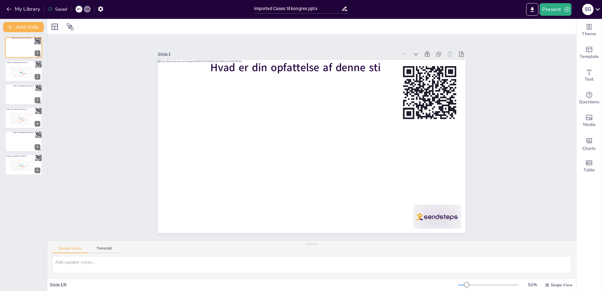
click at [545, 142] on div "Slide 1 Hvad er din opfattelse [PERSON_NAME] sti Slide 2 Hvad er din opfattelse…" at bounding box center [311, 138] width 529 height 206
click at [458, 51] on icon at bounding box center [461, 54] width 6 height 6
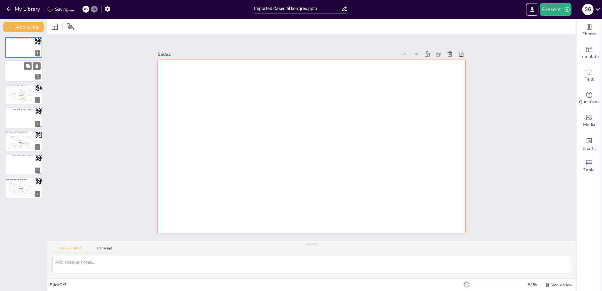
click at [30, 72] on div at bounding box center [24, 70] width 38 height 21
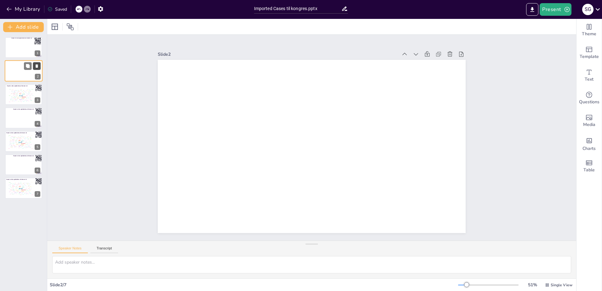
click at [36, 67] on icon at bounding box center [37, 66] width 3 height 3
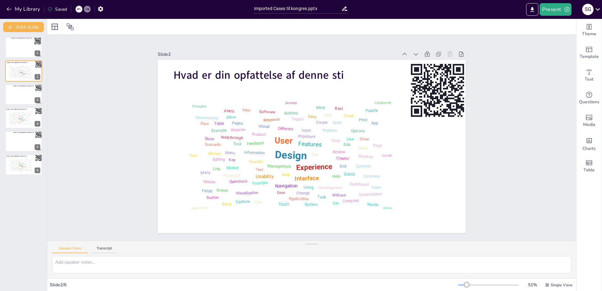
click at [128, 102] on div "Slide 1 Hvad er din opfattelse [PERSON_NAME] sti Slide 2 Hvad er din opfattelse…" at bounding box center [311, 138] width 529 height 206
click at [346, 9] on icon at bounding box center [344, 8] width 7 height 7
click at [511, 118] on div "Slide 1 Hvad er din opfattelse [PERSON_NAME] sti Slide 2 Hvad er din opfattelse…" at bounding box center [311, 138] width 529 height 206
click at [54, 26] on icon at bounding box center [55, 27] width 6 height 6
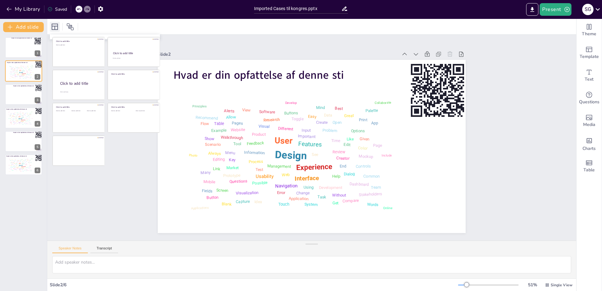
click at [54, 26] on icon at bounding box center [55, 27] width 6 height 6
click at [70, 26] on icon at bounding box center [70, 27] width 8 height 8
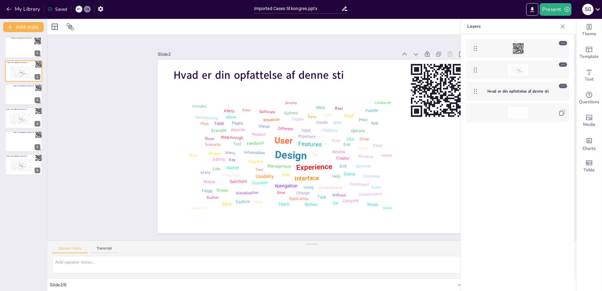
click at [550, 116] on div at bounding box center [517, 112] width 73 height 11
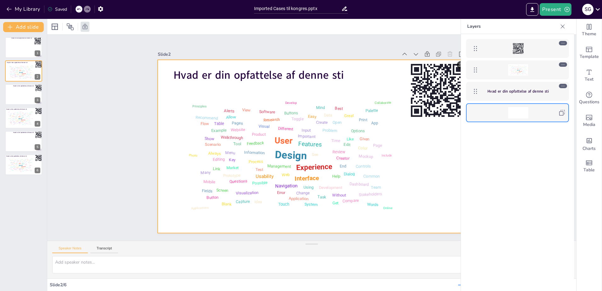
click at [540, 43] on div at bounding box center [517, 48] width 73 height 11
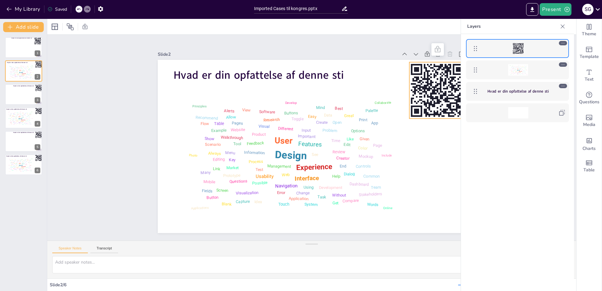
click at [547, 71] on div "Design User Experience Interface Features Navigation Usability Test Process Inf…" at bounding box center [517, 69] width 73 height 11
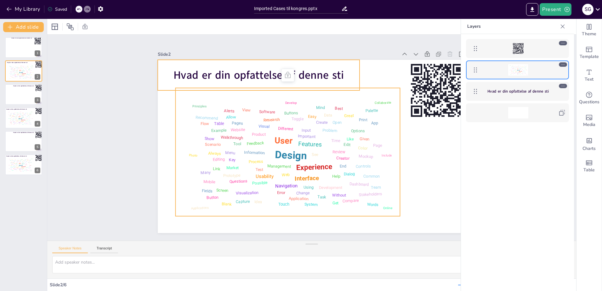
click at [550, 87] on div "Hvad er din opfattelse af denne sti" at bounding box center [517, 91] width 73 height 11
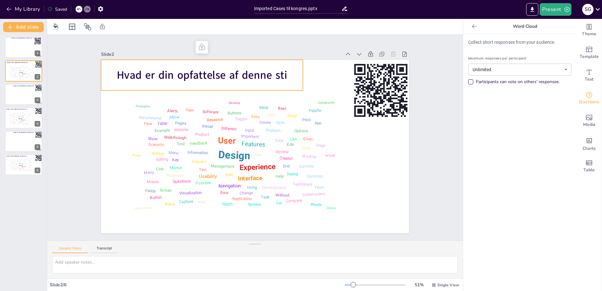
click at [471, 28] on icon at bounding box center [474, 26] width 6 height 6
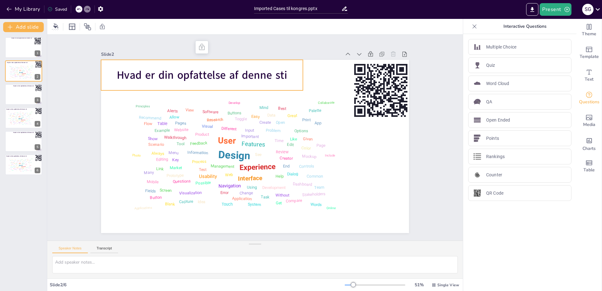
click at [471, 28] on icon at bounding box center [474, 26] width 6 height 6
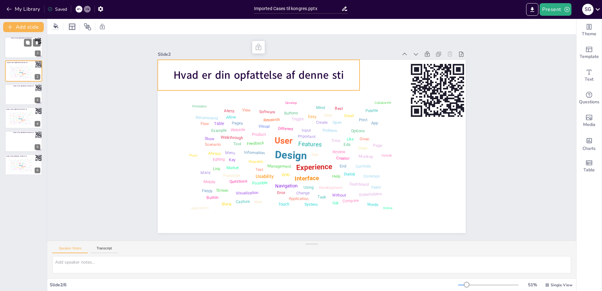
click at [20, 47] on div at bounding box center [24, 47] width 38 height 21
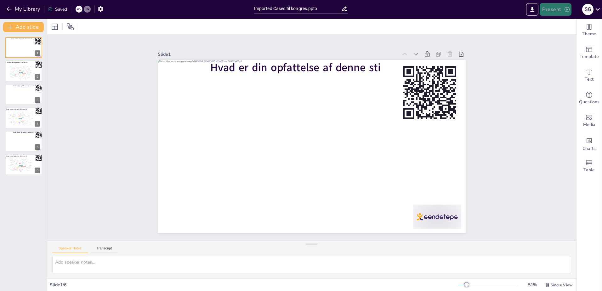
click at [552, 9] on button "Present" at bounding box center [554, 9] width 31 height 13
click at [552, 41] on li "Play presentation" at bounding box center [564, 39] width 49 height 10
